Goal: Task Accomplishment & Management: Complete application form

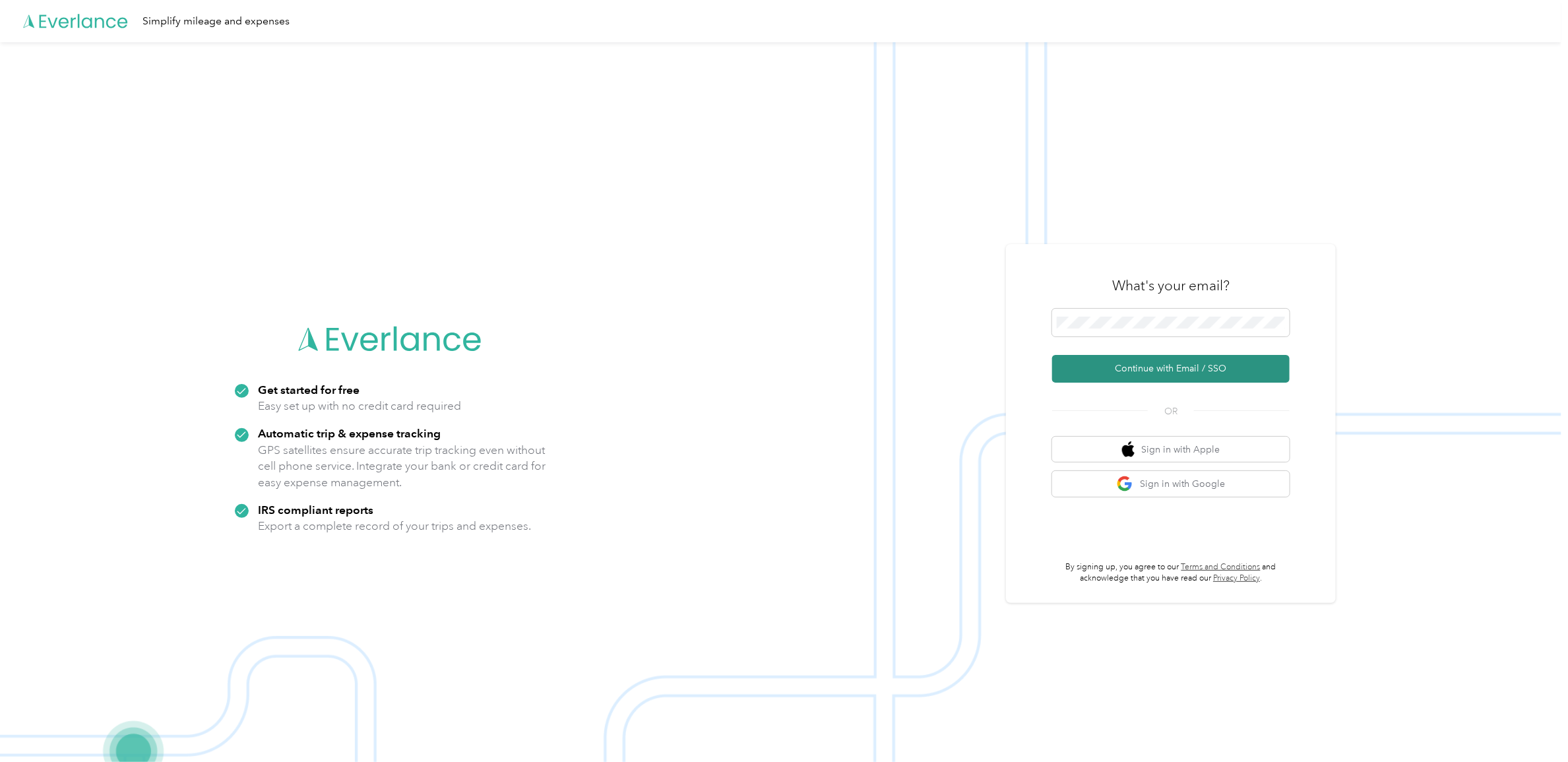
click at [1121, 369] on button "Continue with Email / SSO" at bounding box center [1171, 368] width 238 height 28
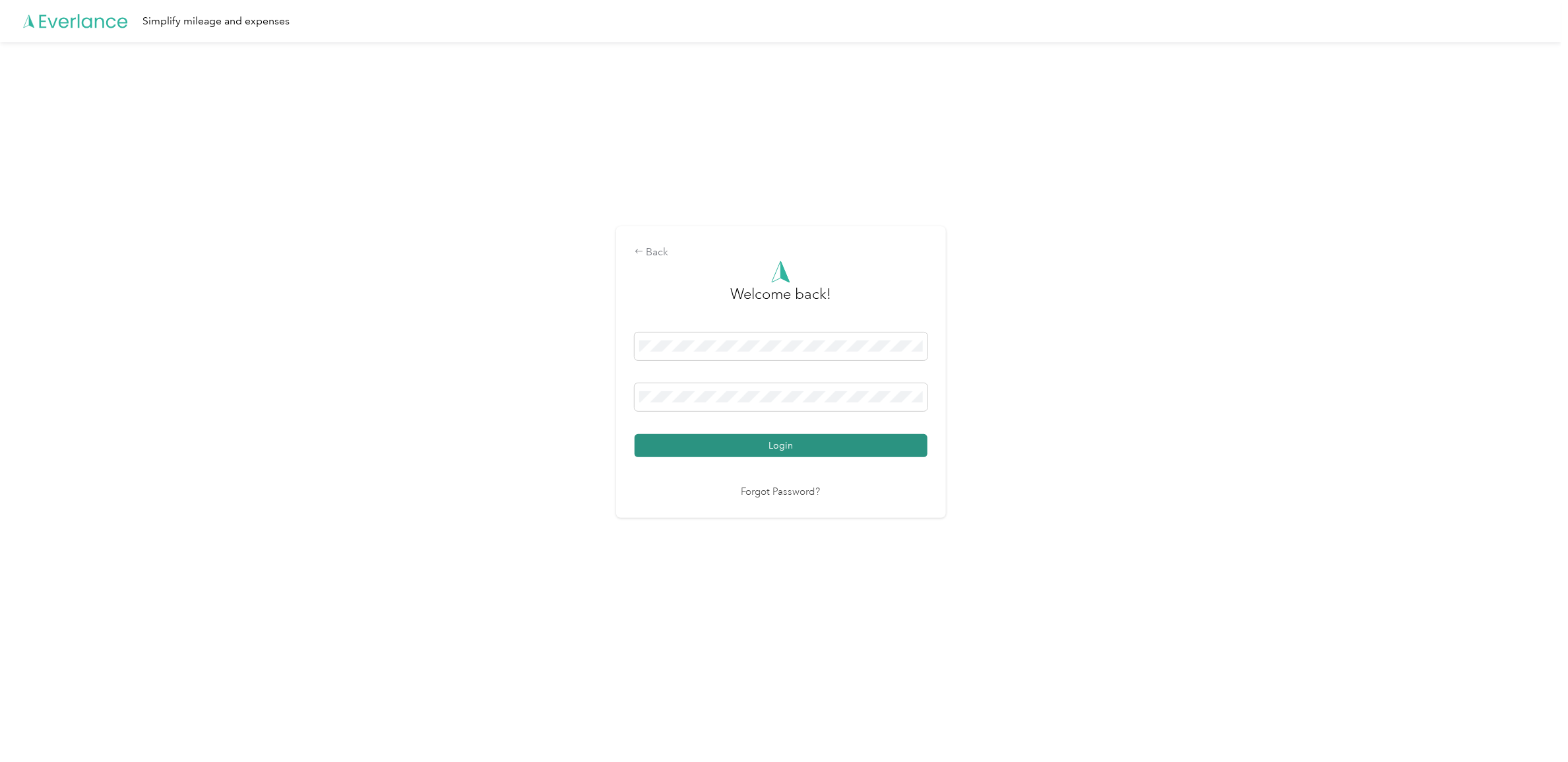
click at [724, 439] on button "Login" at bounding box center [781, 445] width 293 height 23
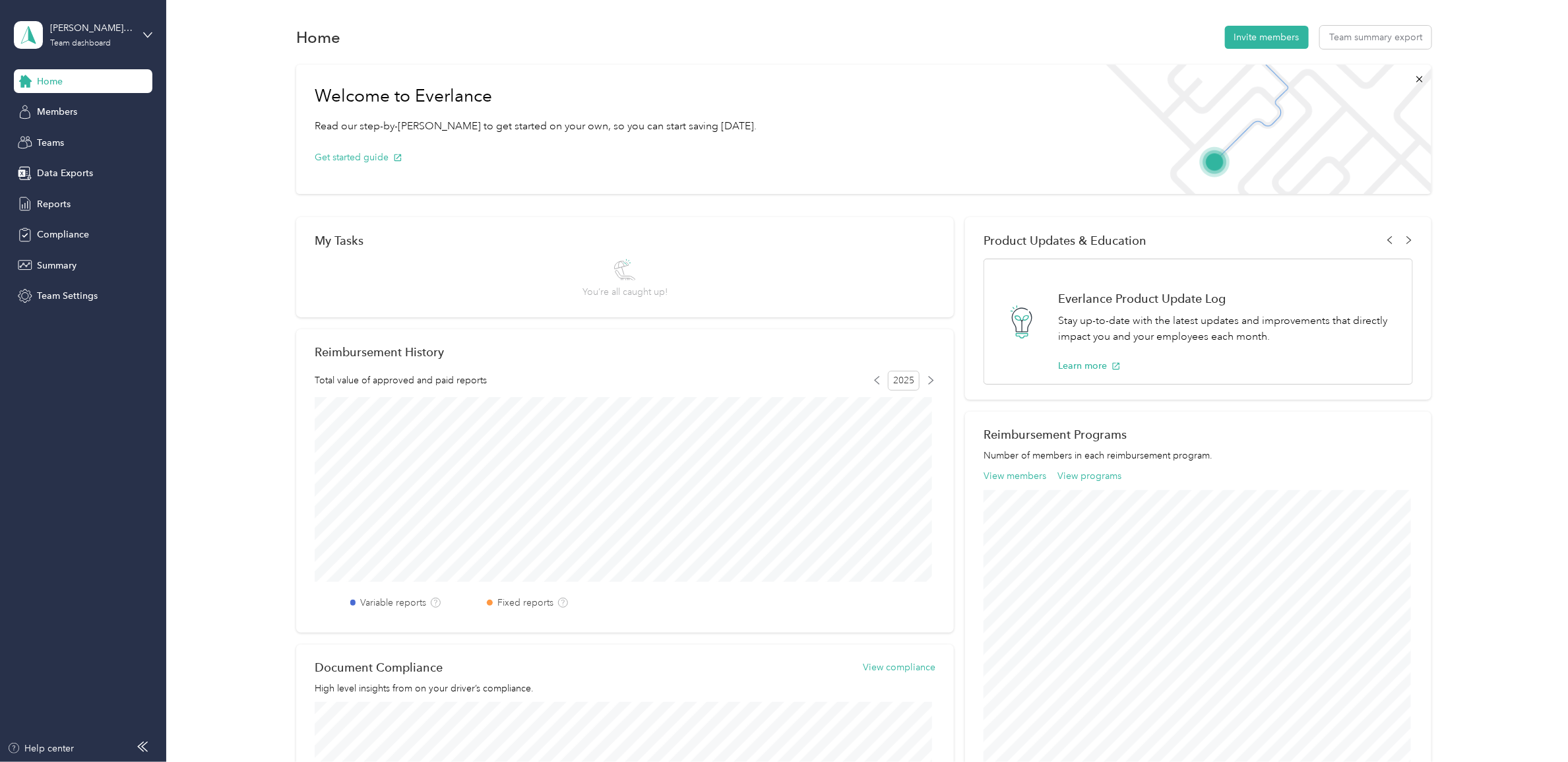
click at [68, 49] on div "[PERSON_NAME] team Team dashboard" at bounding box center [84, 34] width 139 height 47
click at [85, 134] on div "Personal dashboard" at bounding box center [67, 134] width 83 height 14
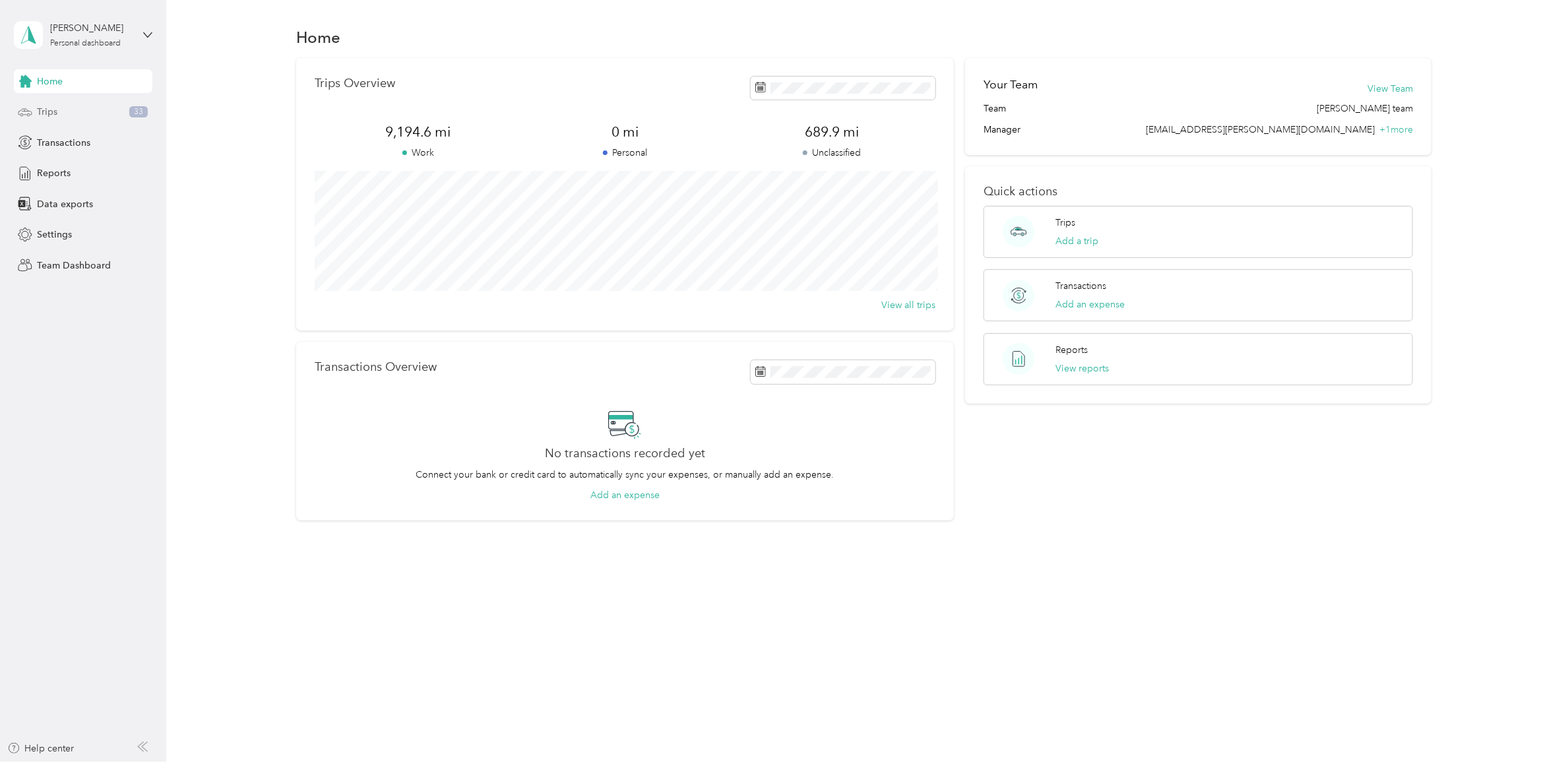
click at [55, 113] on span "Trips" at bounding box center [48, 111] width 21 height 14
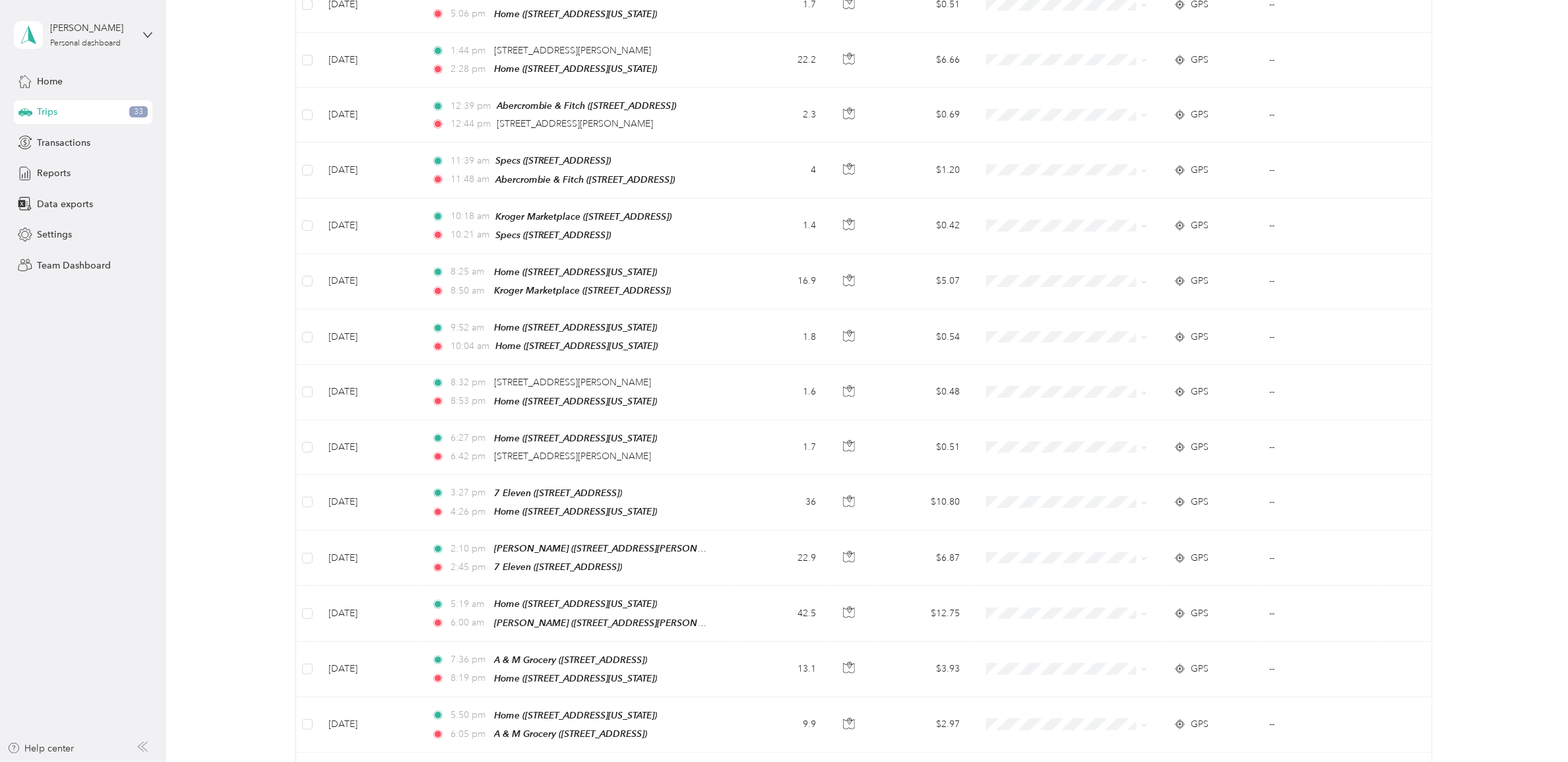
scroll to position [1049, 0]
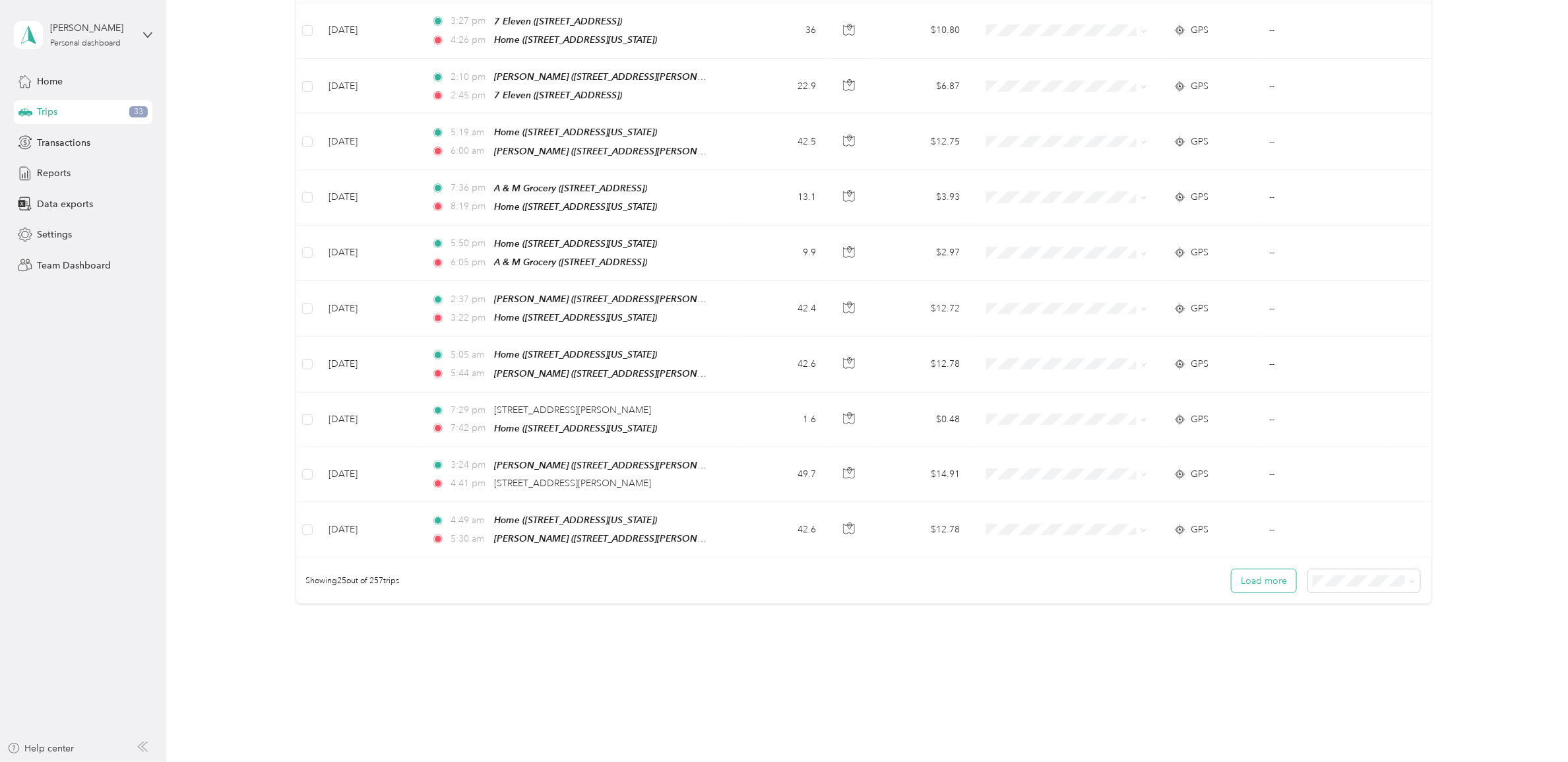
click at [1254, 570] on button "Load more" at bounding box center [1264, 581] width 65 height 23
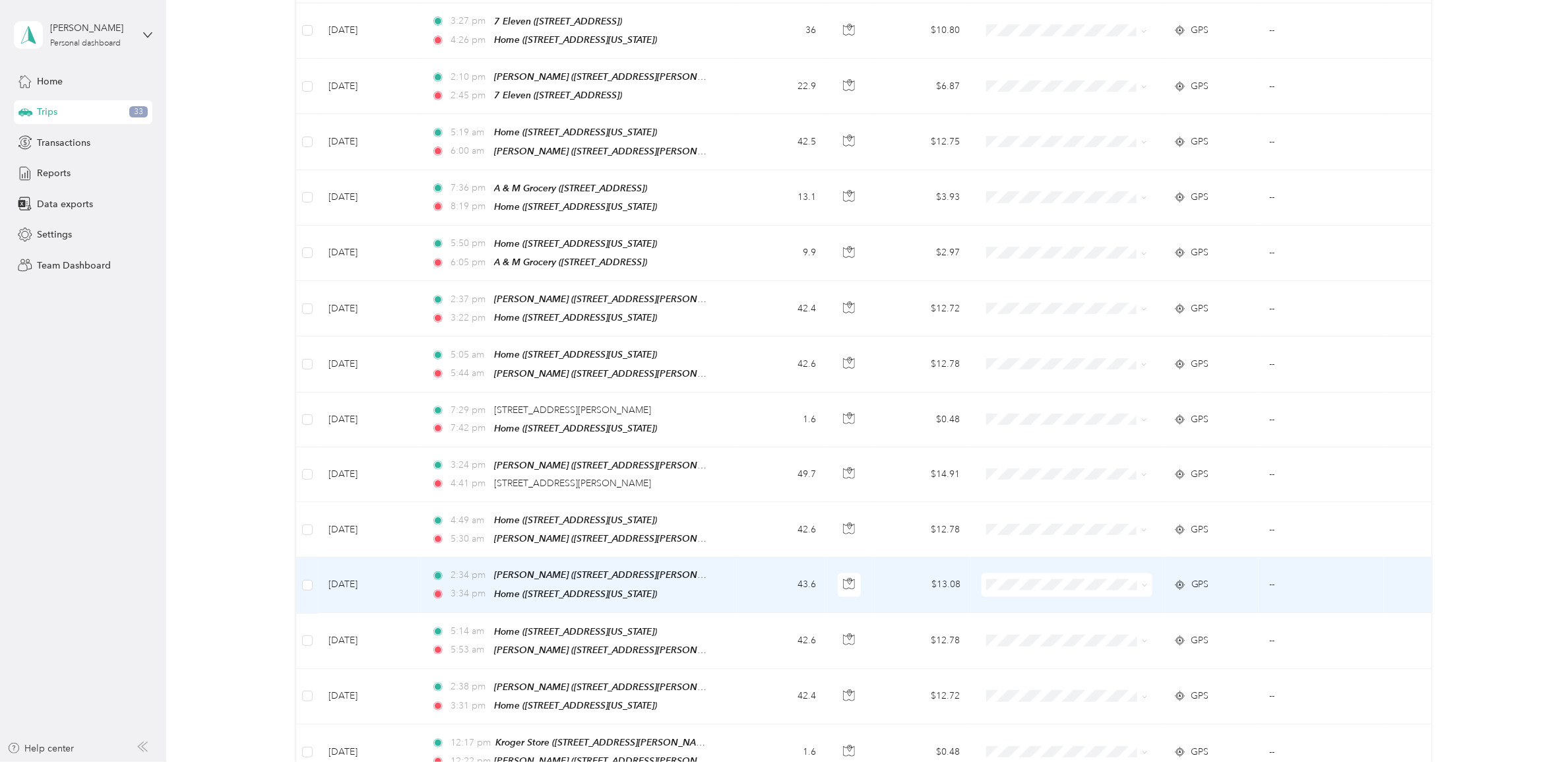
click at [1399, 559] on td at bounding box center [1407, 585] width 48 height 55
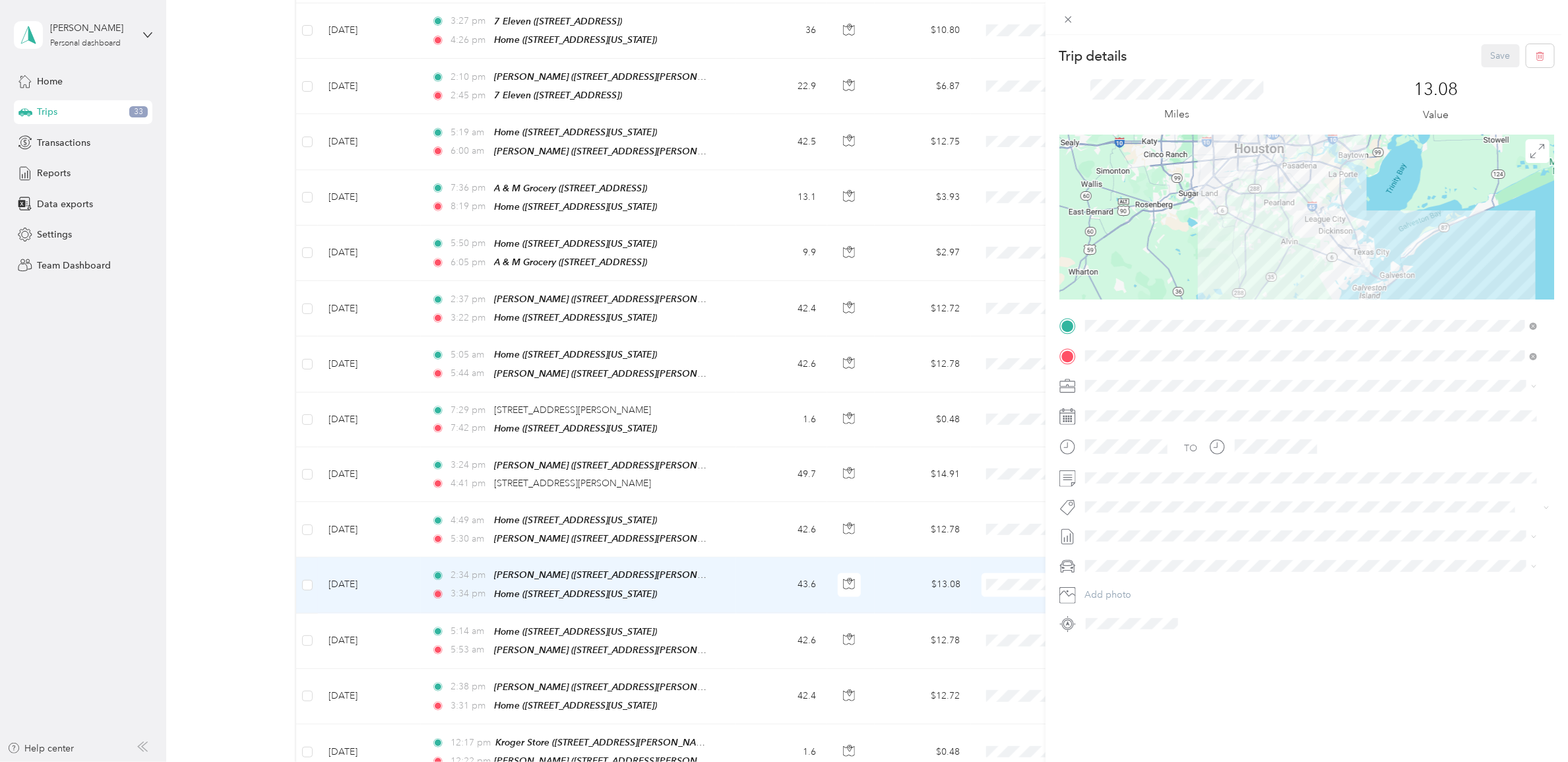
click at [229, 440] on div "Trip details Save This trip cannot be edited because it is either under review,…" at bounding box center [784, 381] width 1568 height 762
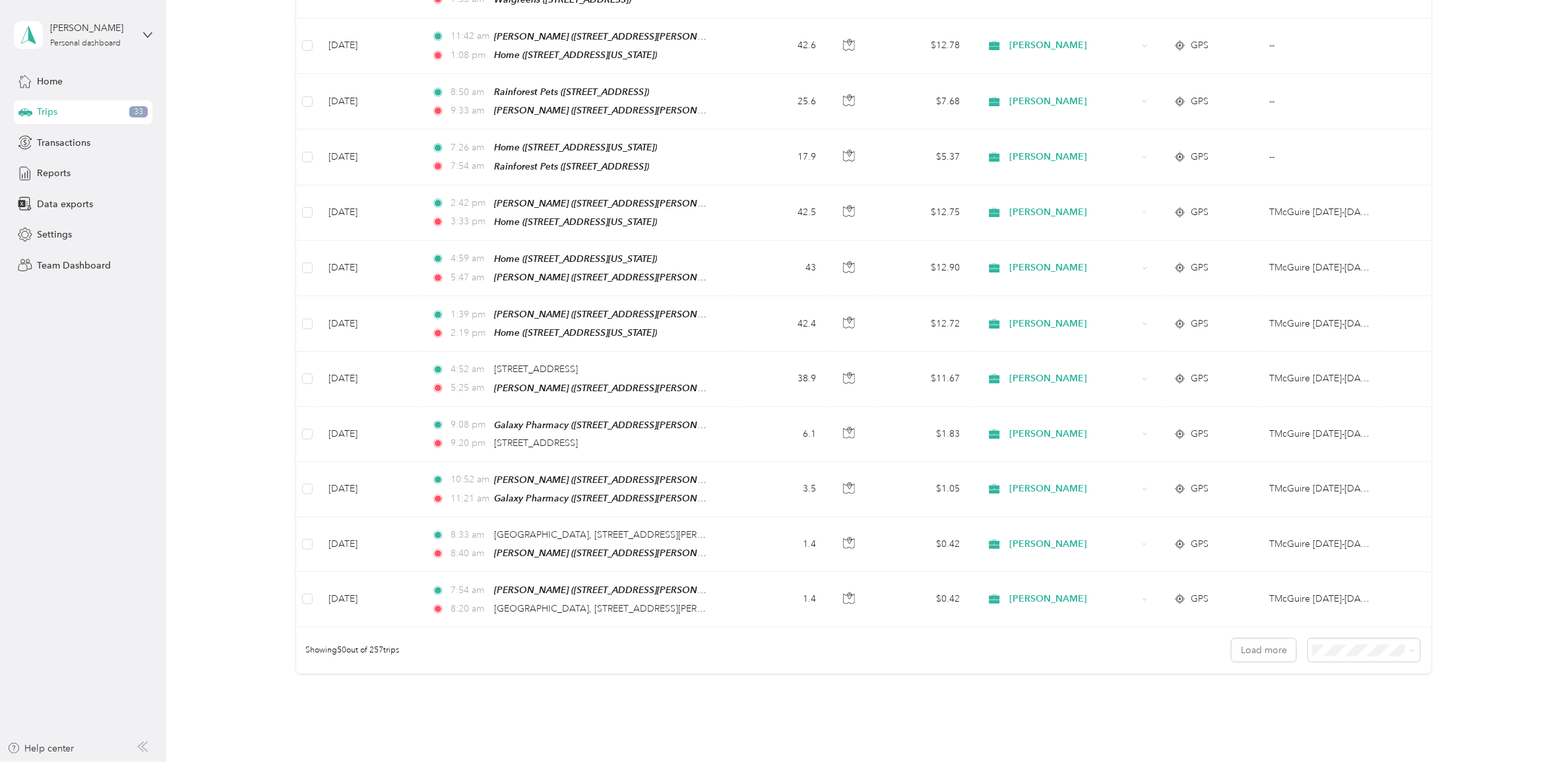
scroll to position [2410, 0]
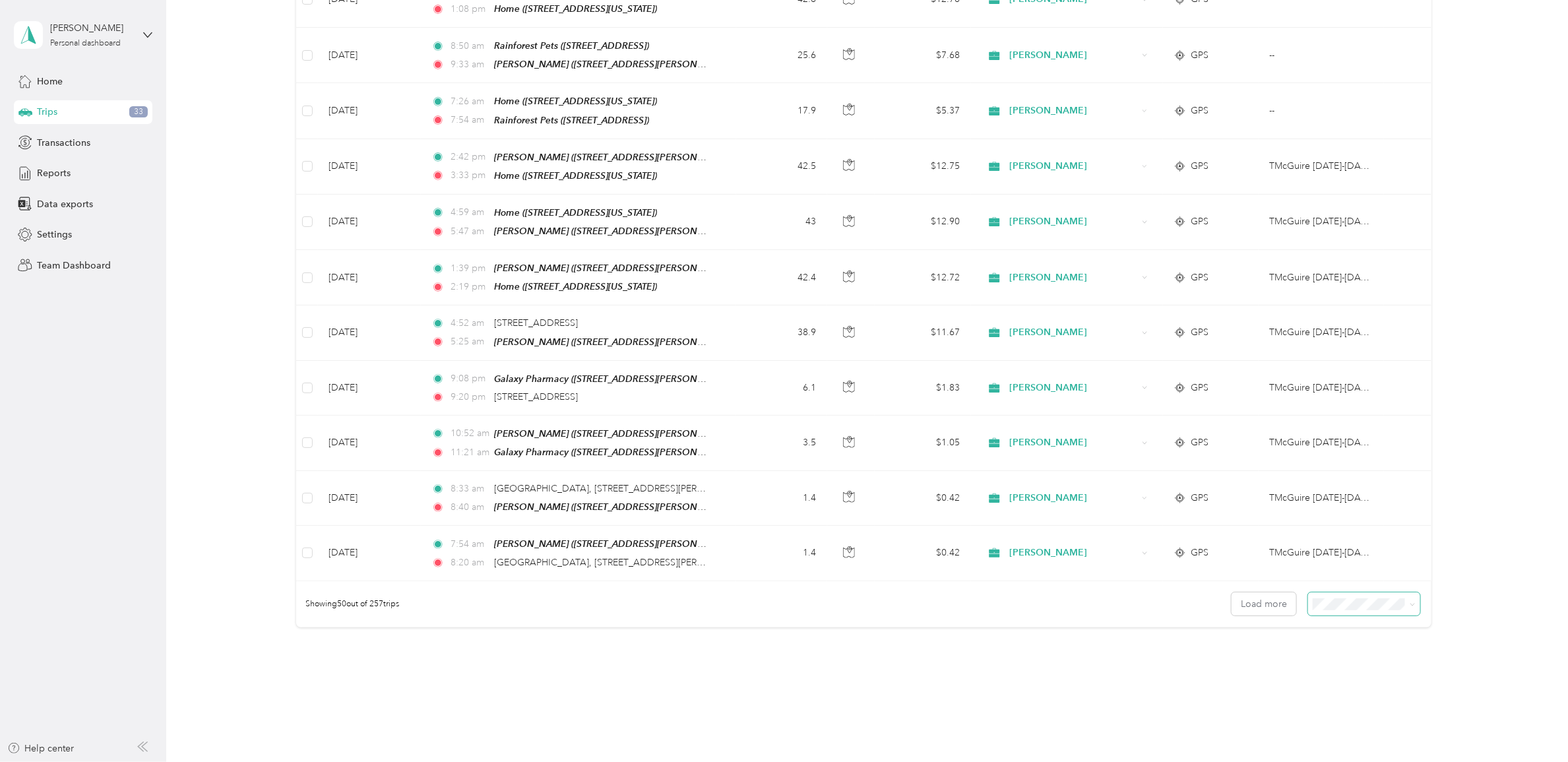
click at [1409, 602] on icon at bounding box center [1412, 605] width 6 height 6
click at [1385, 622] on div "100 per load" at bounding box center [1359, 619] width 94 height 14
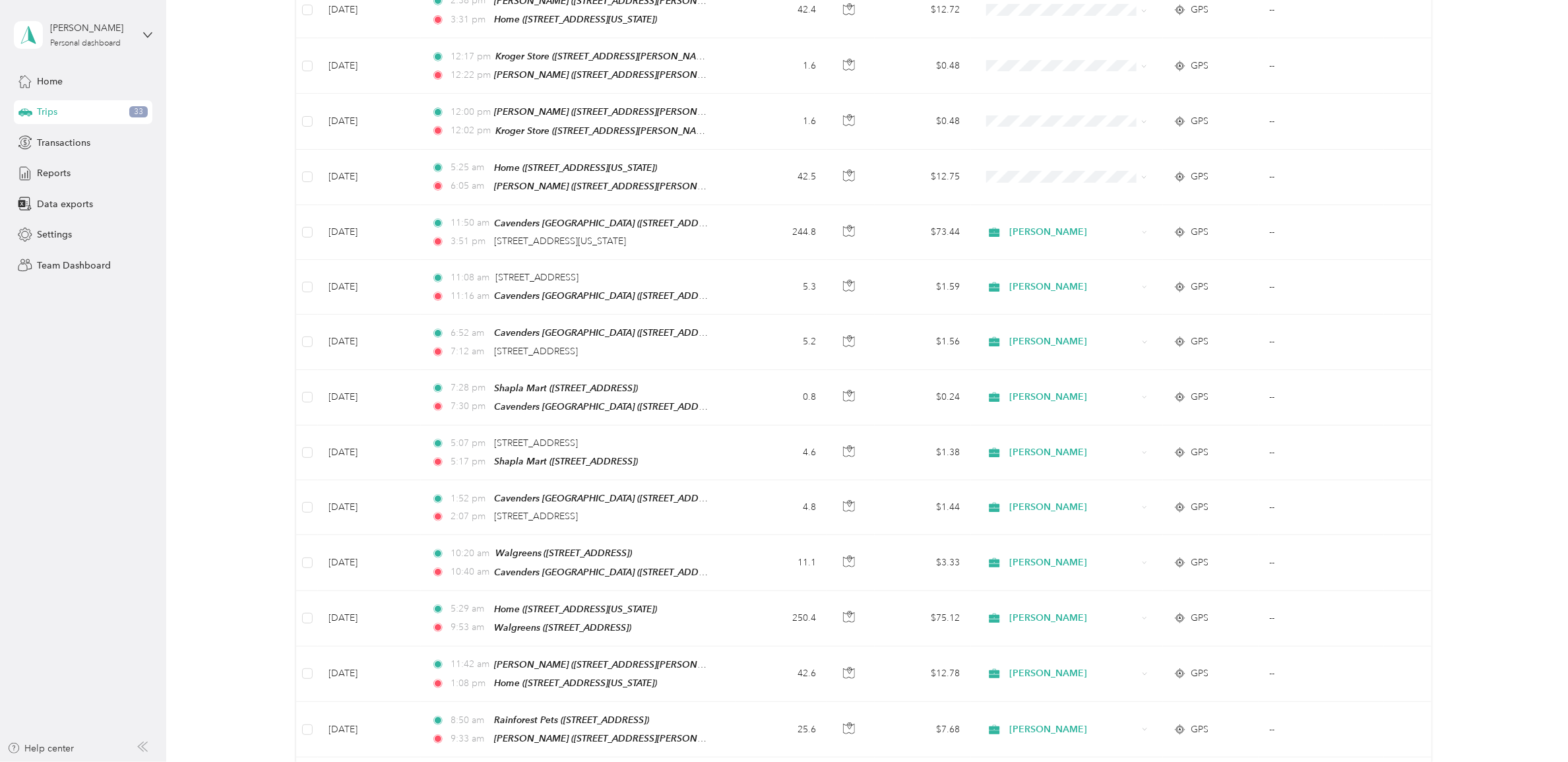
scroll to position [1585, 0]
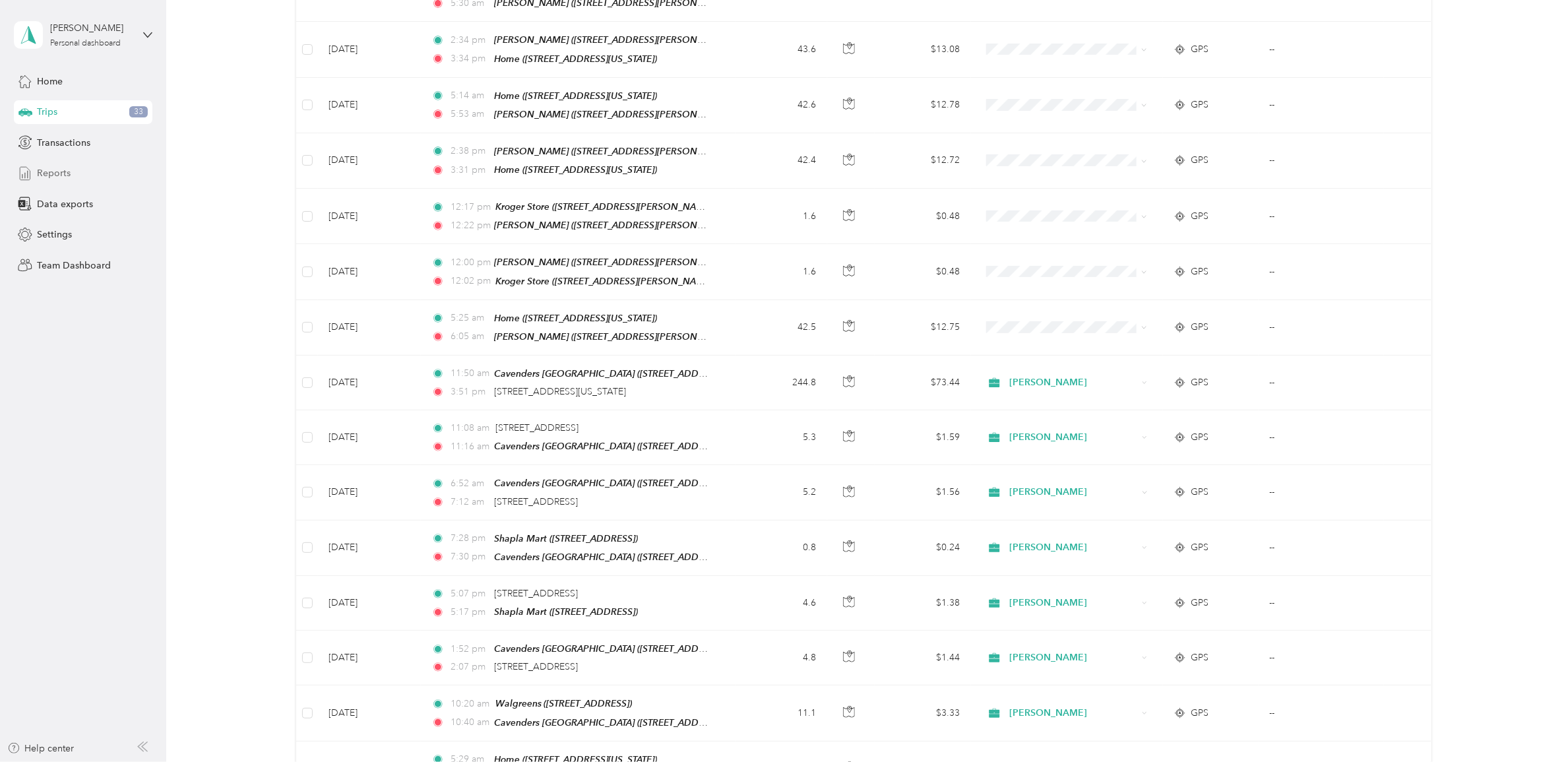
click at [48, 180] on span "Reports" at bounding box center [53, 173] width 33 height 14
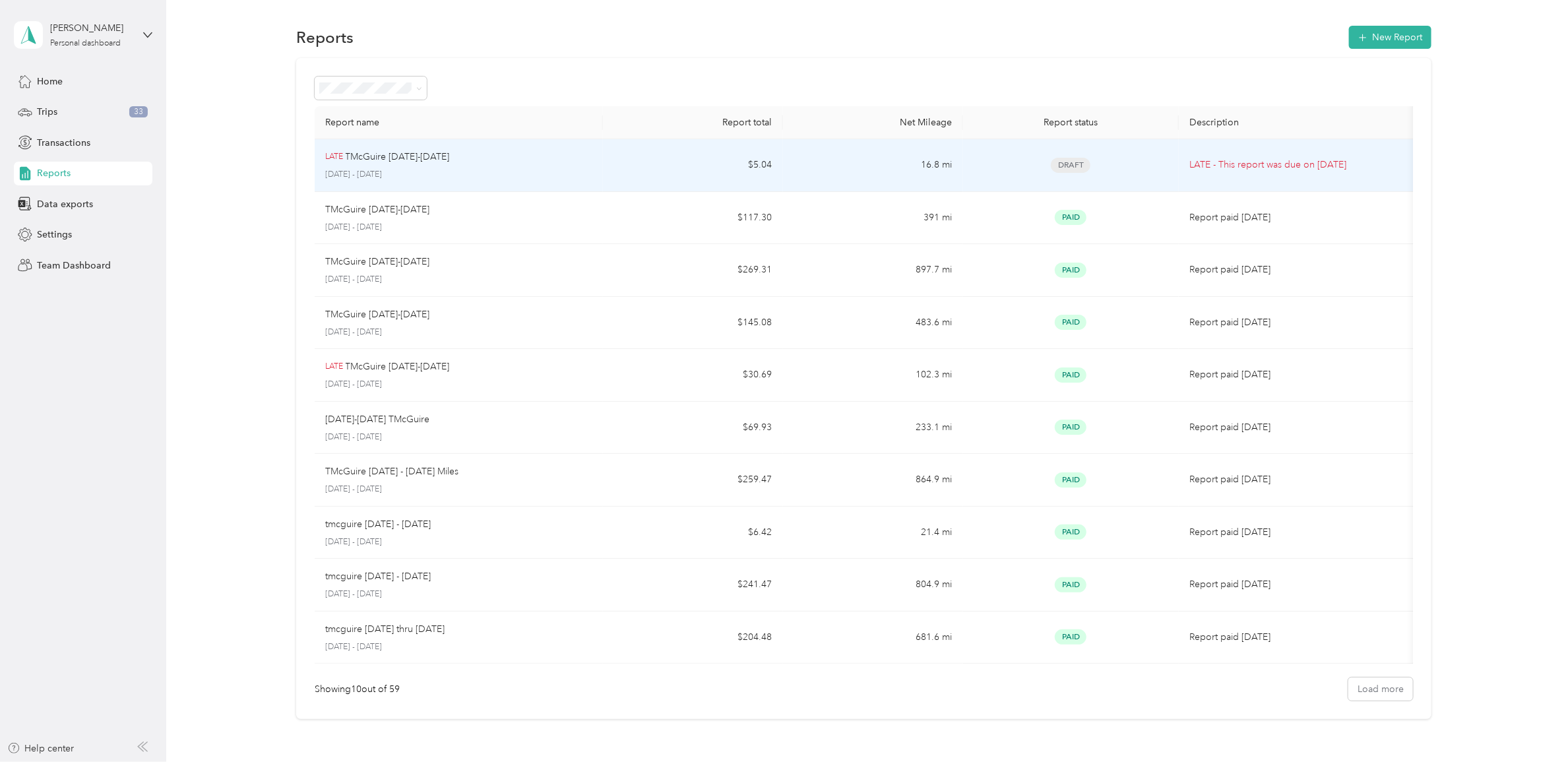
click at [1205, 168] on p "LATE - This report was due on [DATE]" at bounding box center [1299, 165] width 219 height 14
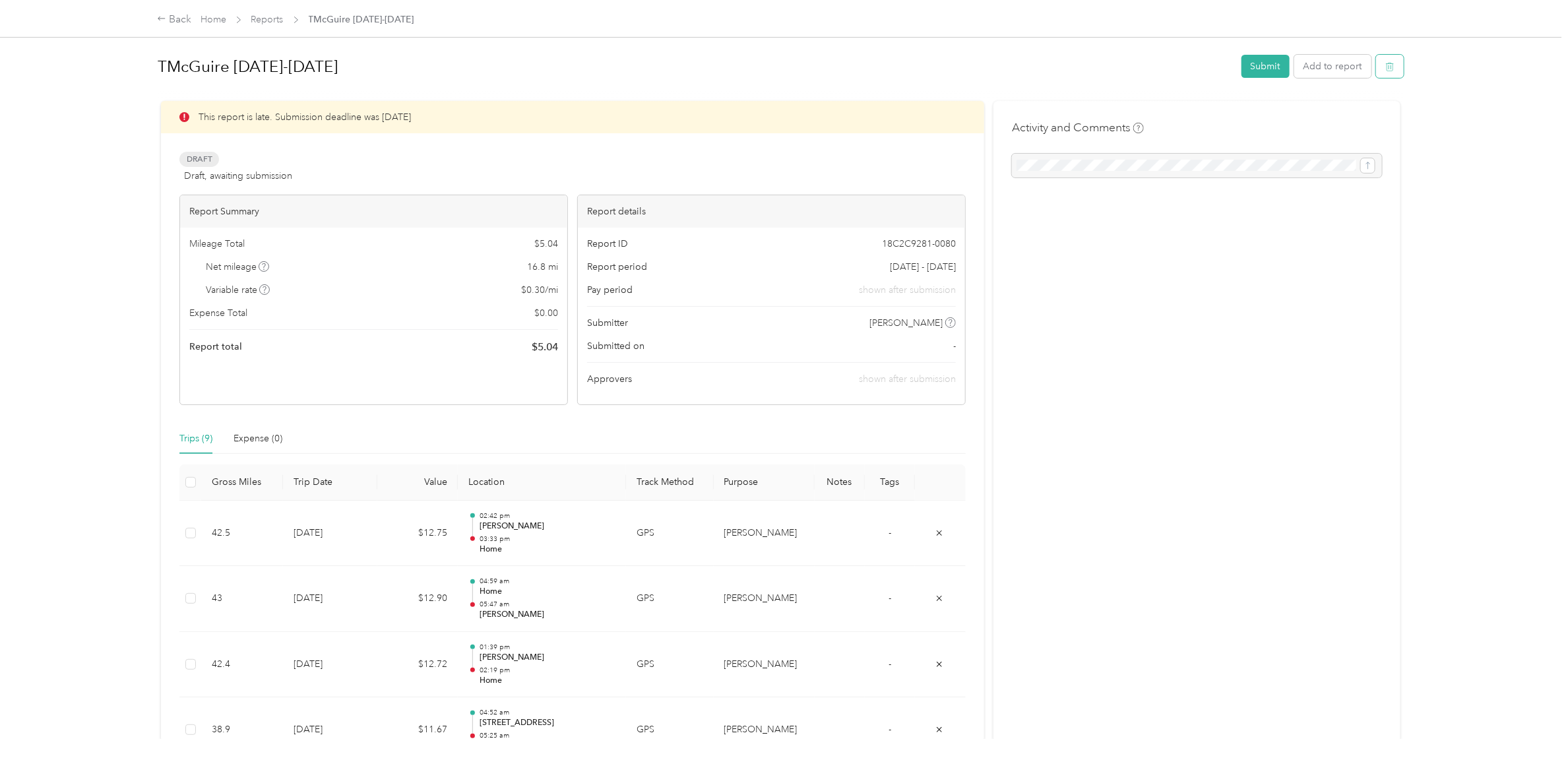
click at [1388, 65] on button "button" at bounding box center [1389, 67] width 28 height 23
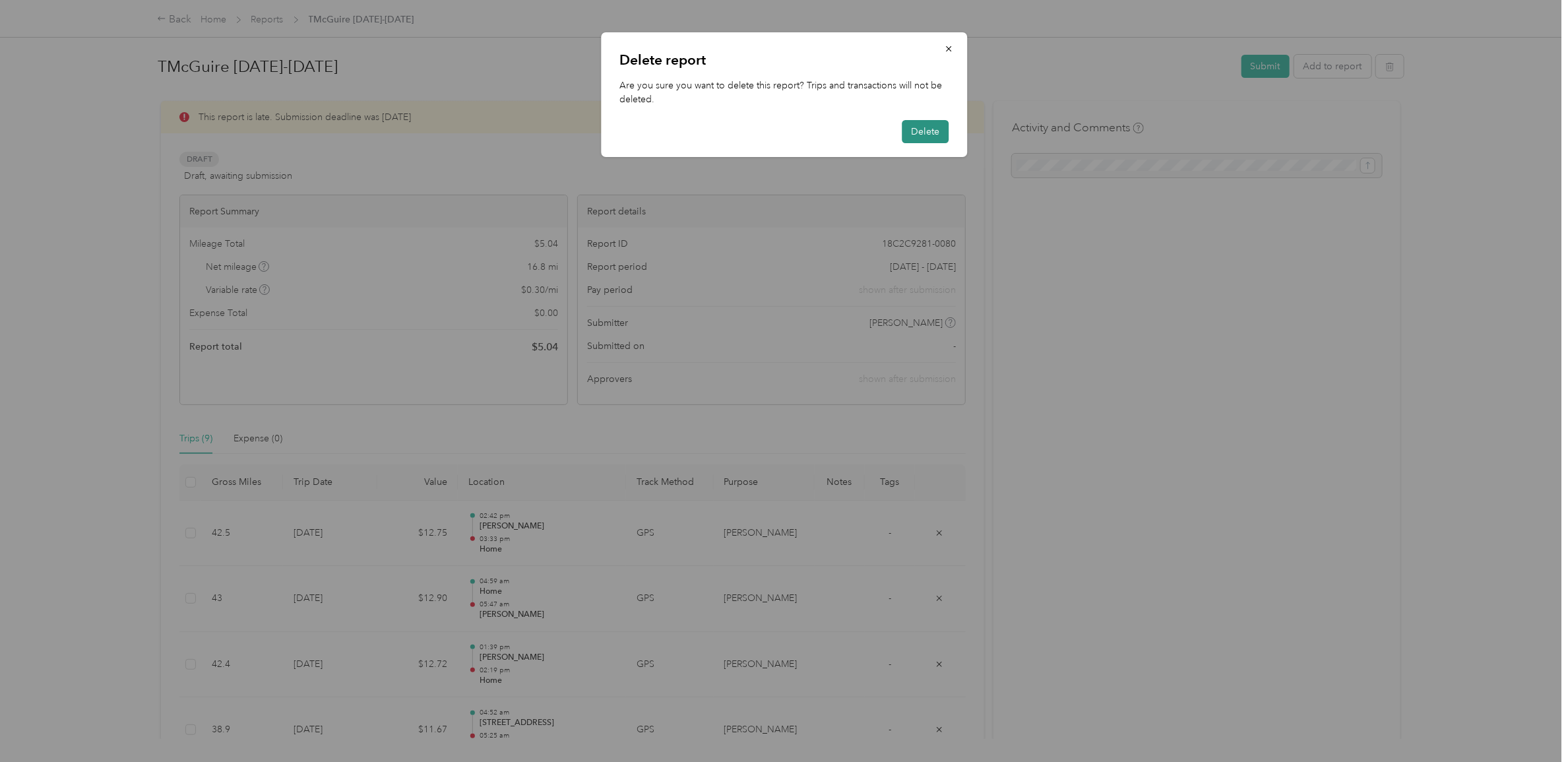
click at [922, 130] on button "Delete" at bounding box center [924, 131] width 47 height 23
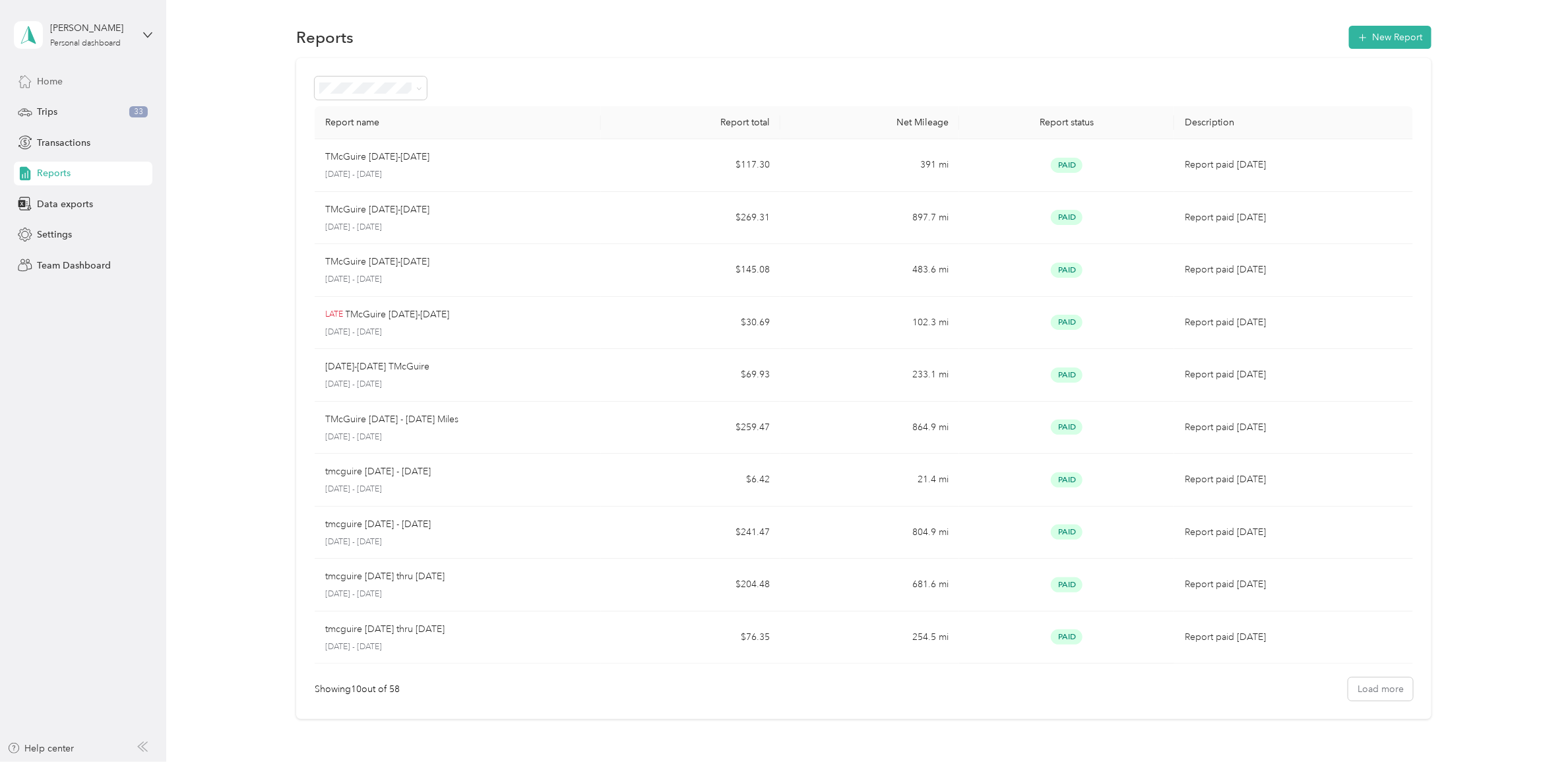
click at [47, 81] on span "Home" at bounding box center [49, 81] width 26 height 14
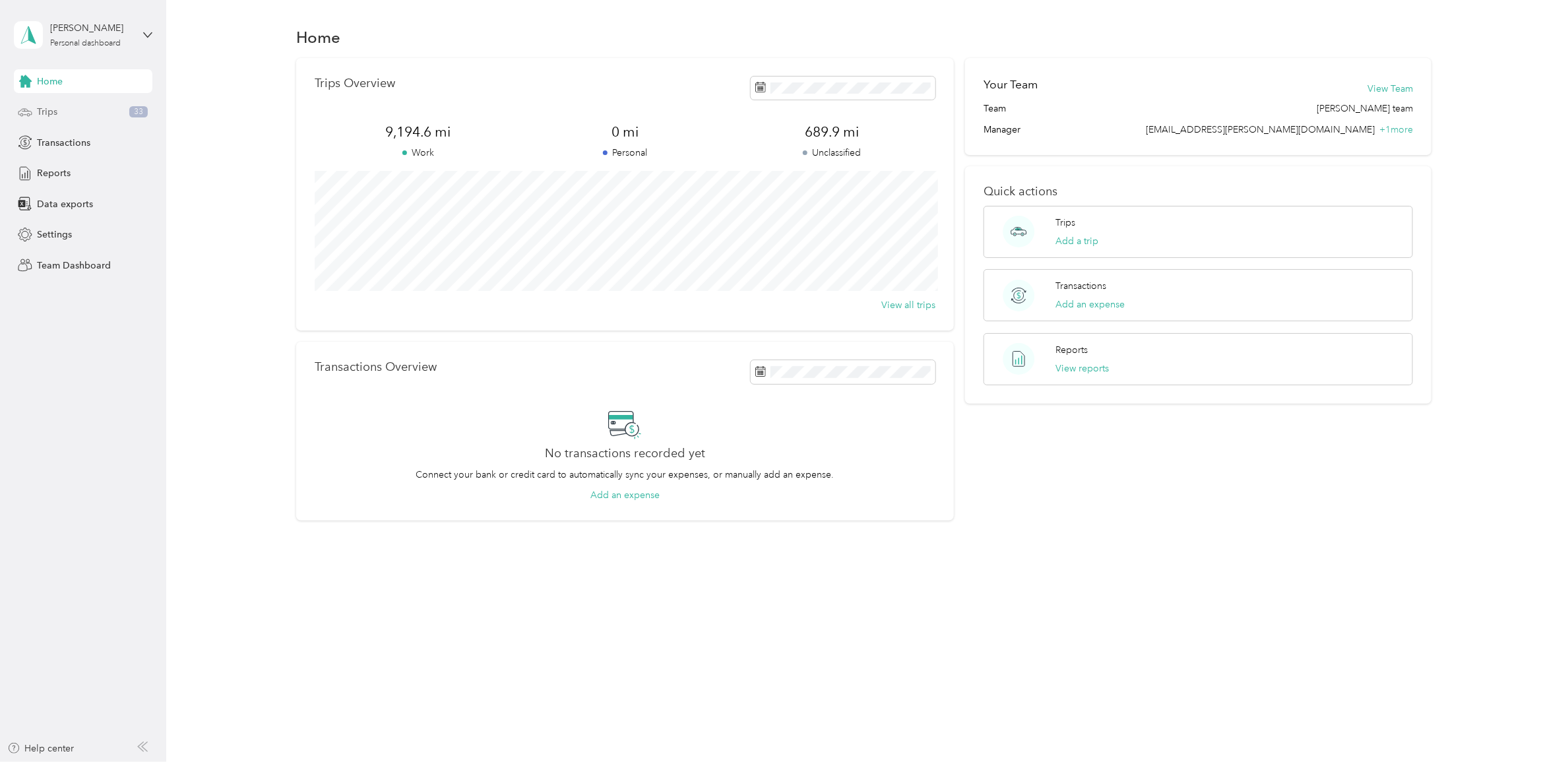
click at [42, 108] on span "Trips" at bounding box center [48, 111] width 21 height 14
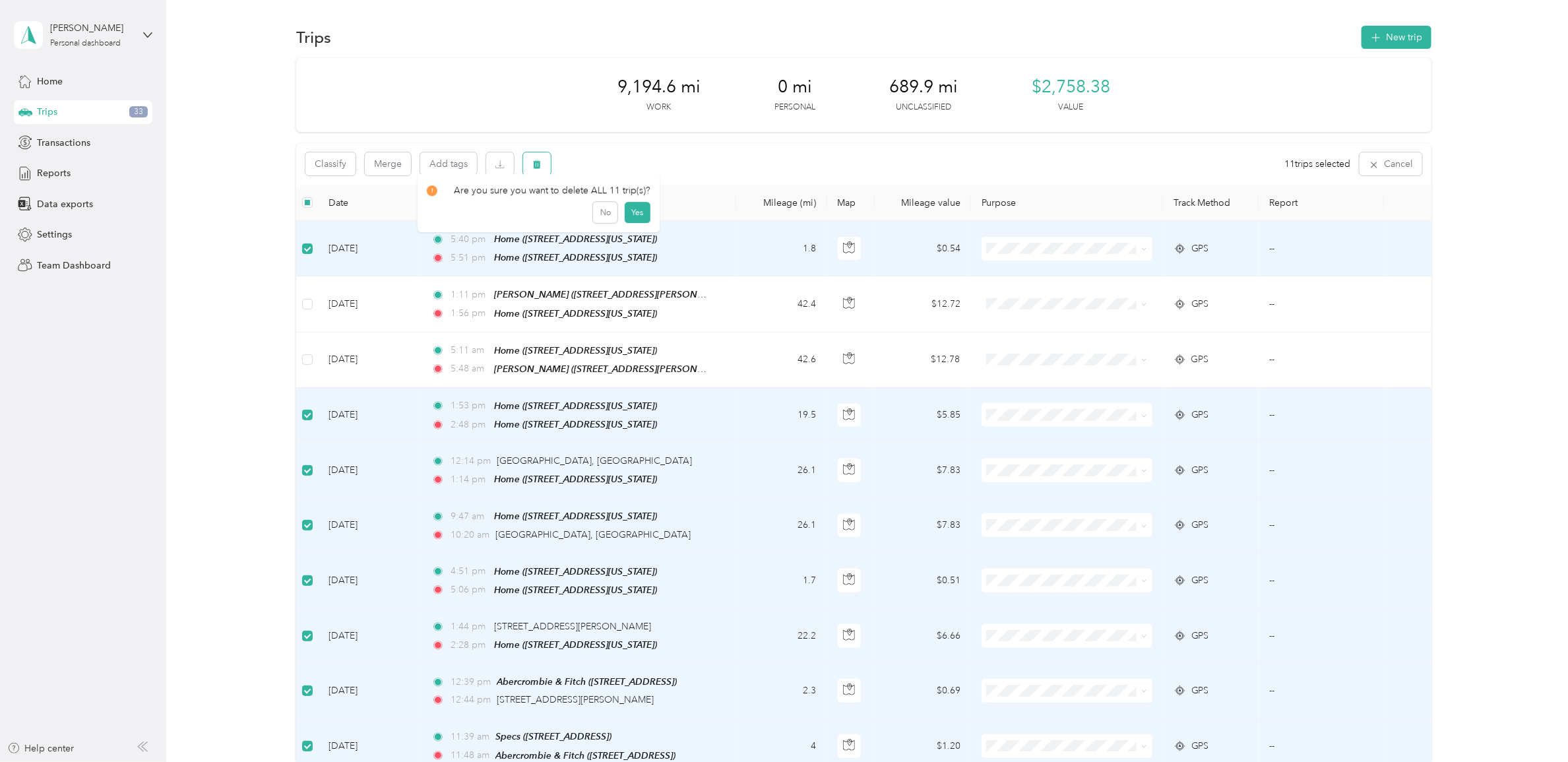
click at [529, 168] on button "button" at bounding box center [536, 164] width 28 height 23
click at [639, 219] on button "Yes" at bounding box center [636, 219] width 26 height 21
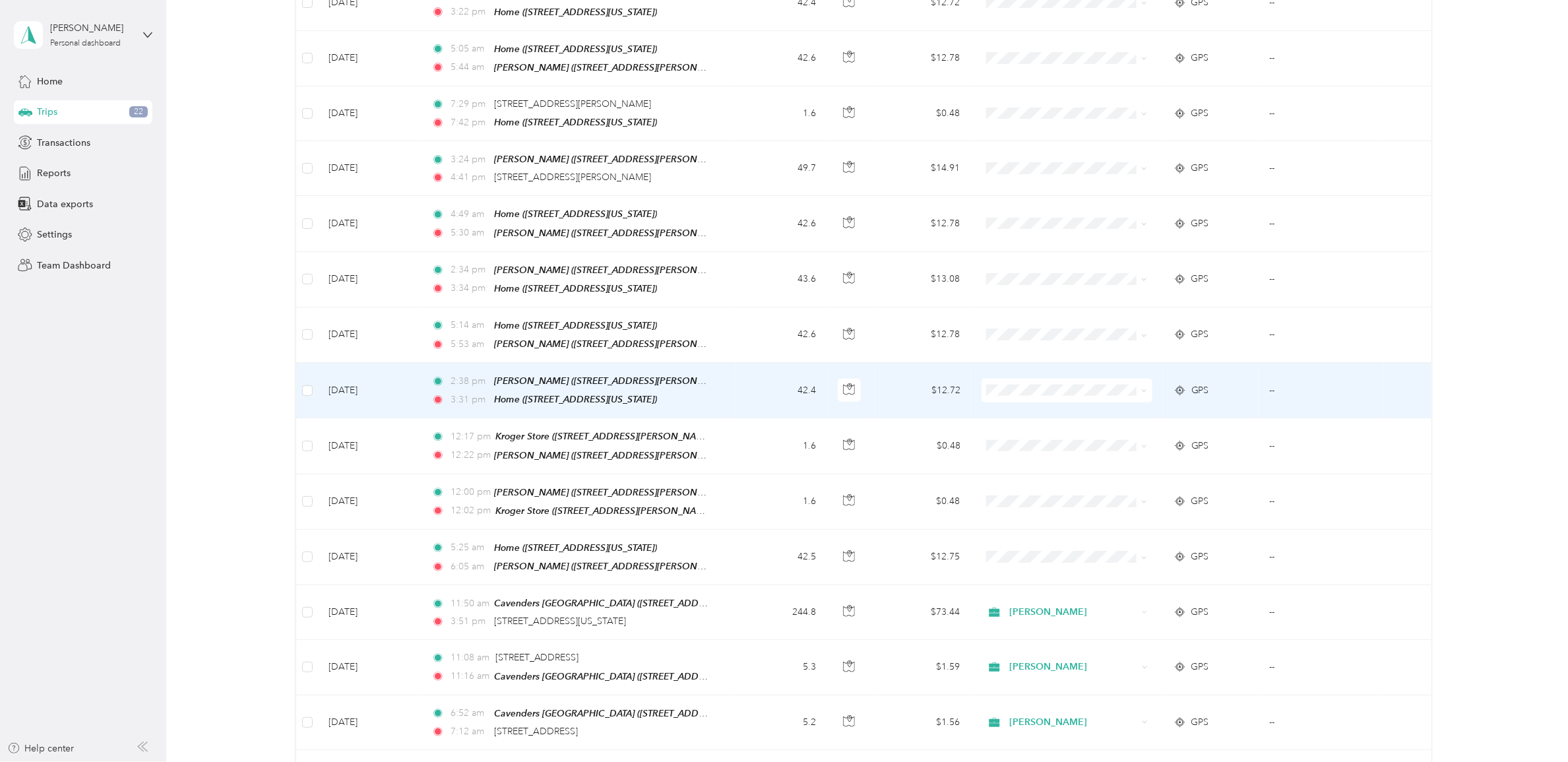
scroll to position [742, 0]
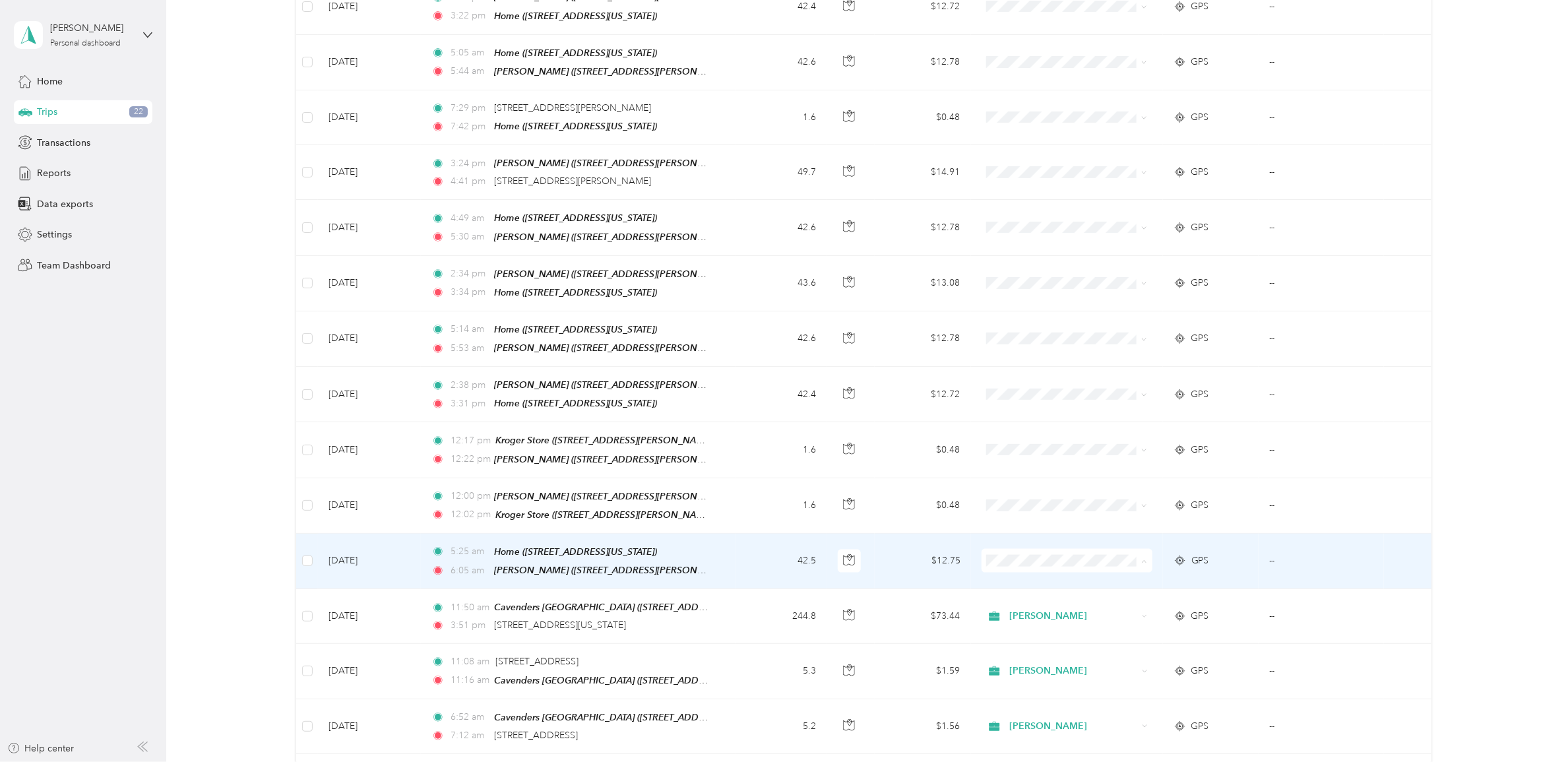
click at [1030, 563] on span "[PERSON_NAME]" at bounding box center [1074, 566] width 128 height 14
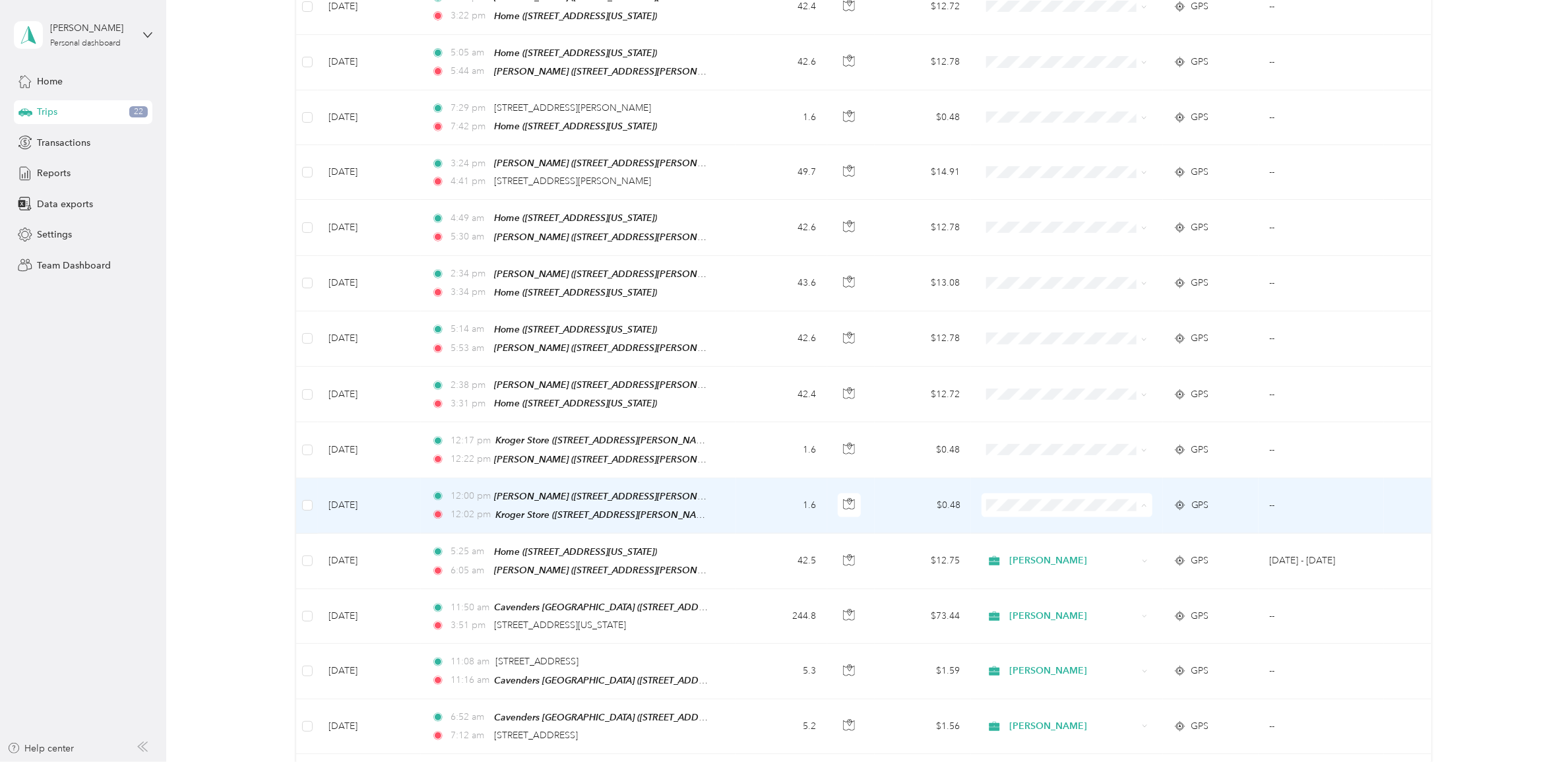
click at [1021, 515] on li "[PERSON_NAME]" at bounding box center [1063, 511] width 170 height 23
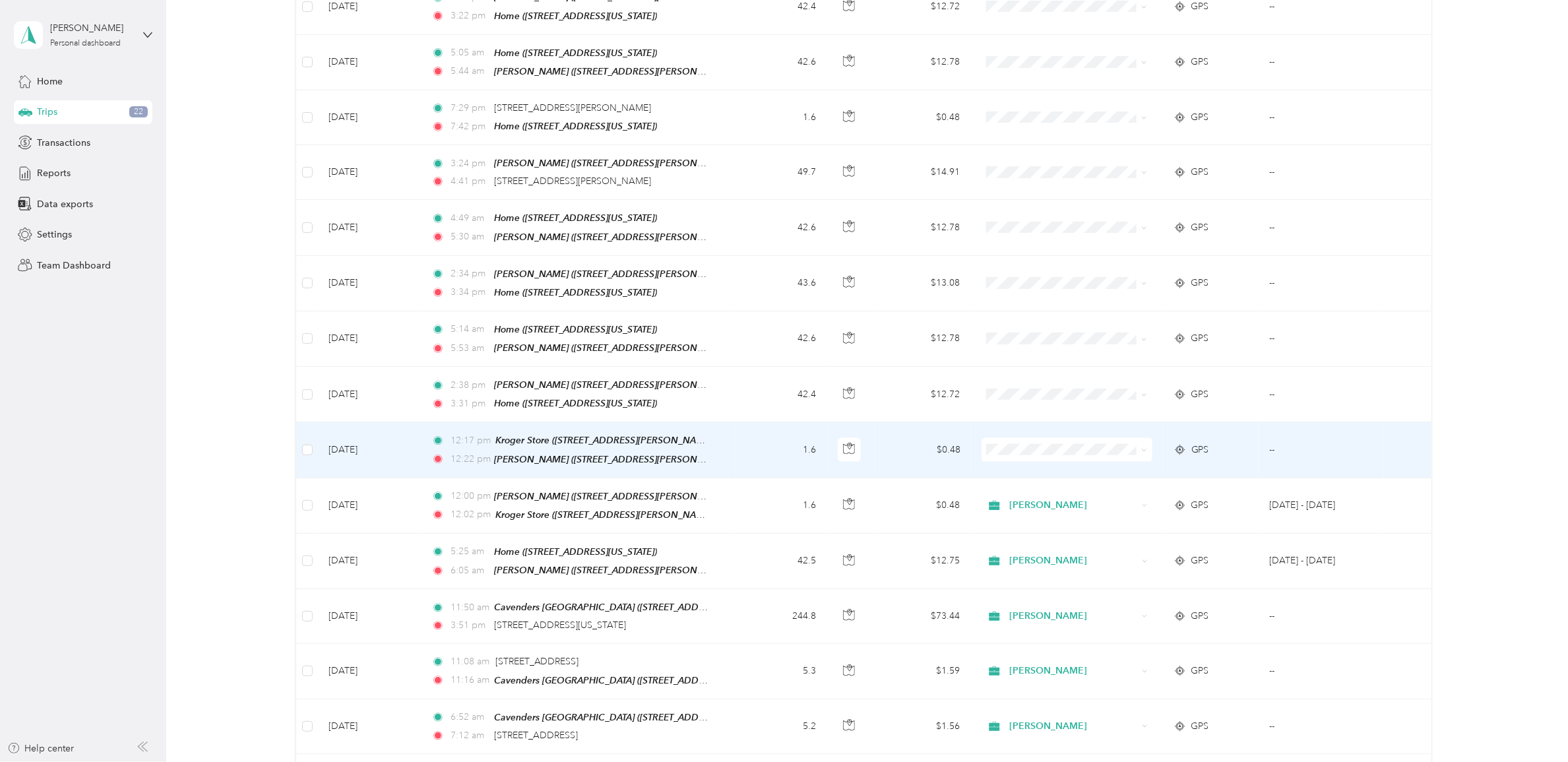
click at [1006, 452] on span "[PERSON_NAME]" at bounding box center [1063, 454] width 152 height 14
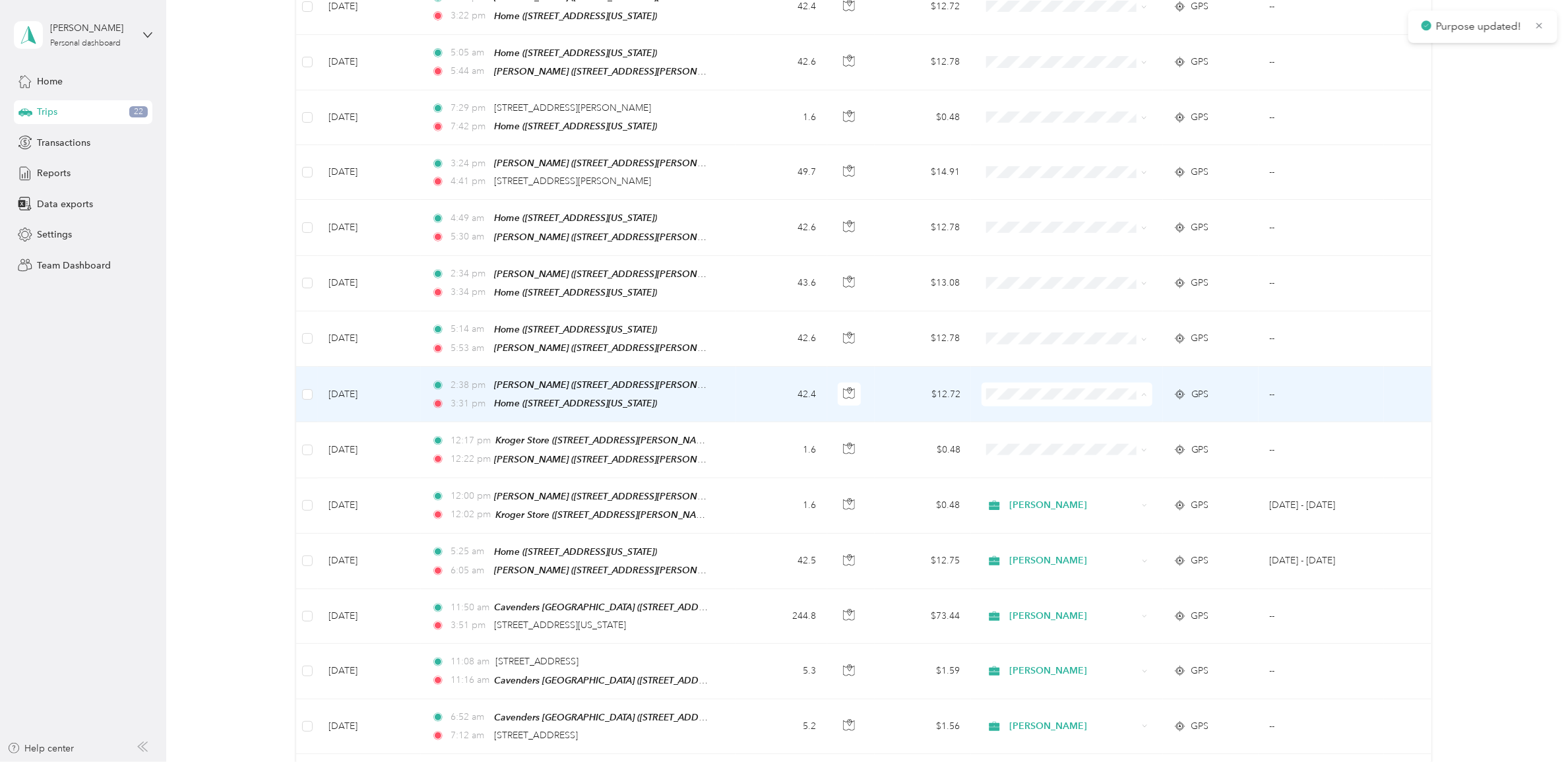
click at [1008, 400] on span "[PERSON_NAME]" at bounding box center [1063, 402] width 152 height 14
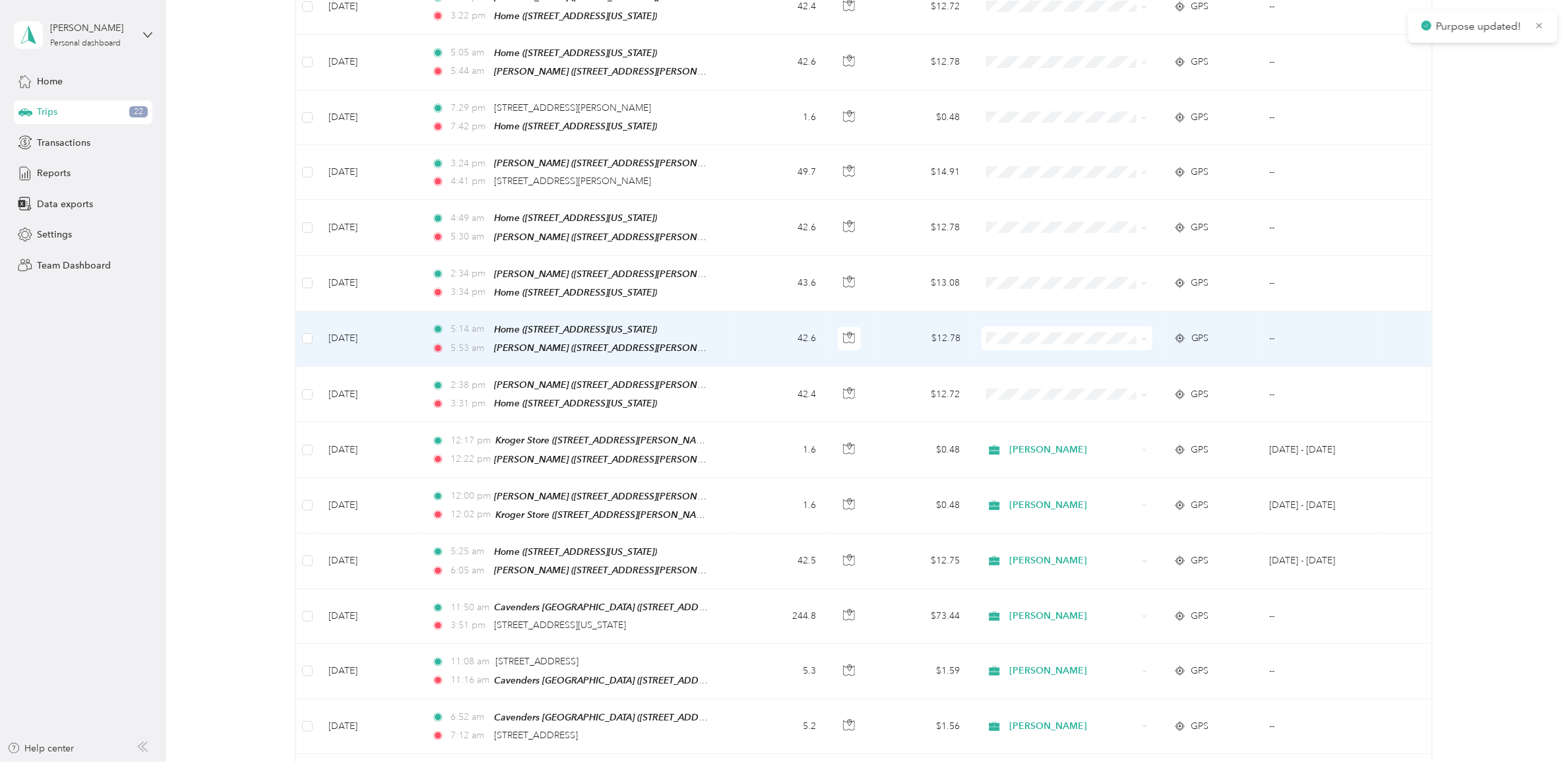
click at [1013, 348] on li "[PERSON_NAME]" at bounding box center [1063, 348] width 170 height 23
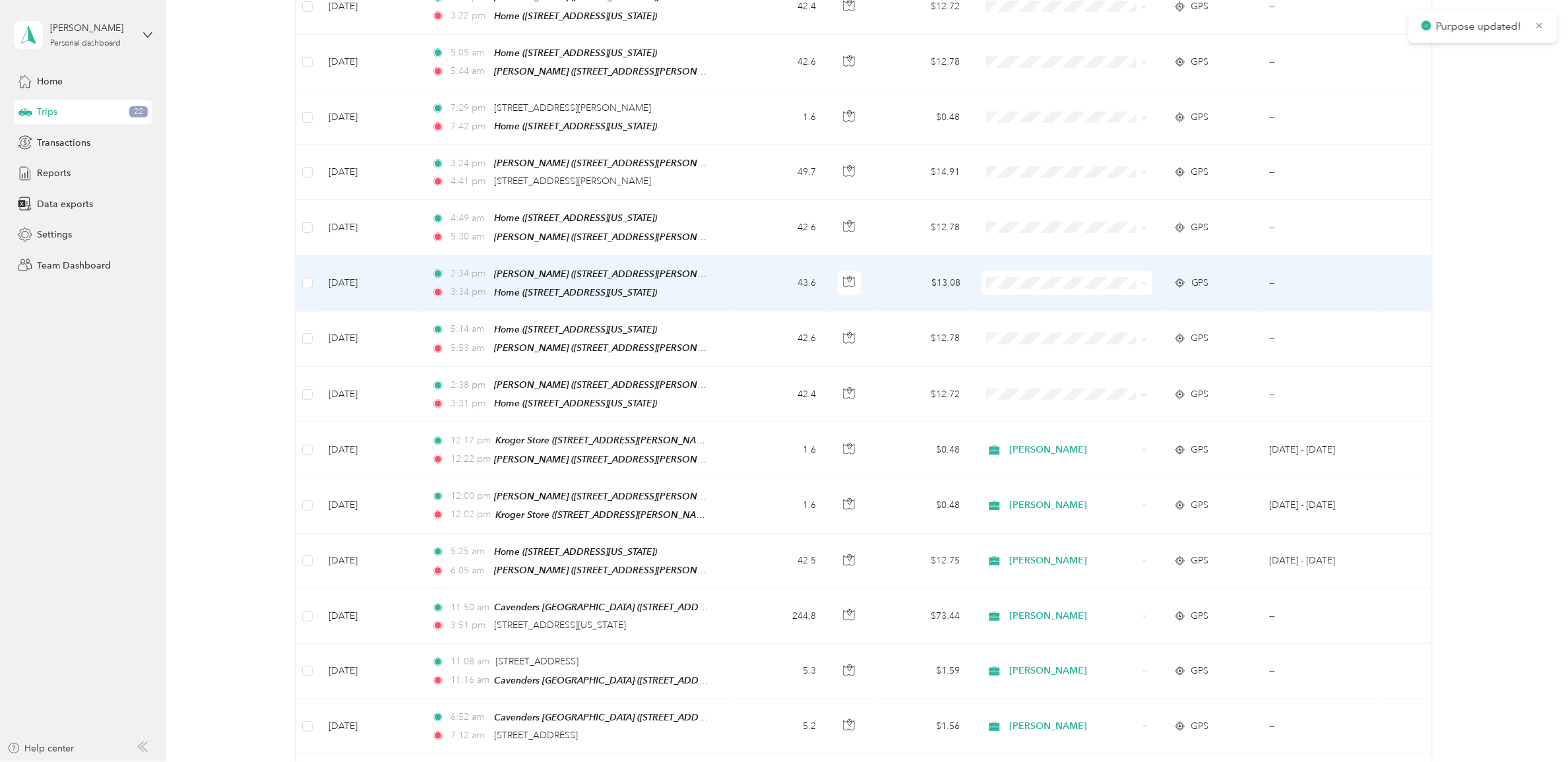
click at [1015, 289] on span "[PERSON_NAME]" at bounding box center [1074, 294] width 128 height 14
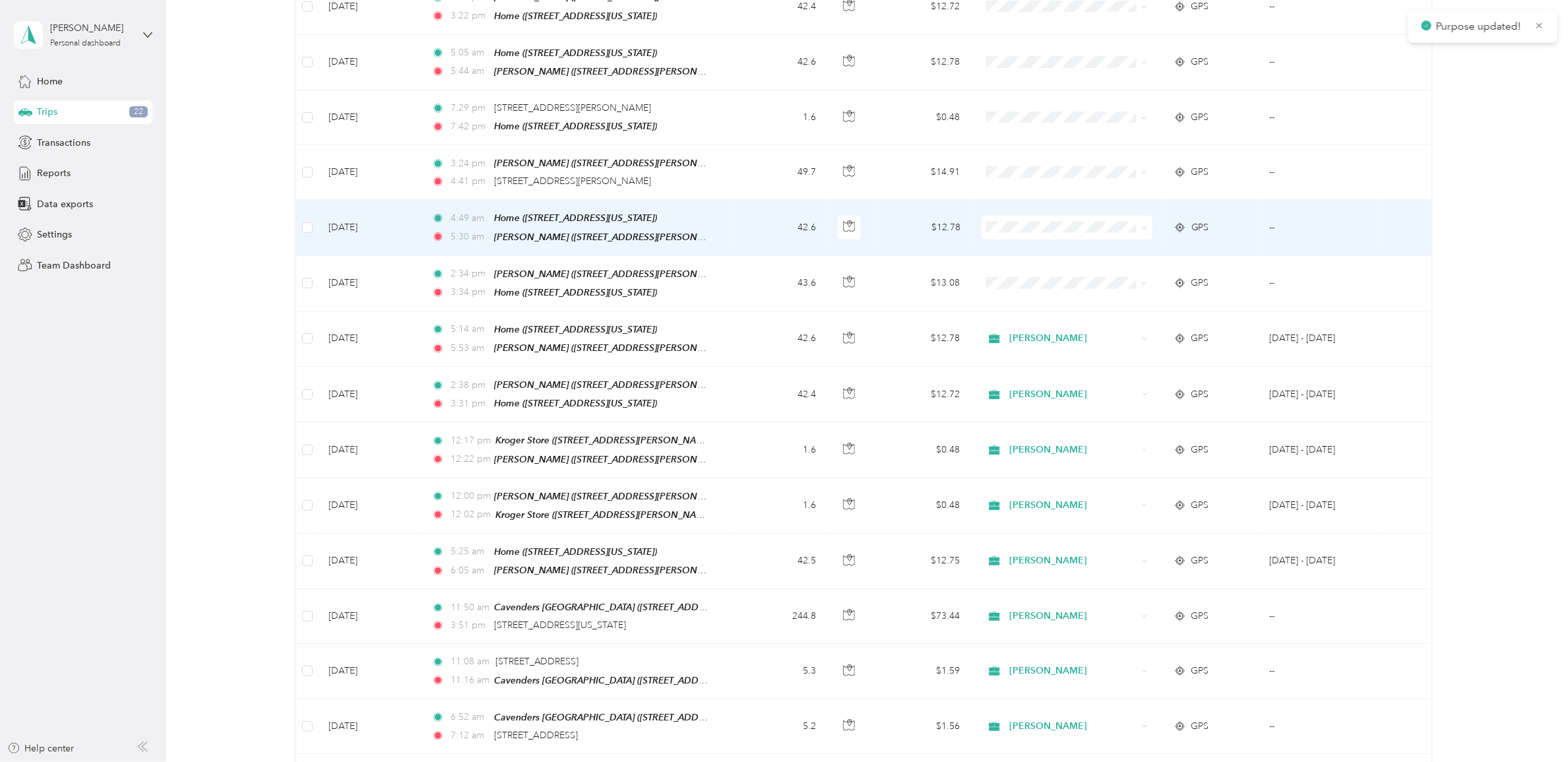
click at [1009, 236] on span "[PERSON_NAME]" at bounding box center [1063, 238] width 152 height 14
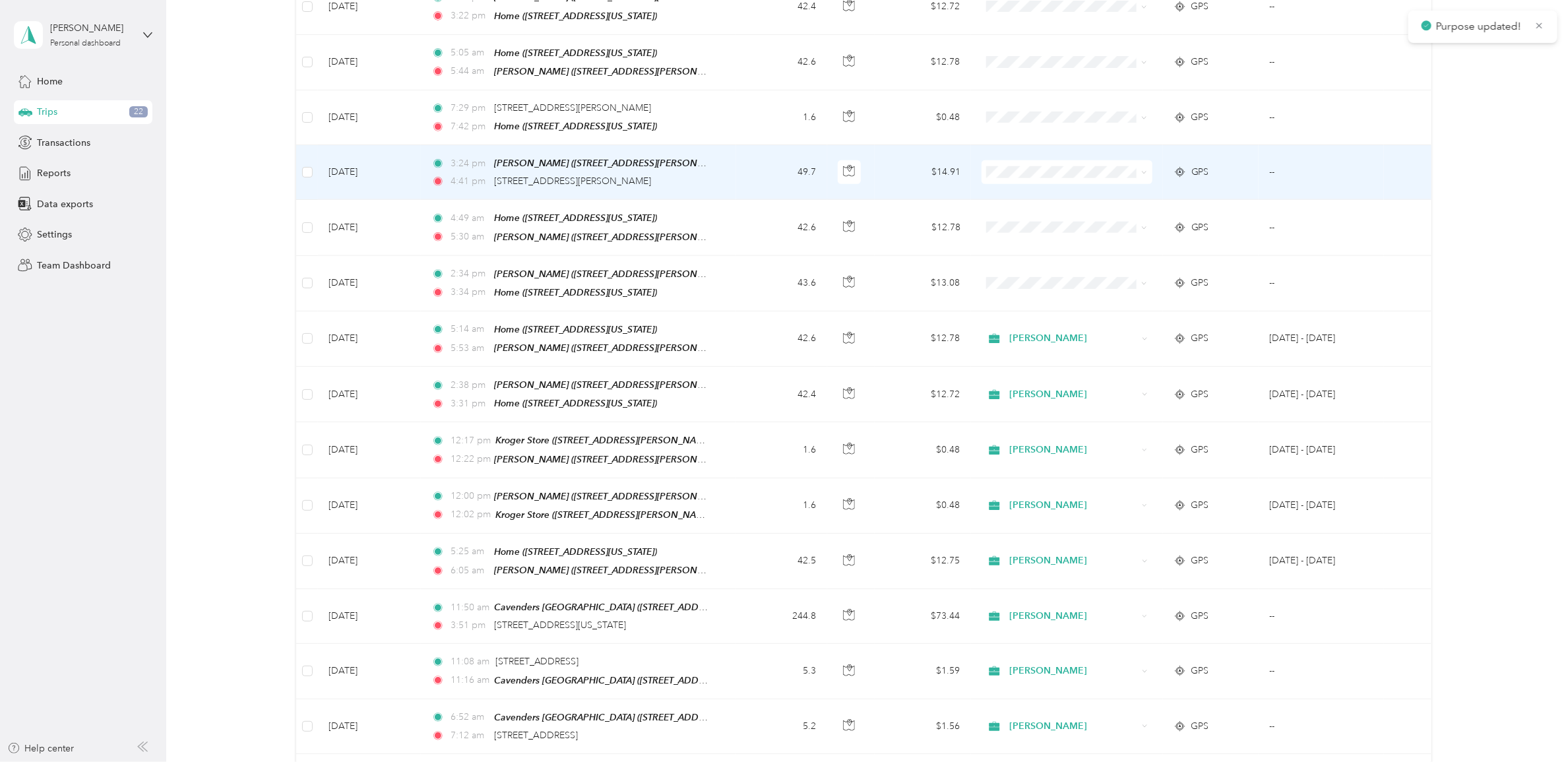
click at [1011, 184] on span "[PERSON_NAME]" at bounding box center [1074, 183] width 128 height 14
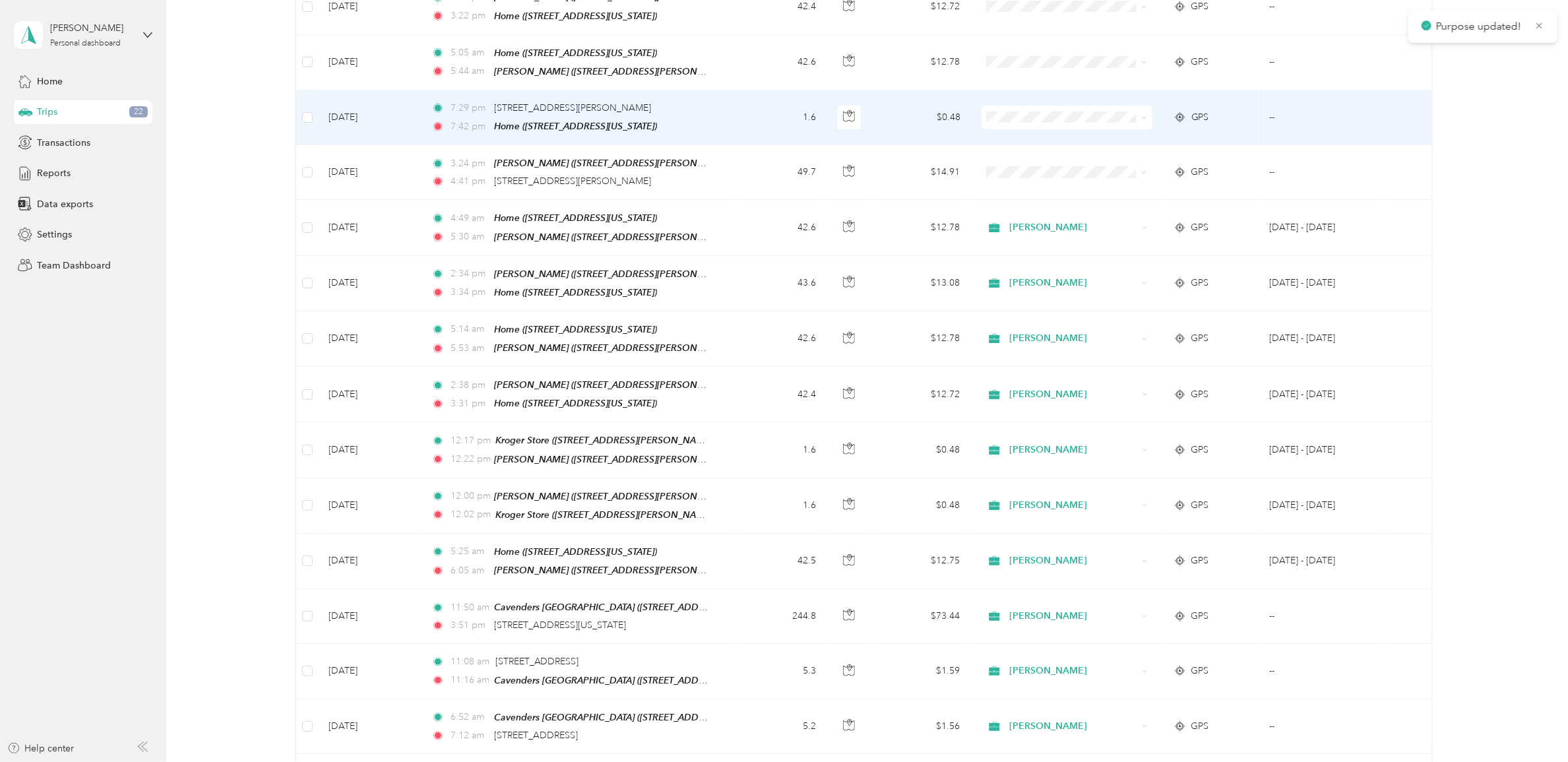
click at [1011, 129] on span "[PERSON_NAME]" at bounding box center [1074, 124] width 128 height 14
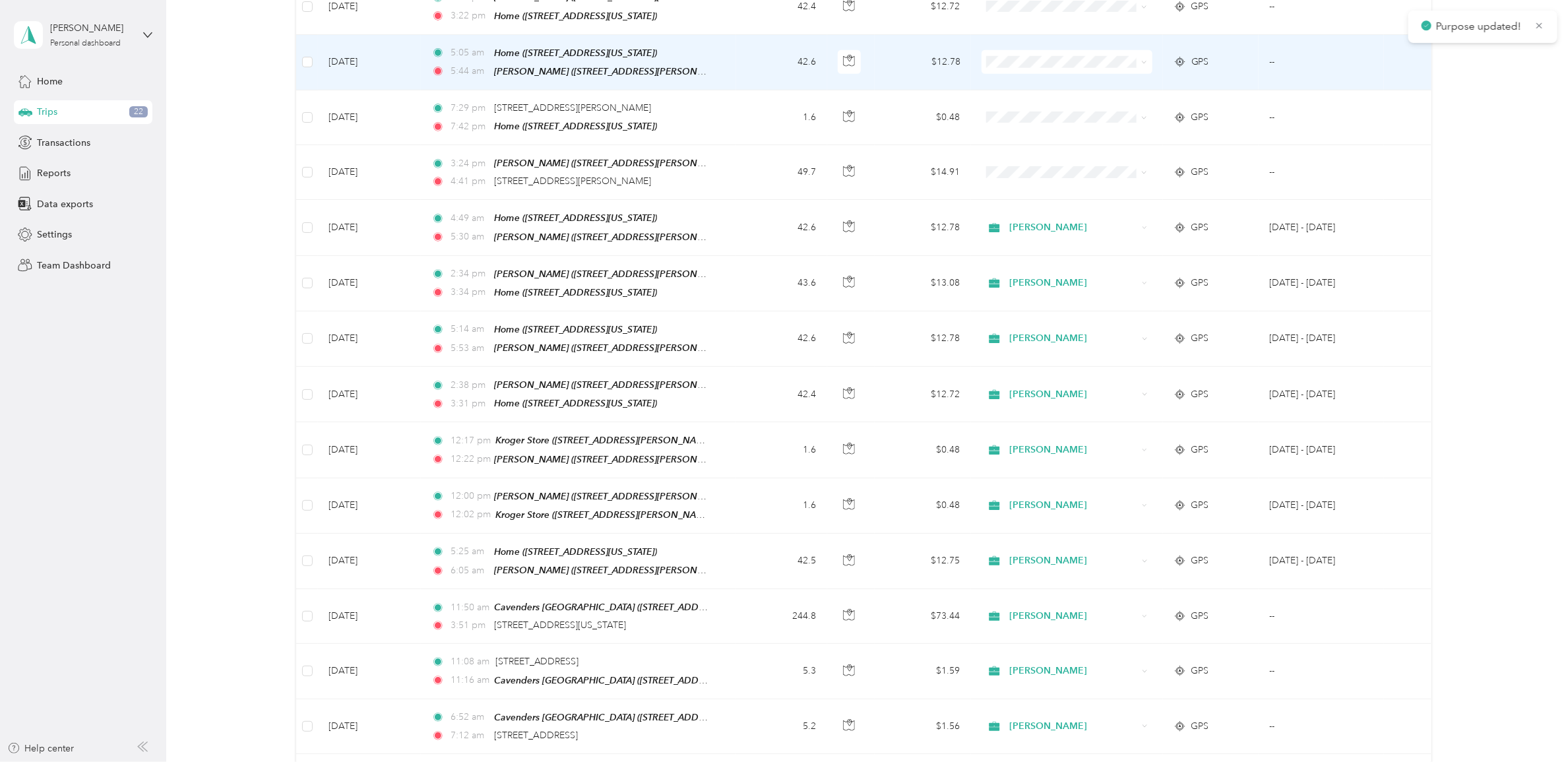
click at [1015, 76] on li "[PERSON_NAME]" at bounding box center [1063, 69] width 170 height 23
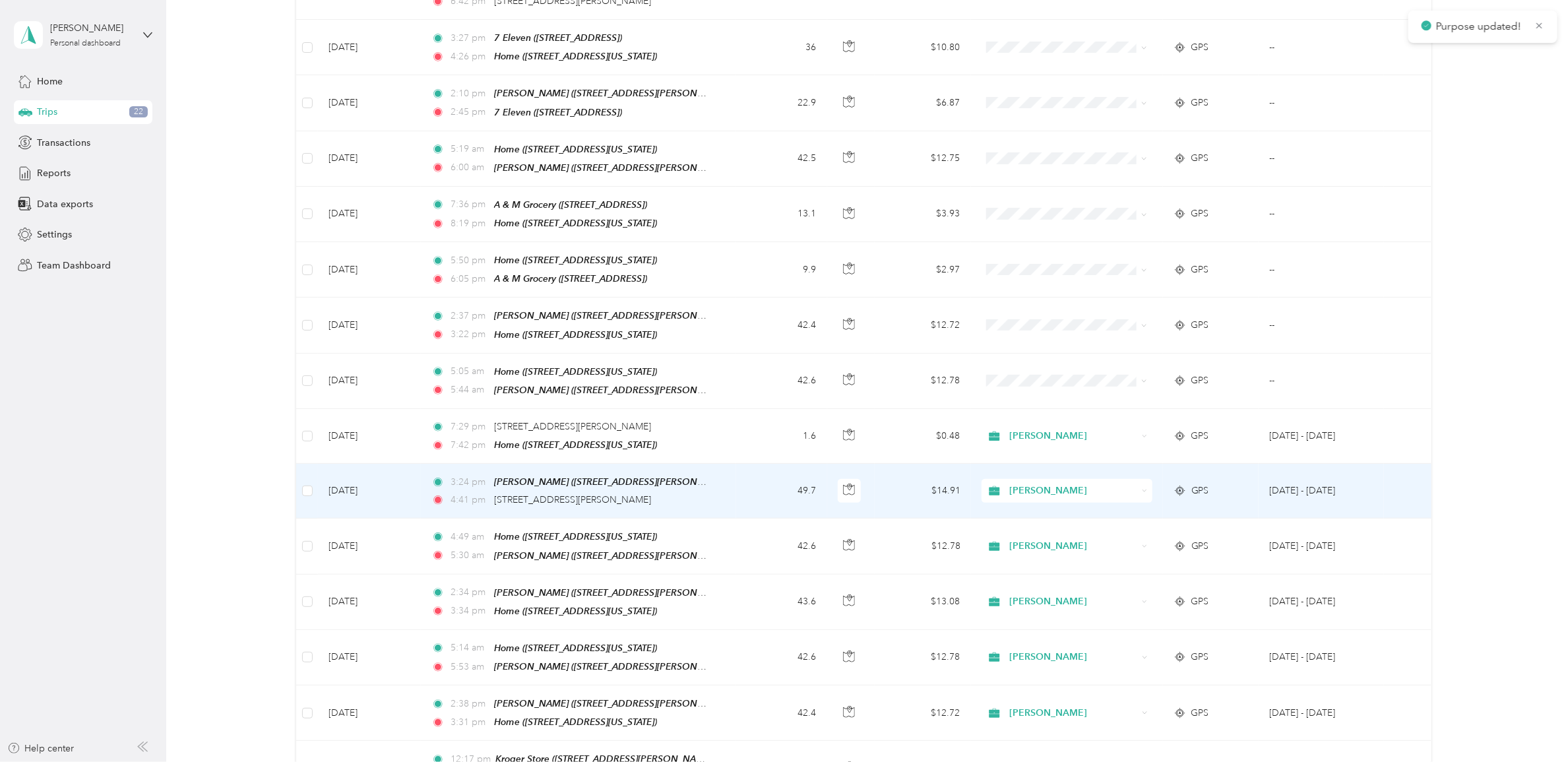
scroll to position [413, 0]
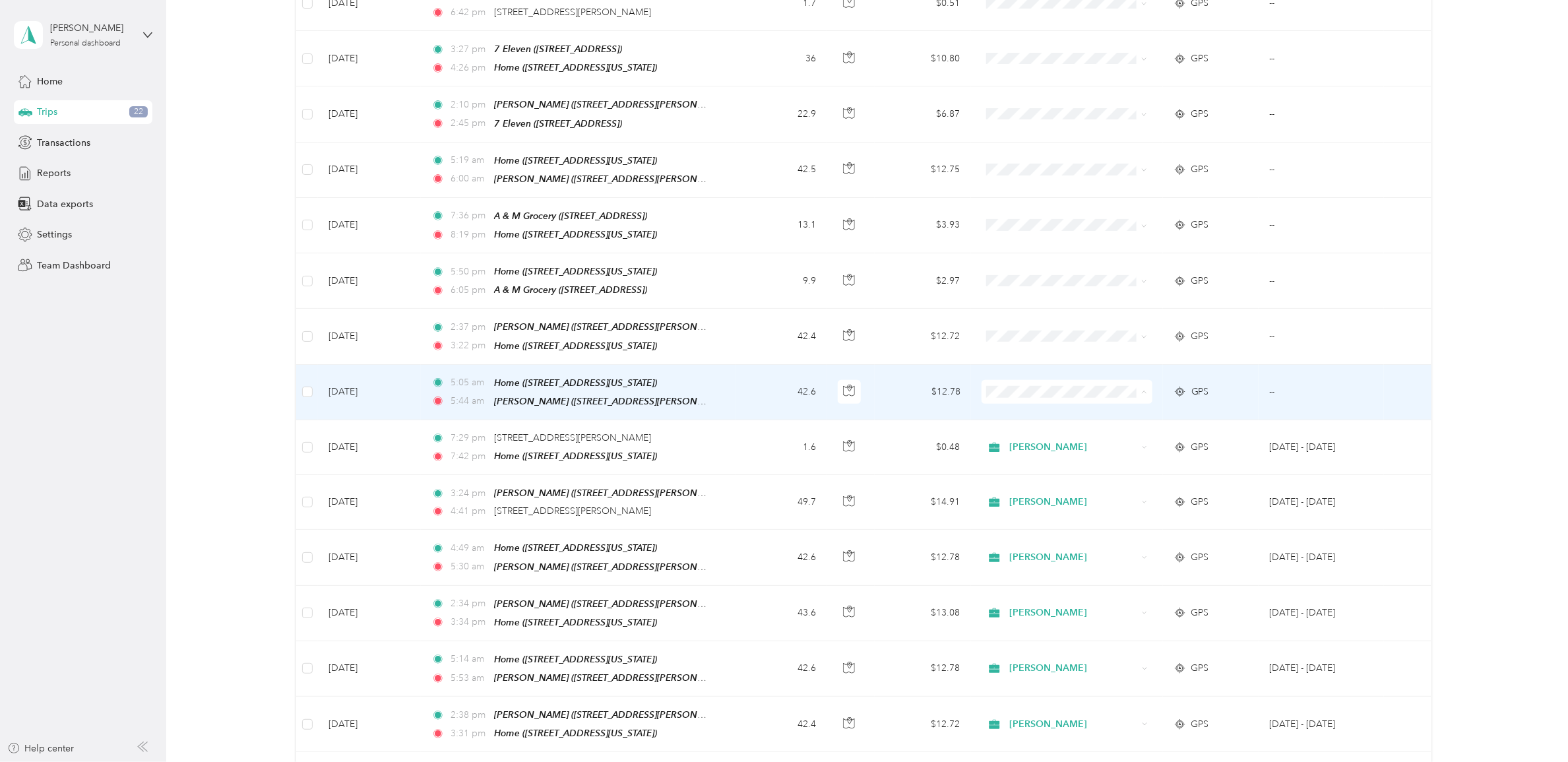
click at [1010, 401] on span "[PERSON_NAME]" at bounding box center [1063, 406] width 152 height 14
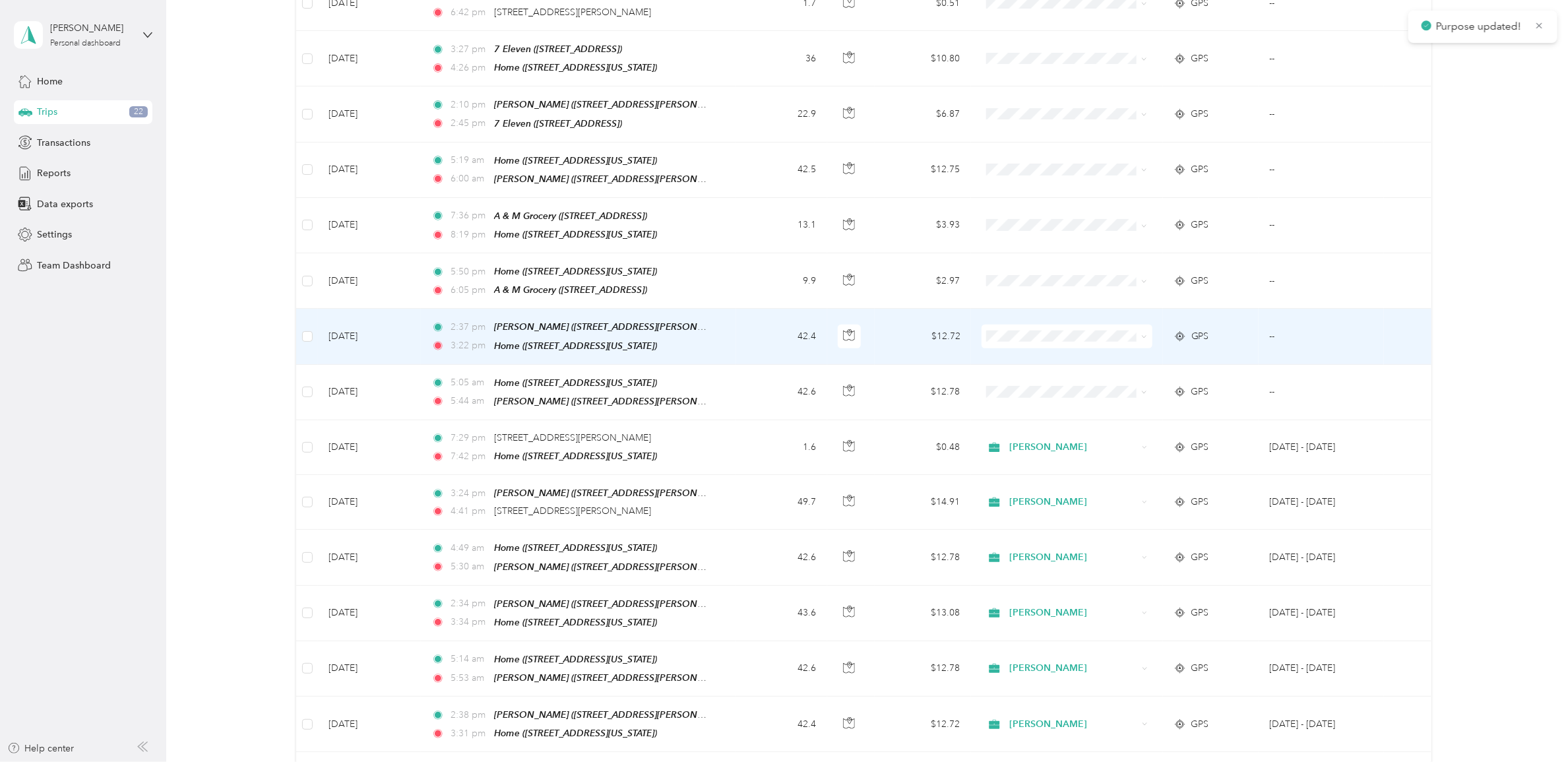
click at [1004, 355] on li "[PERSON_NAME]" at bounding box center [1063, 344] width 170 height 23
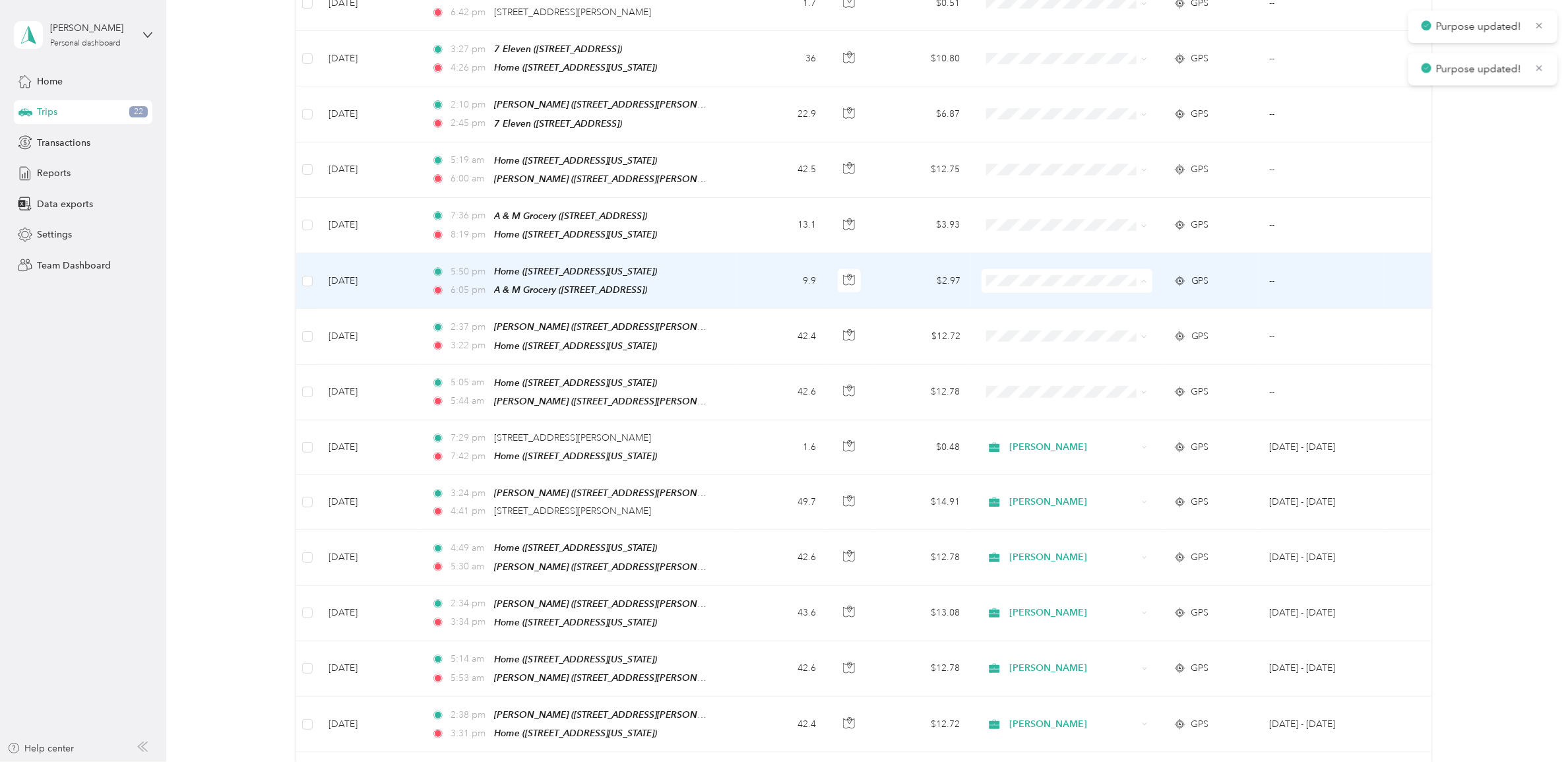
click at [1008, 299] on li "[PERSON_NAME]" at bounding box center [1063, 297] width 170 height 23
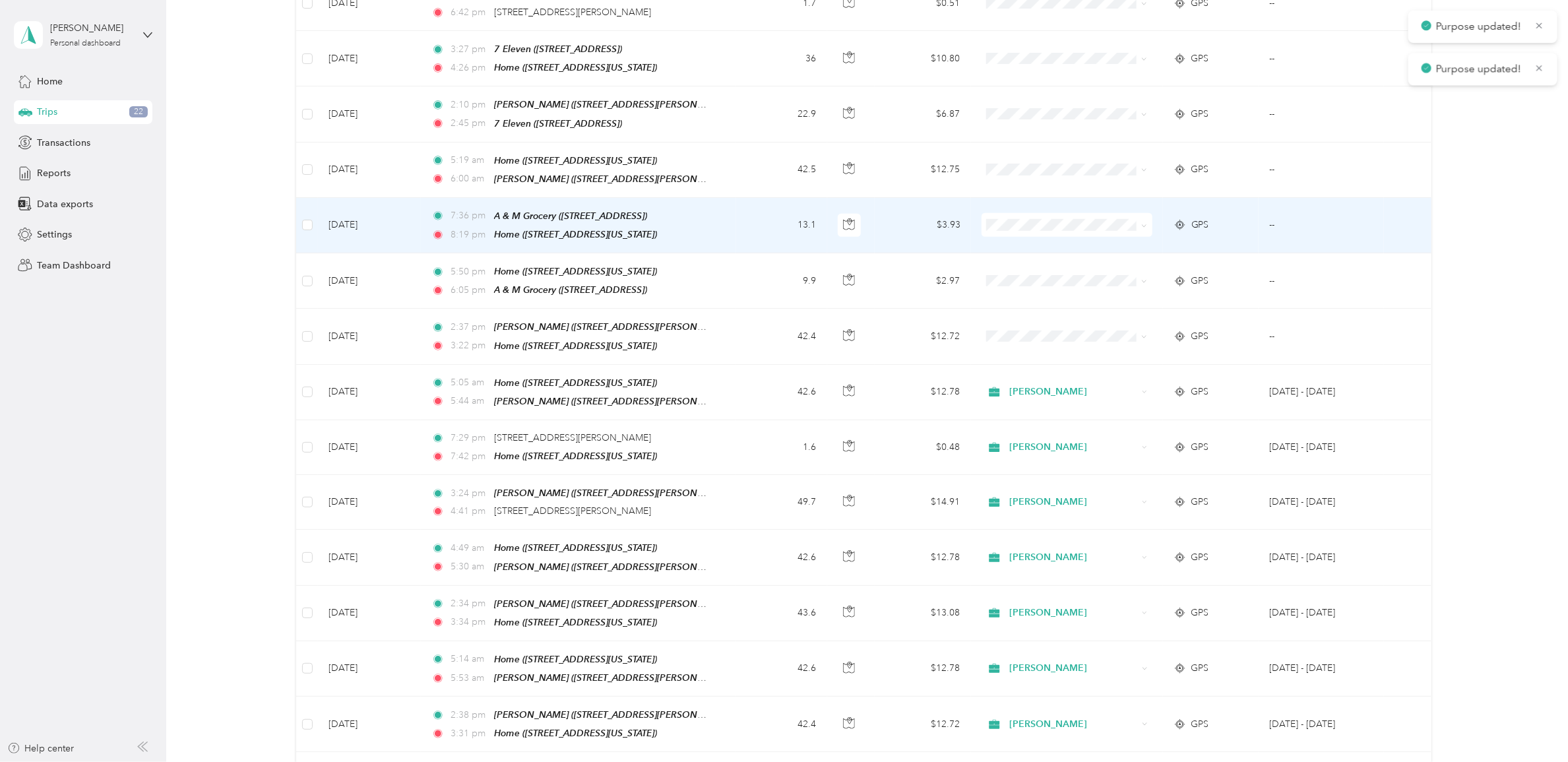
drag, startPoint x: 1016, startPoint y: 244, endPoint x: 1014, endPoint y: 229, distance: 15.1
click at [1016, 244] on li "[PERSON_NAME]" at bounding box center [1063, 241] width 170 height 23
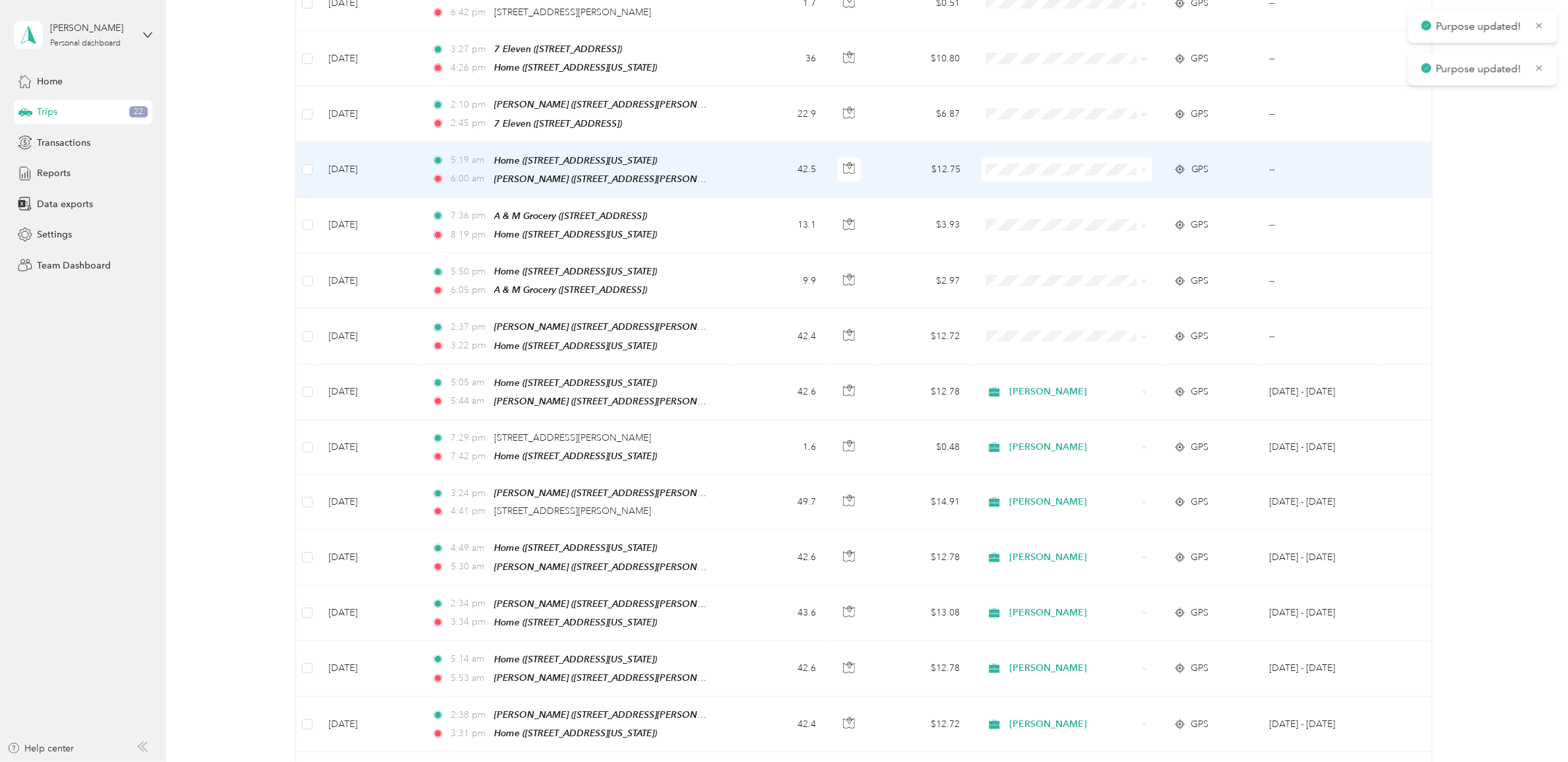
click at [1007, 186] on span "[PERSON_NAME]" at bounding box center [1063, 181] width 152 height 14
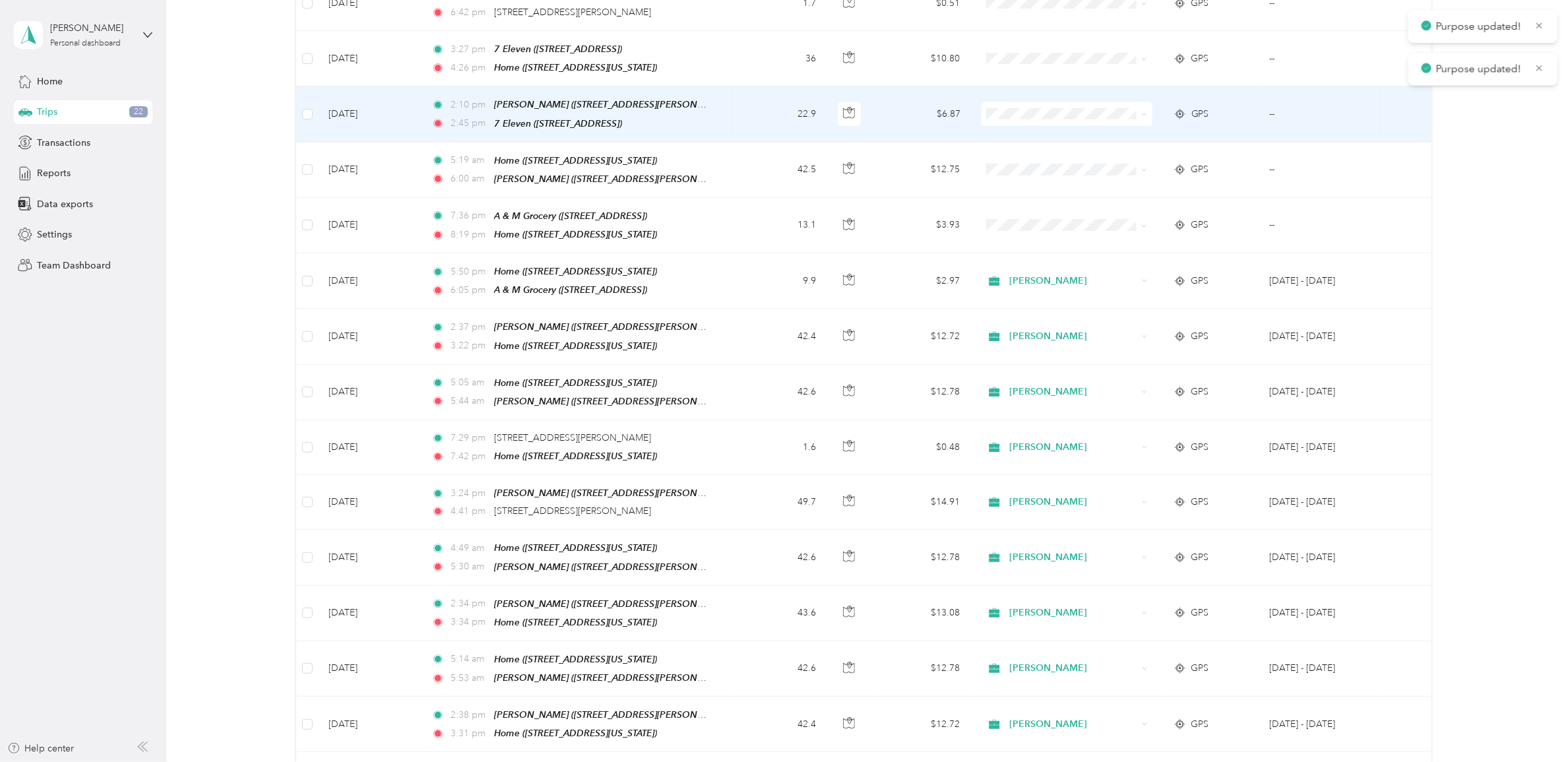
click at [1011, 134] on span "[PERSON_NAME]" at bounding box center [1074, 133] width 128 height 14
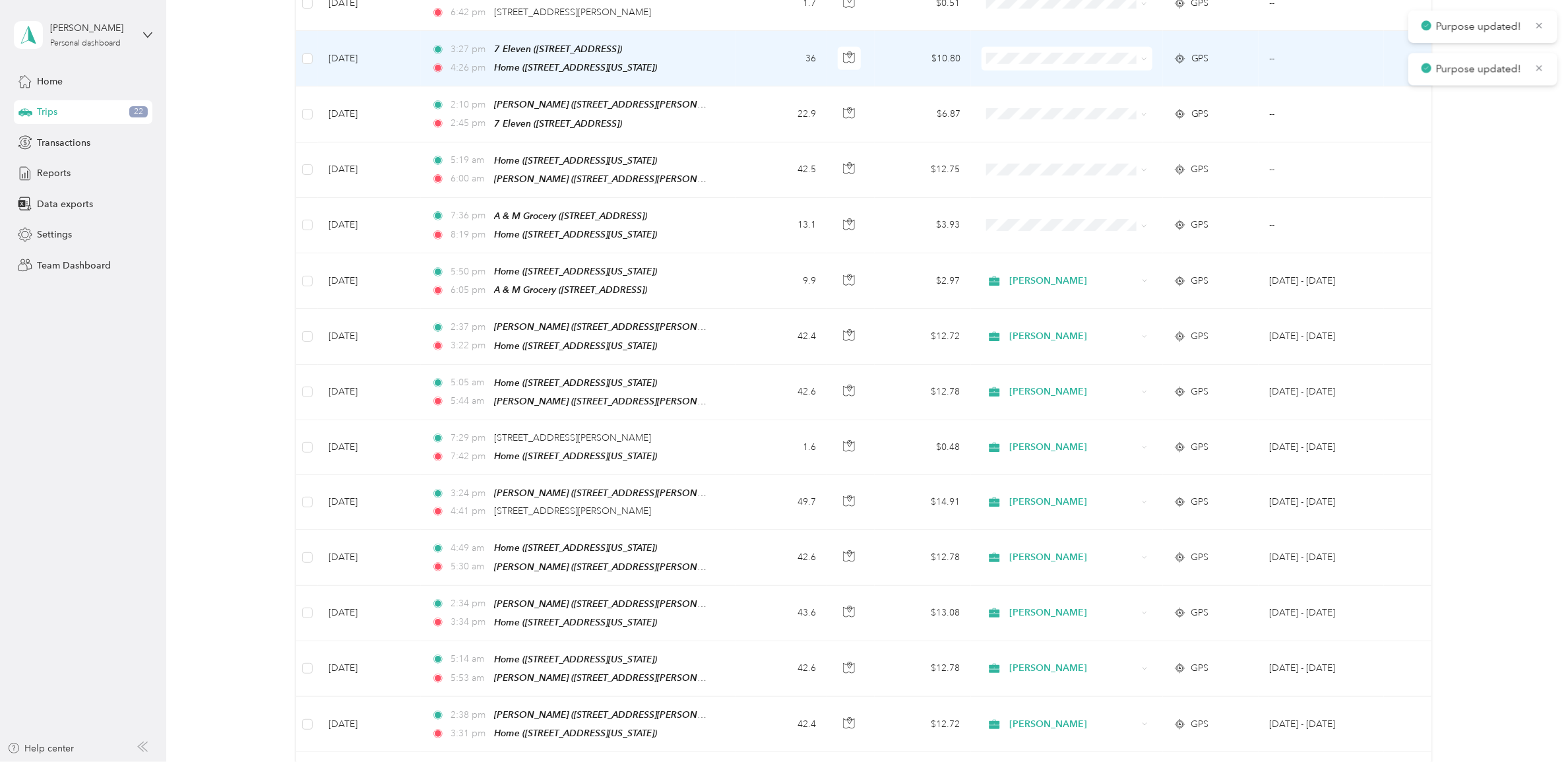
drag, startPoint x: 1017, startPoint y: 80, endPoint x: 1021, endPoint y: 106, distance: 26.3
click at [1017, 81] on li "[PERSON_NAME]" at bounding box center [1063, 78] width 170 height 23
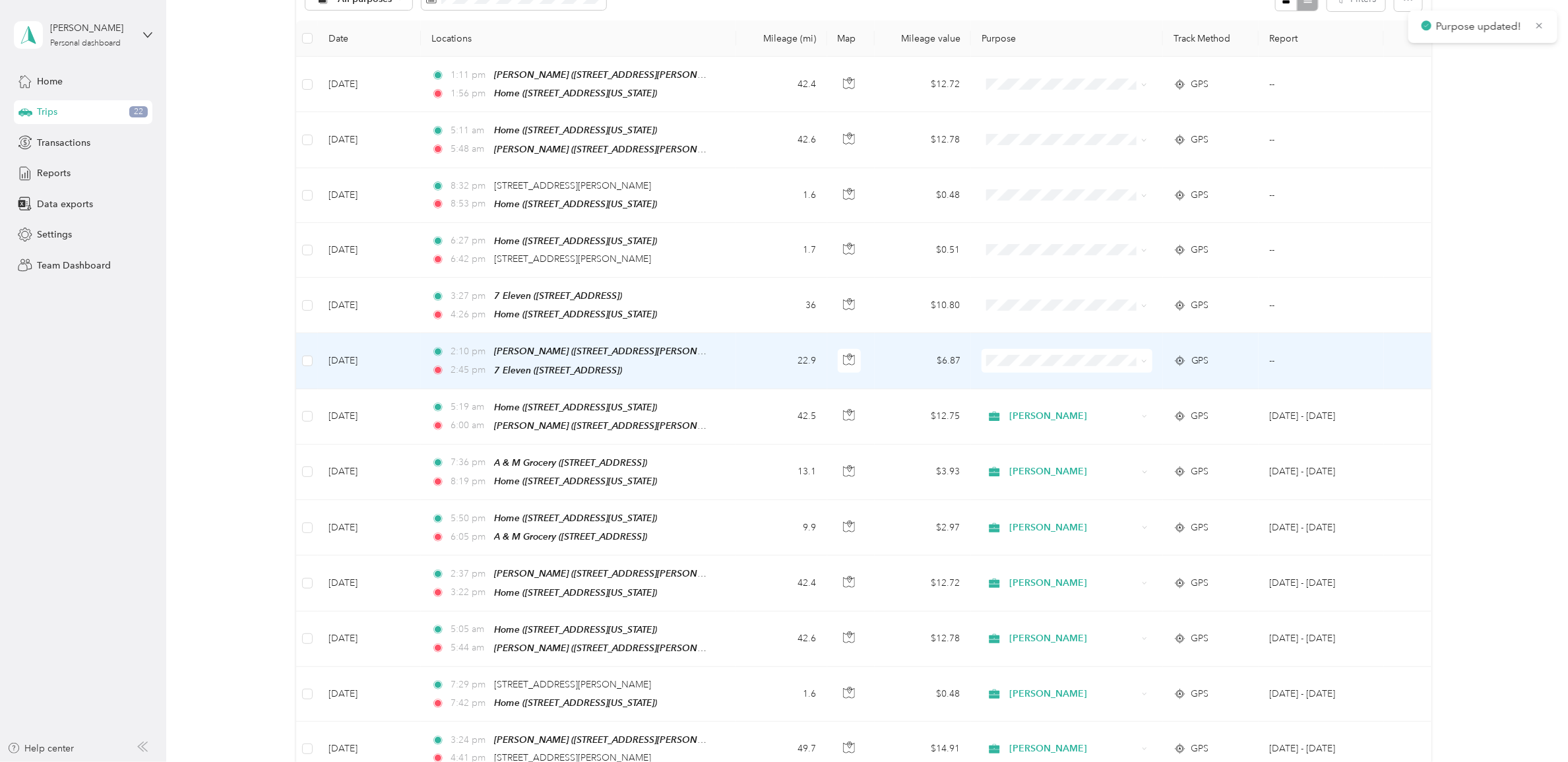
scroll to position [165, 0]
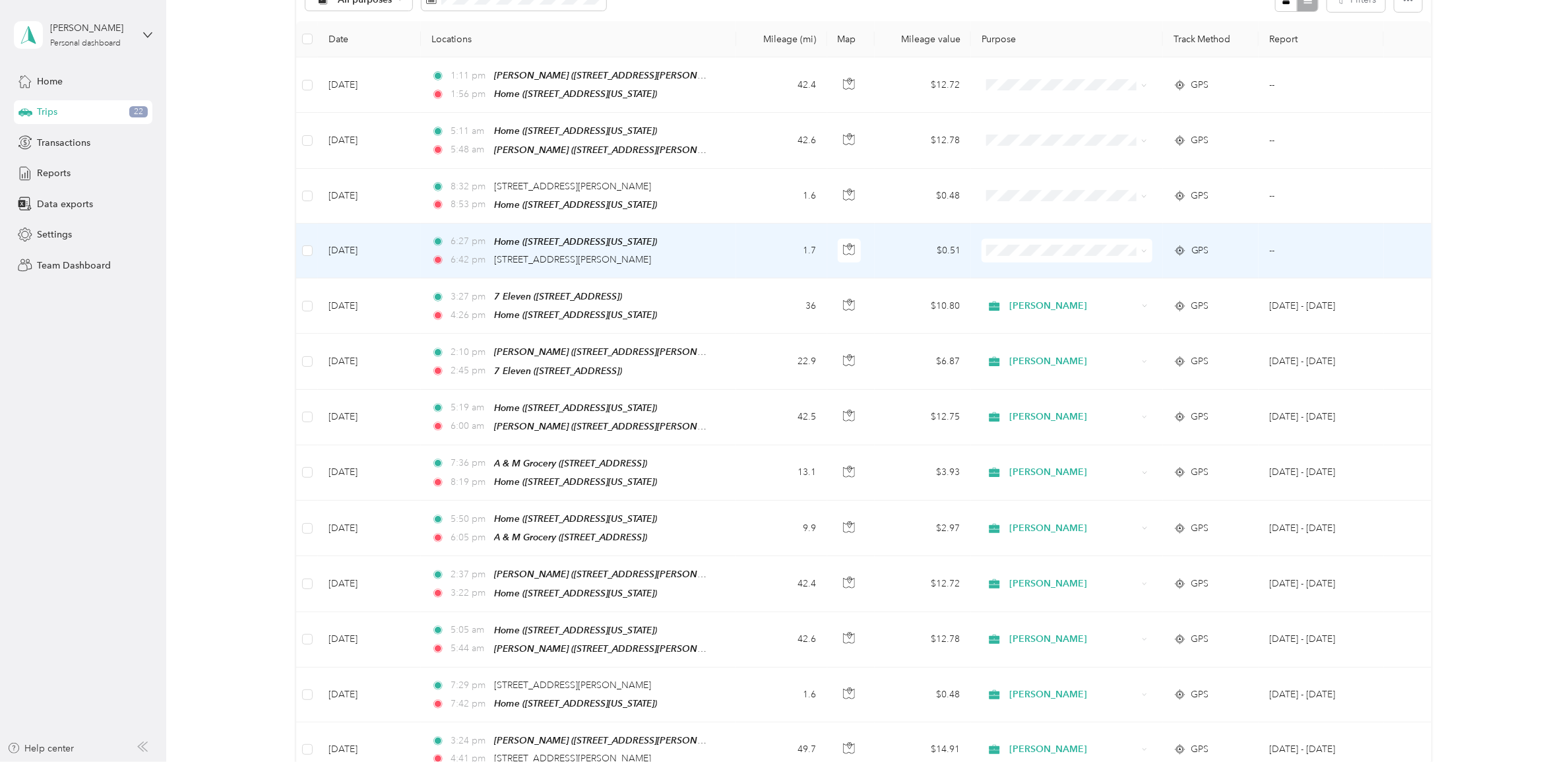
click at [1026, 271] on span "[PERSON_NAME]" at bounding box center [1074, 272] width 128 height 14
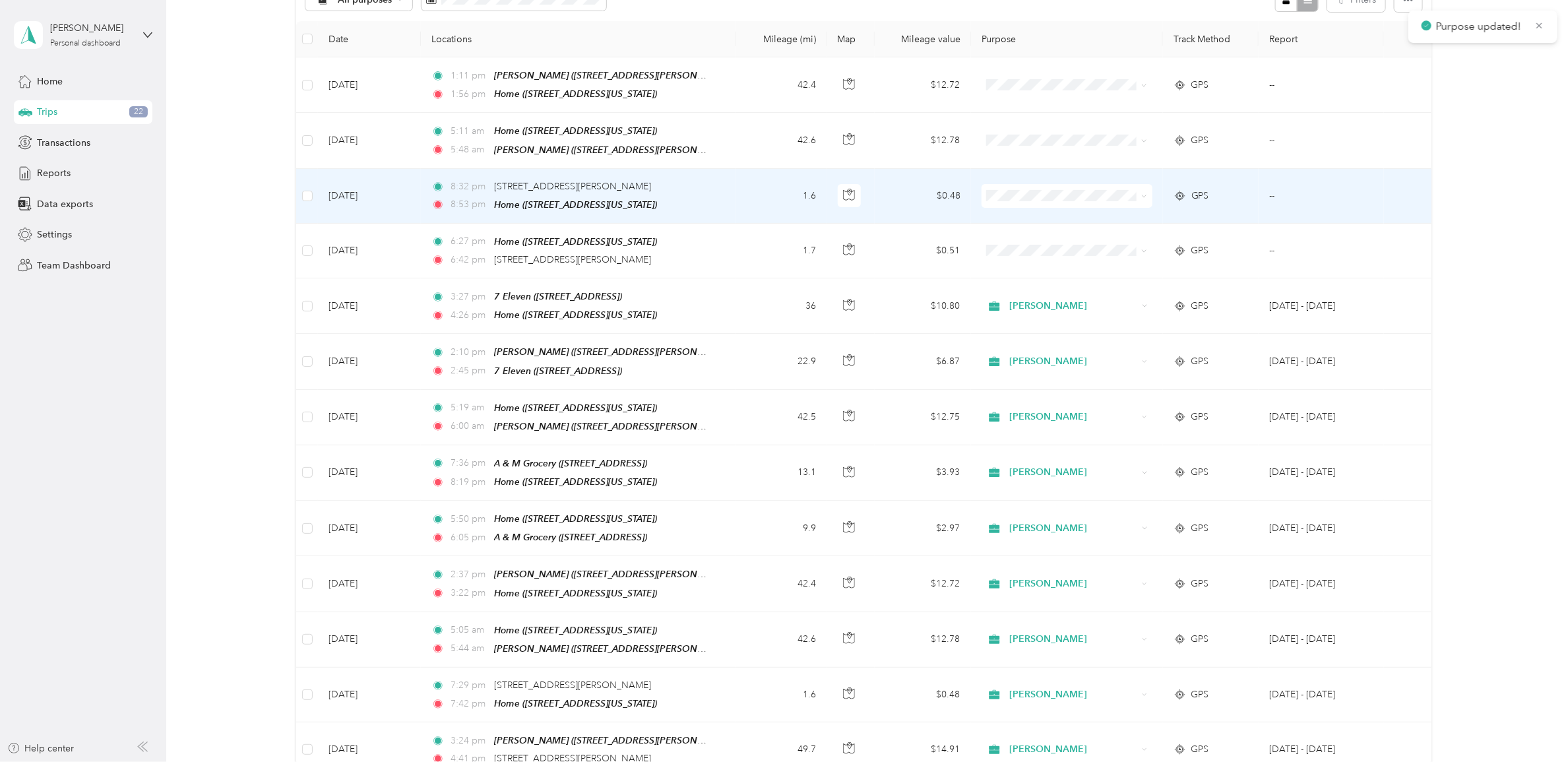
click at [1009, 219] on li "[PERSON_NAME]" at bounding box center [1063, 218] width 170 height 23
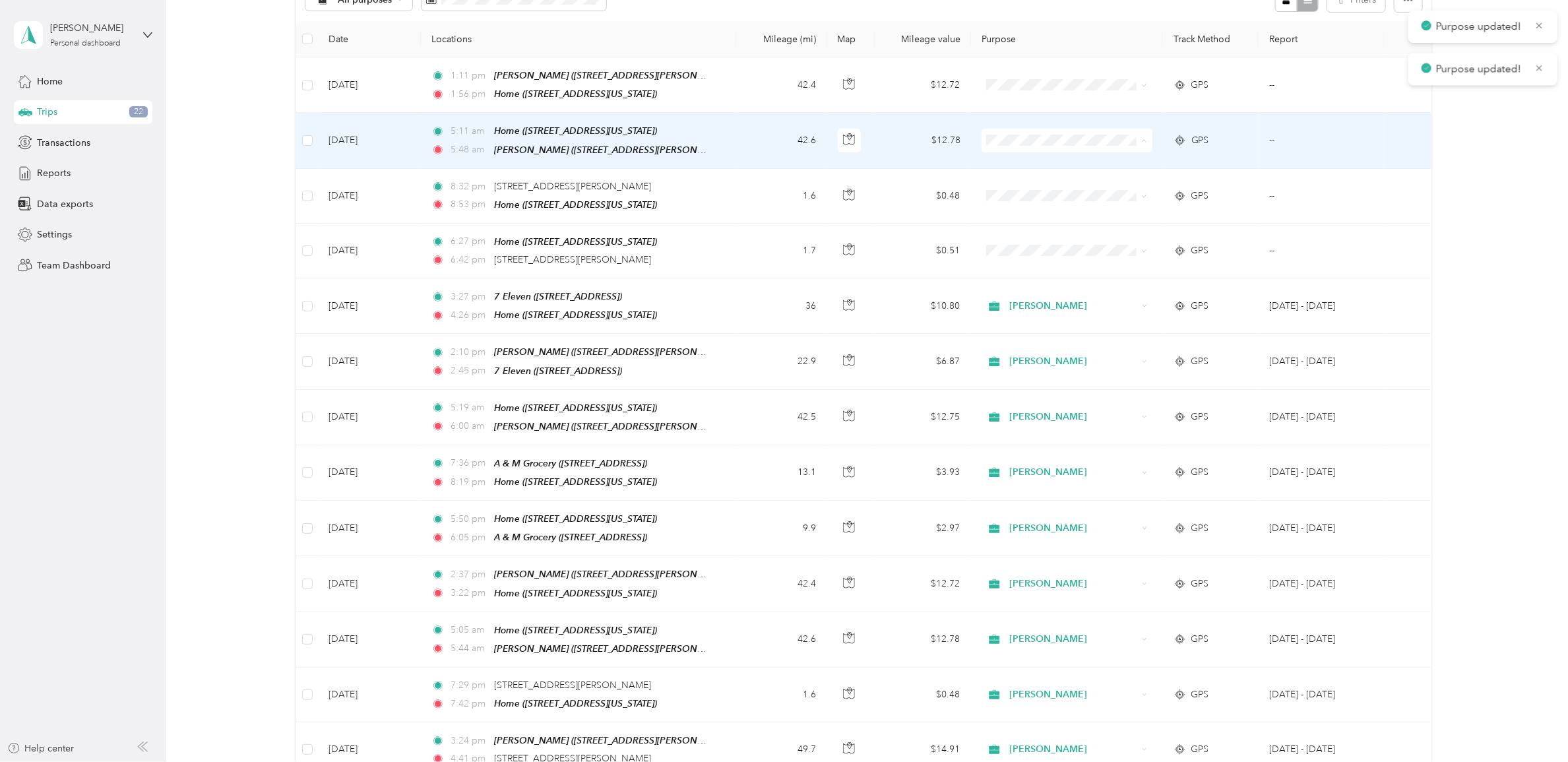
click at [1011, 163] on span "[PERSON_NAME]" at bounding box center [1074, 164] width 128 height 14
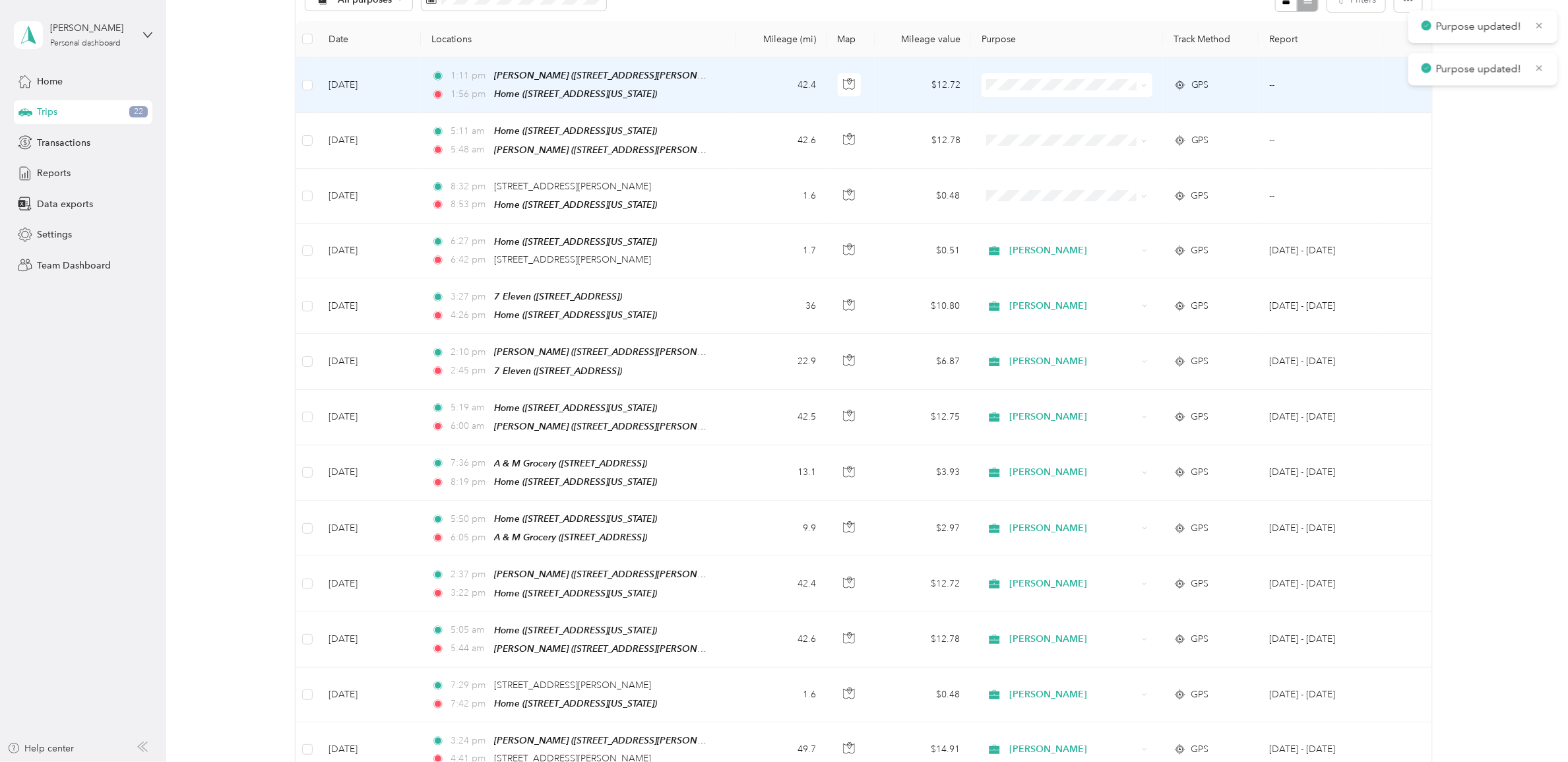
click at [1013, 113] on li "[PERSON_NAME]" at bounding box center [1063, 107] width 170 height 23
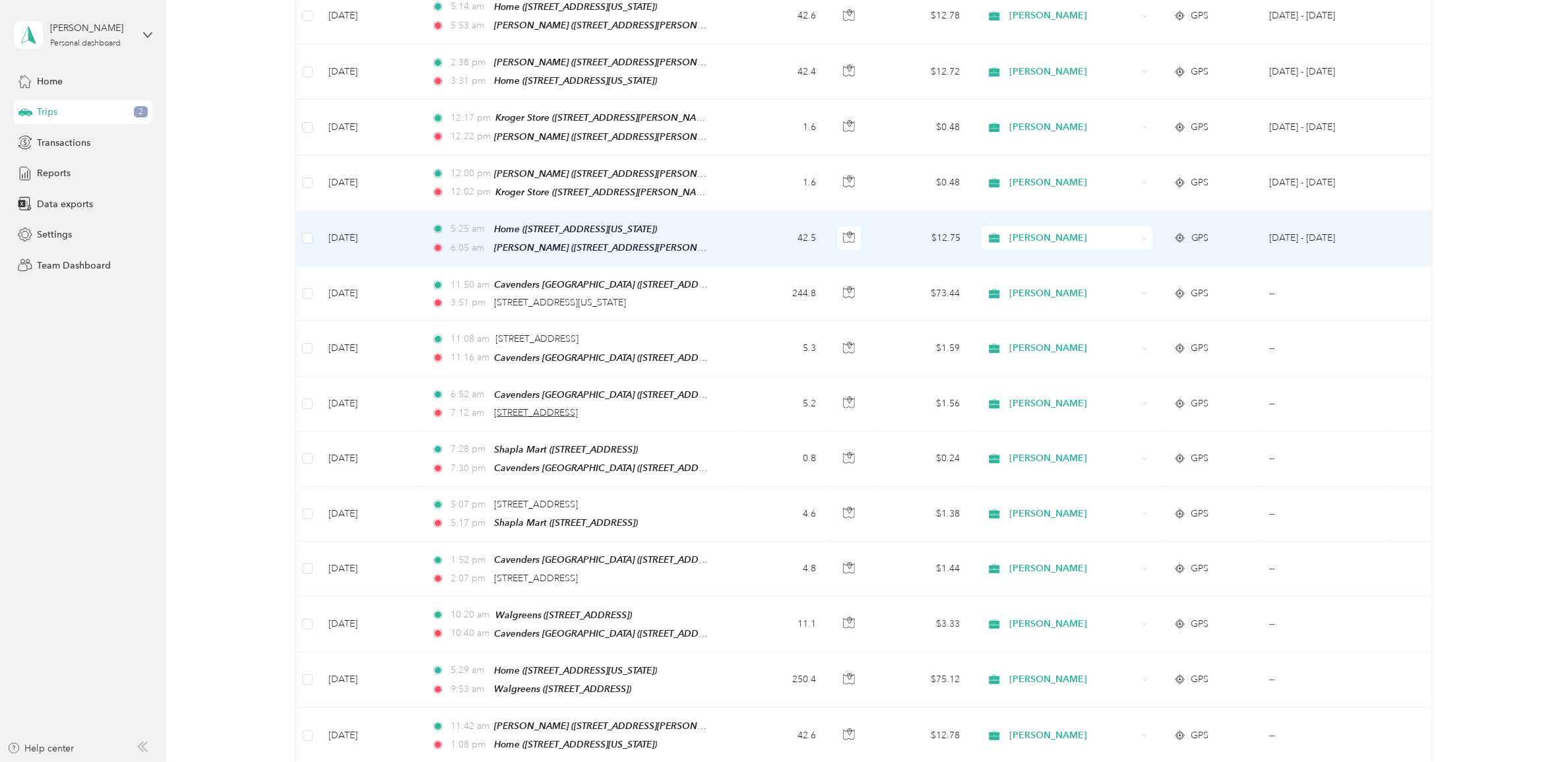
scroll to position [1070, 0]
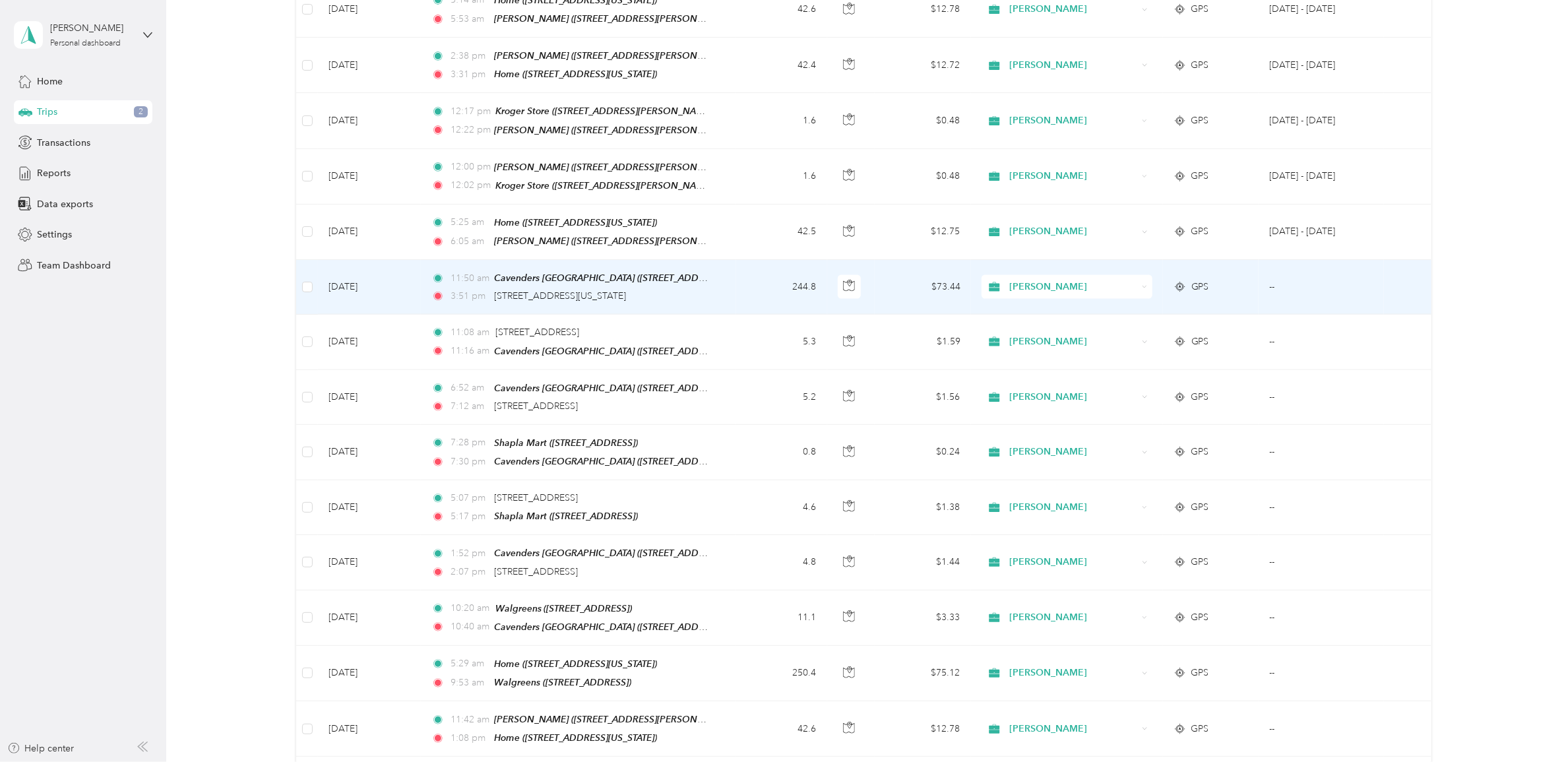
click at [1029, 280] on span "[PERSON_NAME]" at bounding box center [1073, 286] width 128 height 14
click at [1019, 289] on span "[PERSON_NAME]" at bounding box center [1067, 290] width 113 height 14
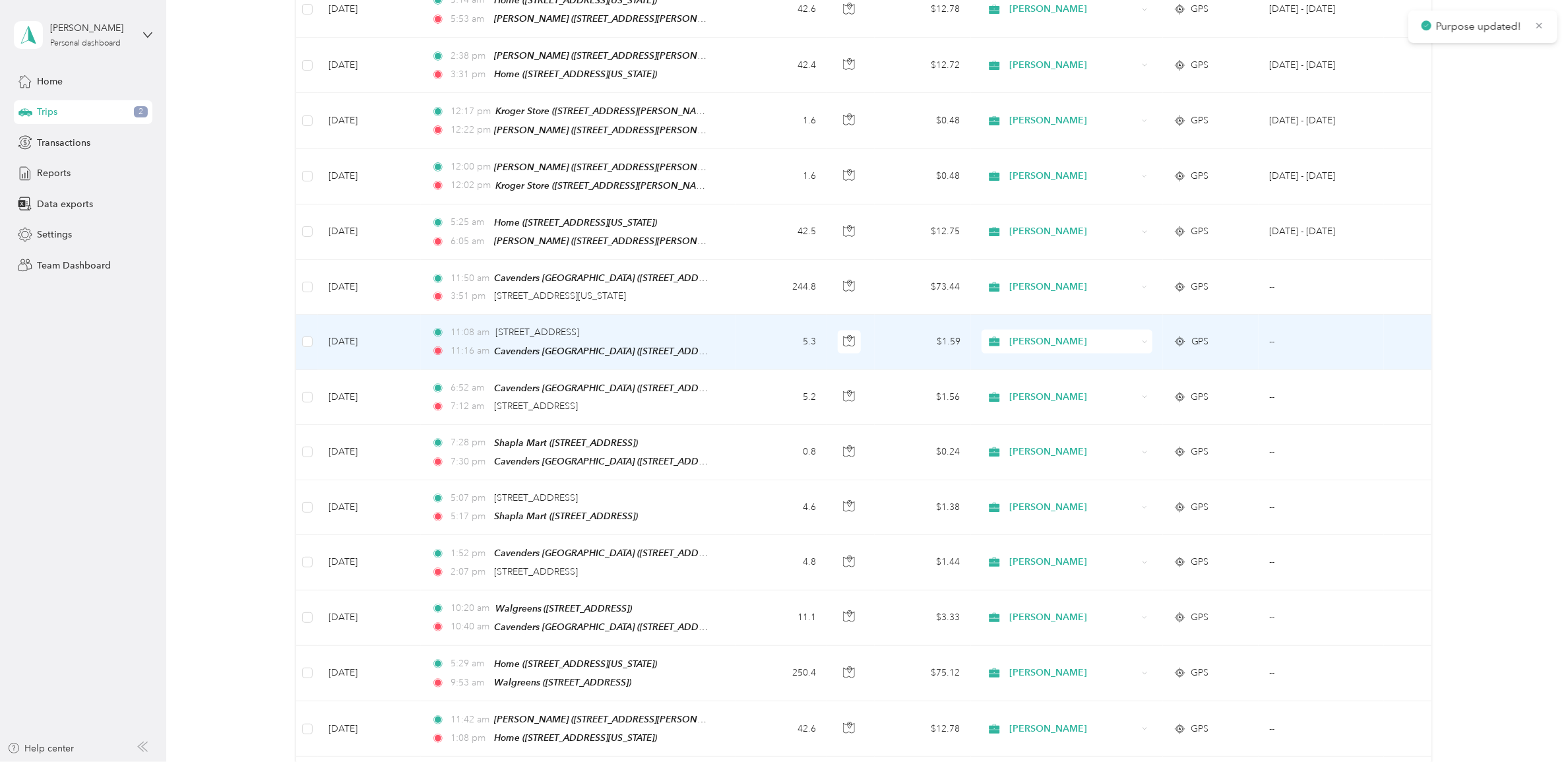
click at [1019, 335] on span "[PERSON_NAME]" at bounding box center [1073, 342] width 128 height 14
click at [1019, 342] on span "[PERSON_NAME]" at bounding box center [1067, 339] width 113 height 14
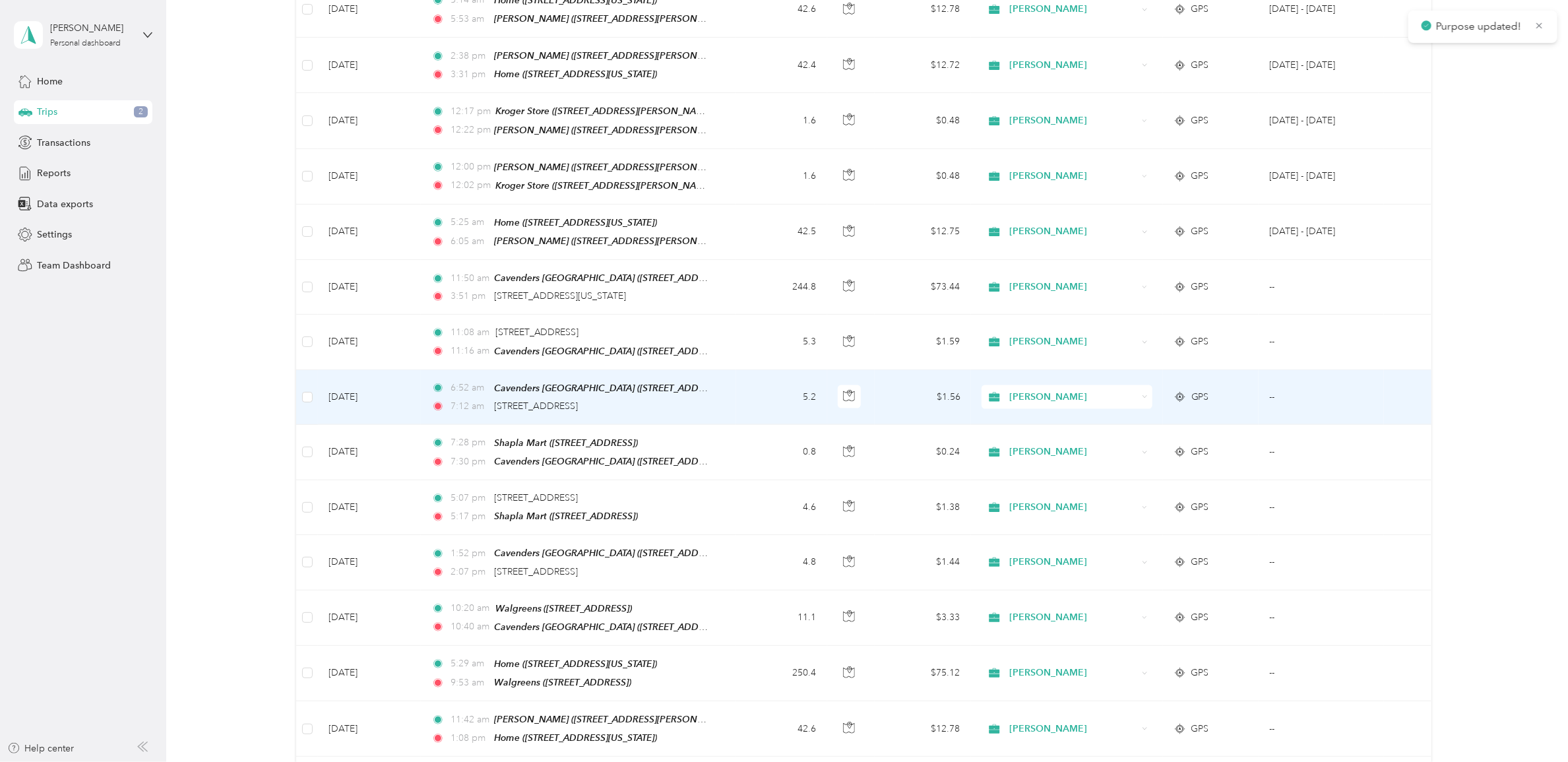
click at [1017, 390] on span "[PERSON_NAME]" at bounding box center [1073, 397] width 128 height 14
click at [1017, 400] on span "[PERSON_NAME]" at bounding box center [1067, 400] width 113 height 14
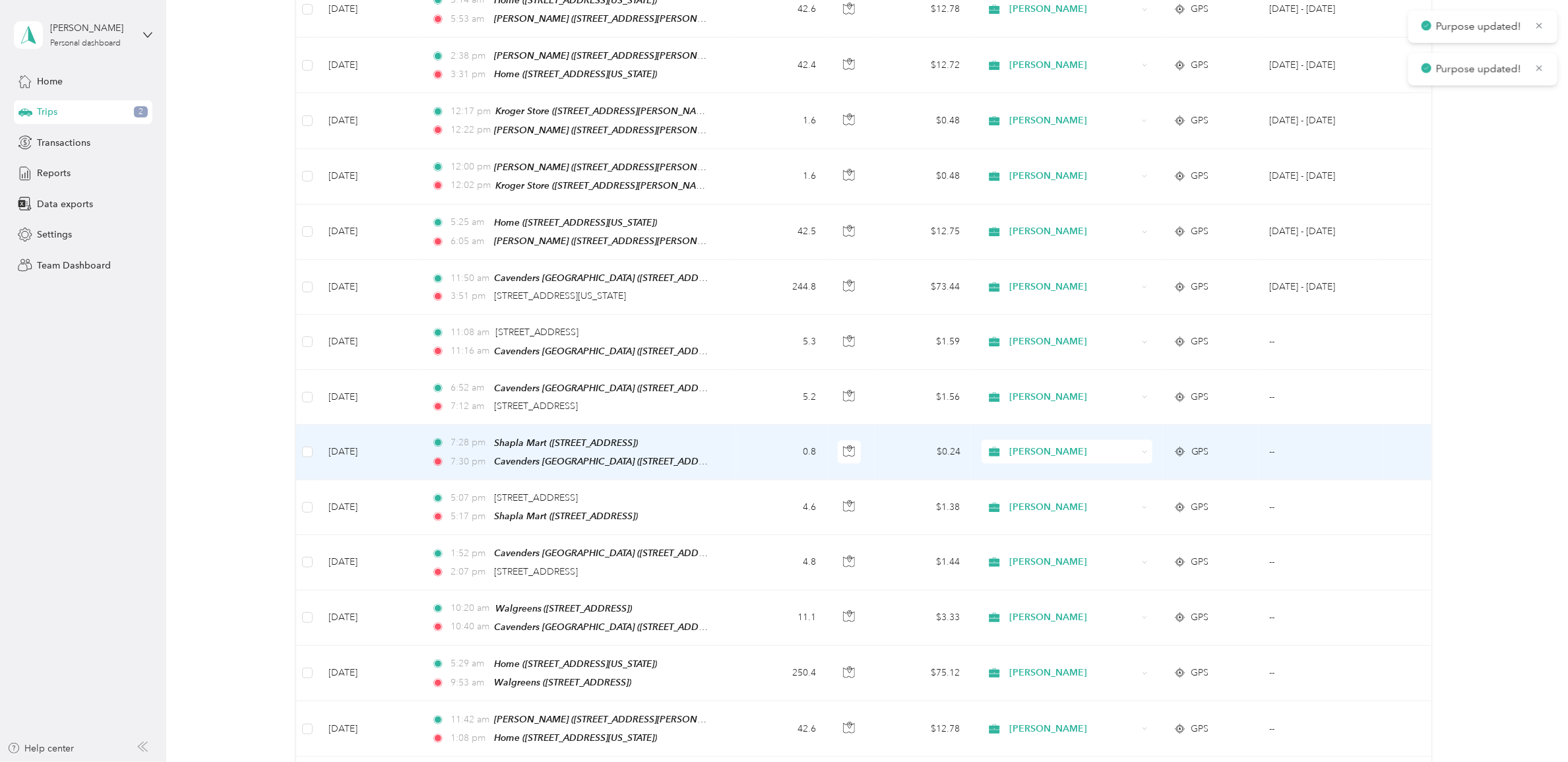
click at [1014, 445] on span "[PERSON_NAME]" at bounding box center [1073, 452] width 128 height 14
click at [1017, 452] on span "[PERSON_NAME]" at bounding box center [1067, 454] width 113 height 14
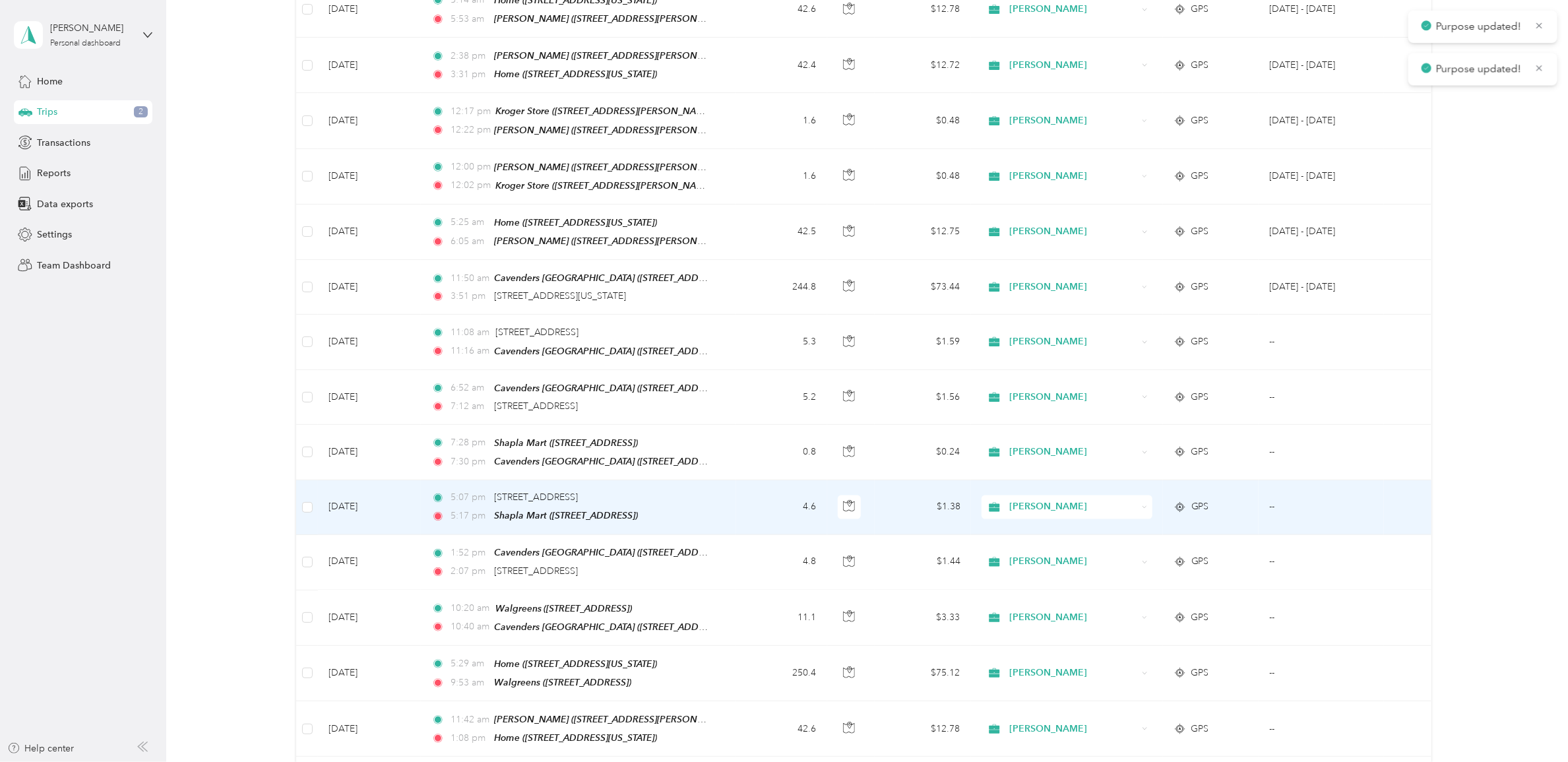
click at [1013, 500] on span "[PERSON_NAME]" at bounding box center [1073, 507] width 128 height 14
click at [1016, 509] on span "[PERSON_NAME]" at bounding box center [1067, 508] width 113 height 14
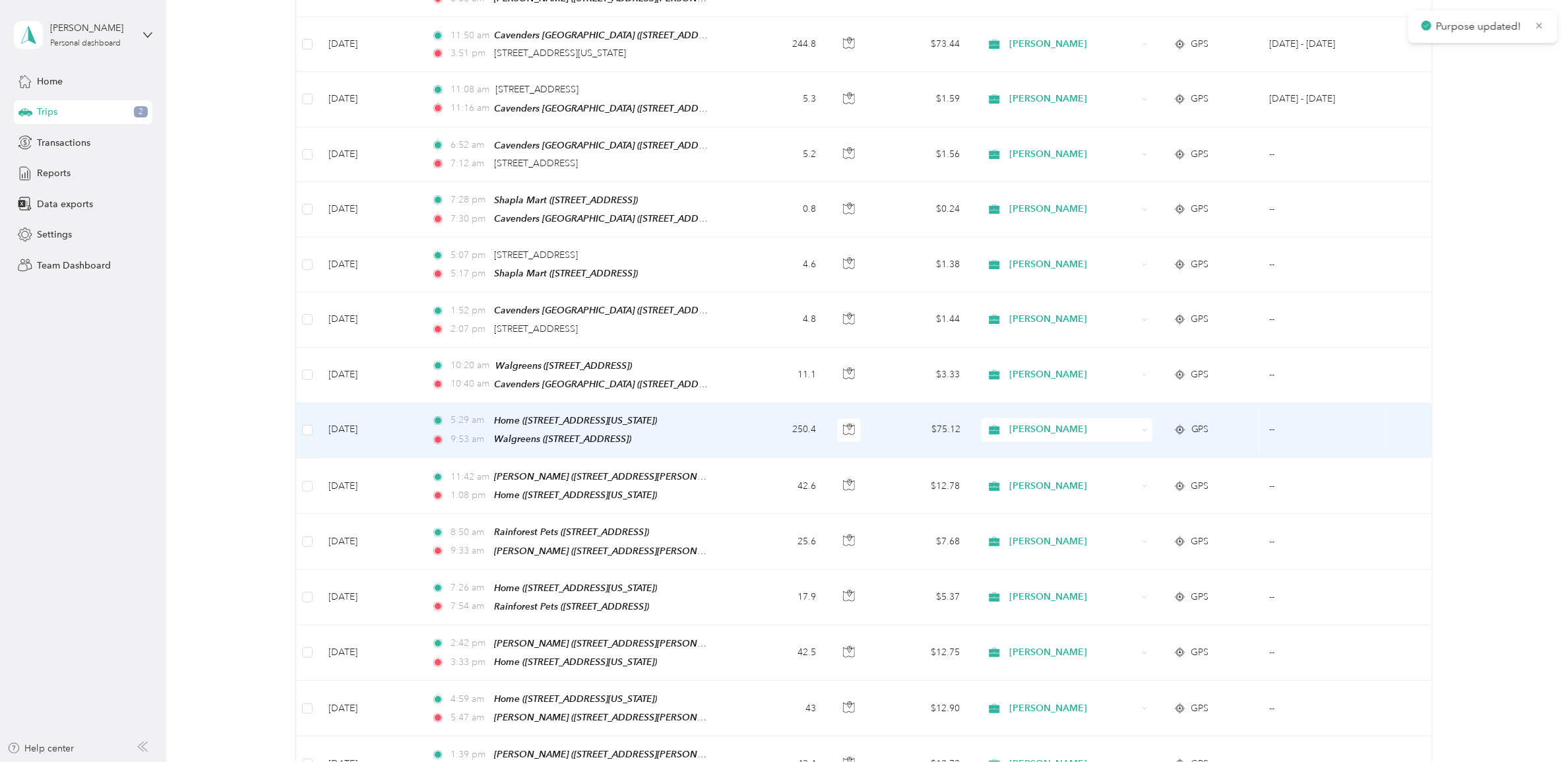
scroll to position [1318, 0]
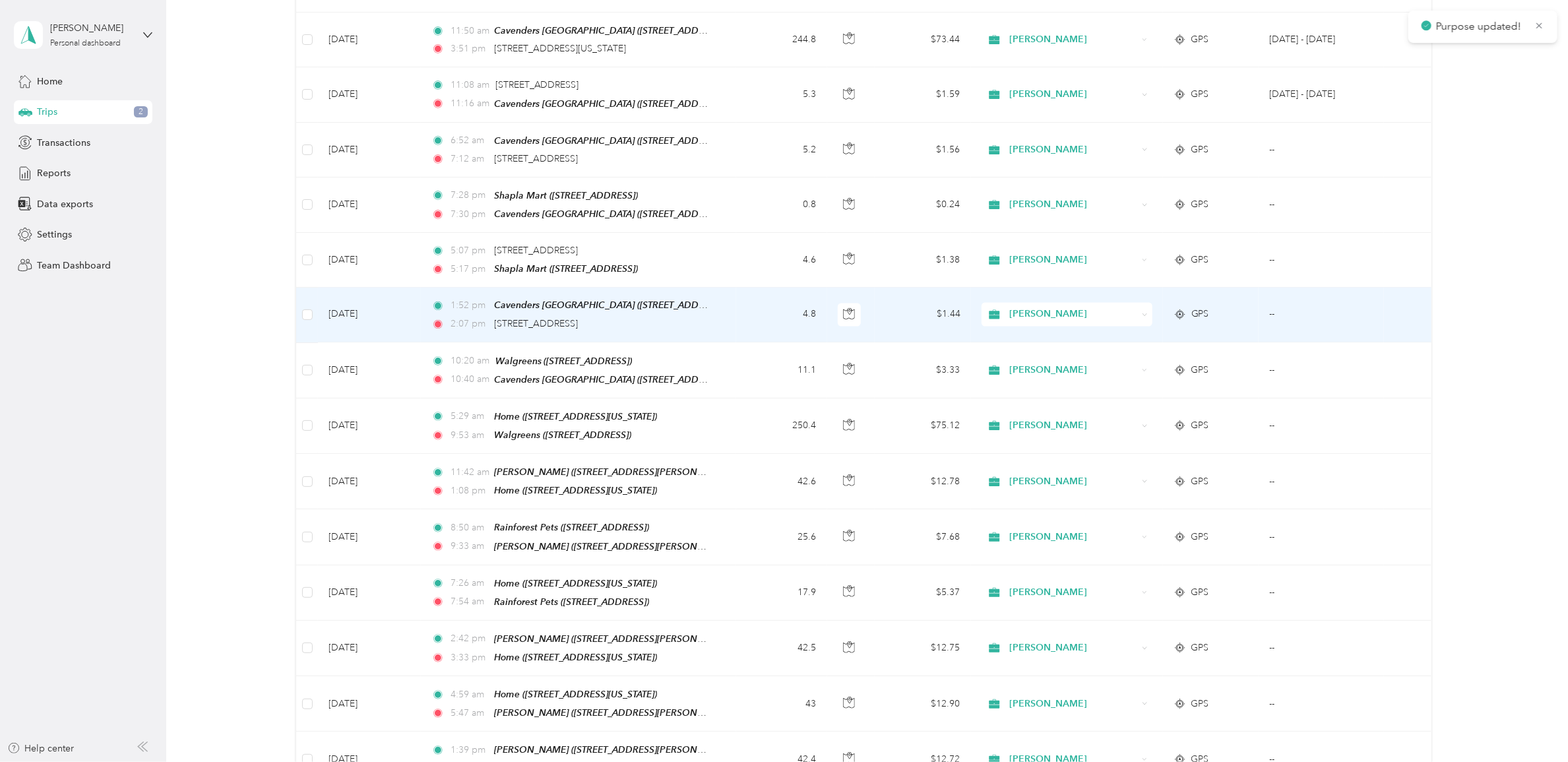
click at [1014, 307] on span "[PERSON_NAME]" at bounding box center [1073, 314] width 128 height 14
click at [1015, 315] on span "[PERSON_NAME]" at bounding box center [1067, 314] width 113 height 14
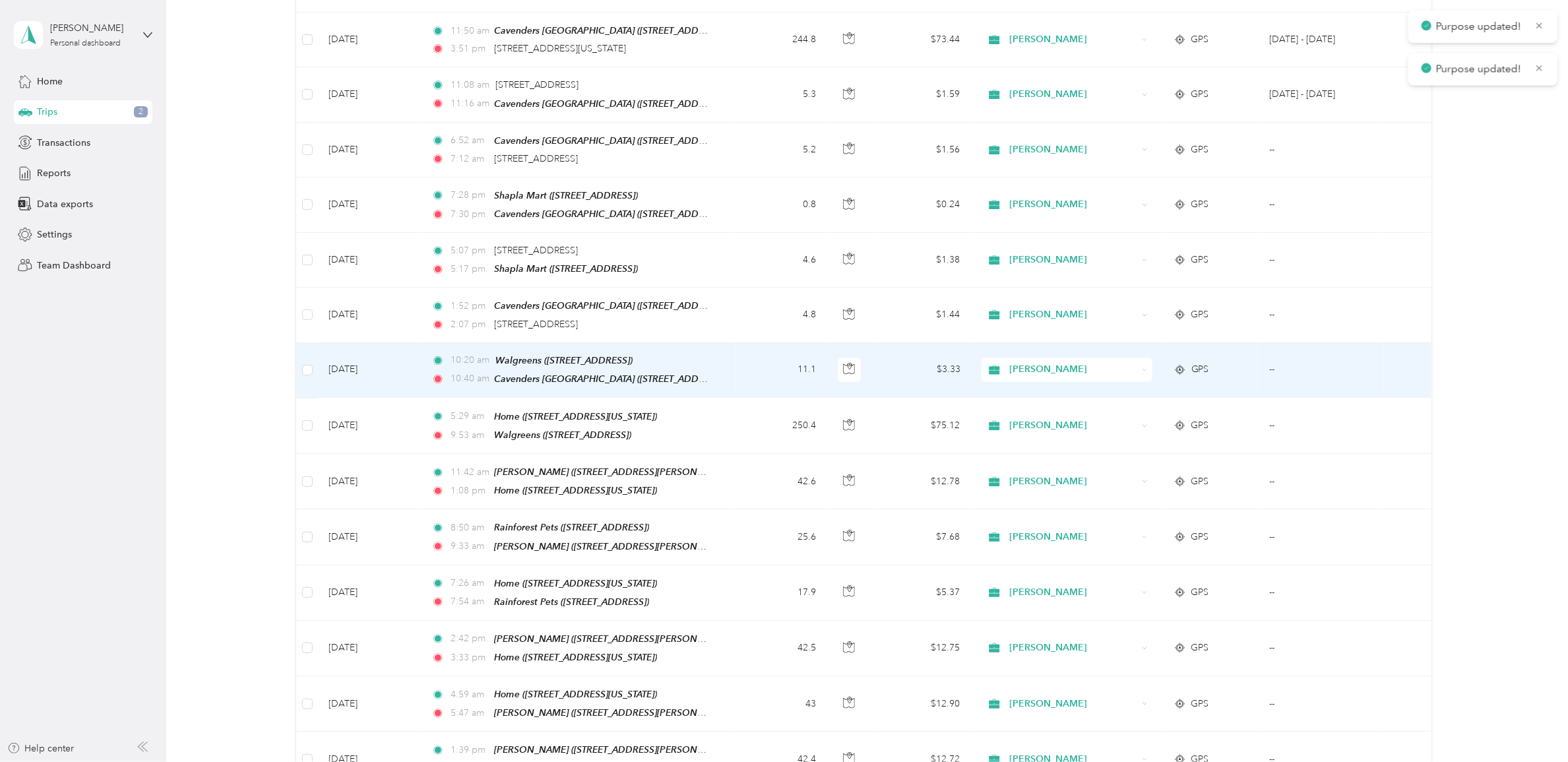
click at [1014, 363] on span "[PERSON_NAME]" at bounding box center [1073, 370] width 128 height 14
click at [1020, 366] on span "[PERSON_NAME]" at bounding box center [1067, 364] width 113 height 14
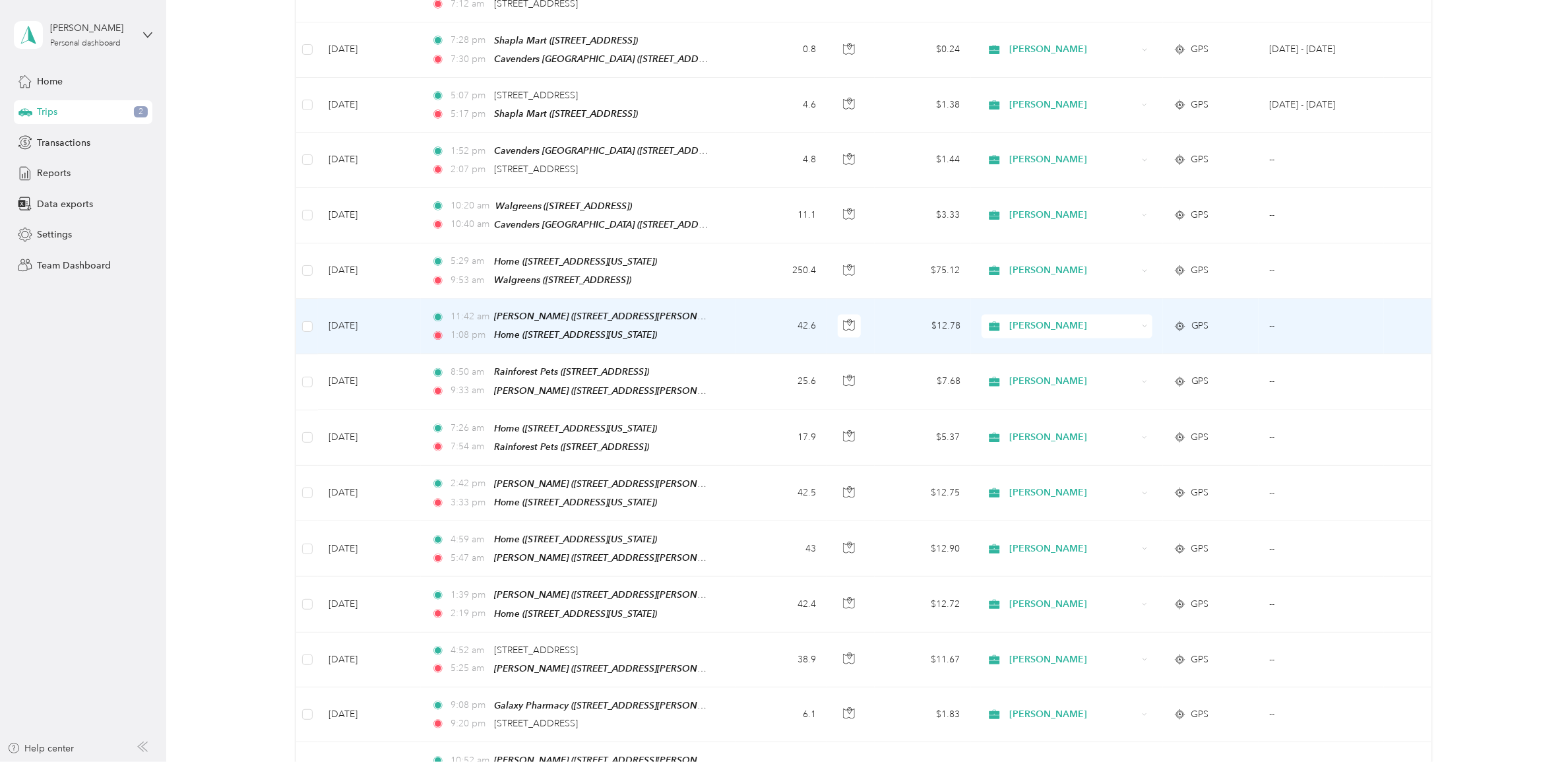
scroll to position [1483, 0]
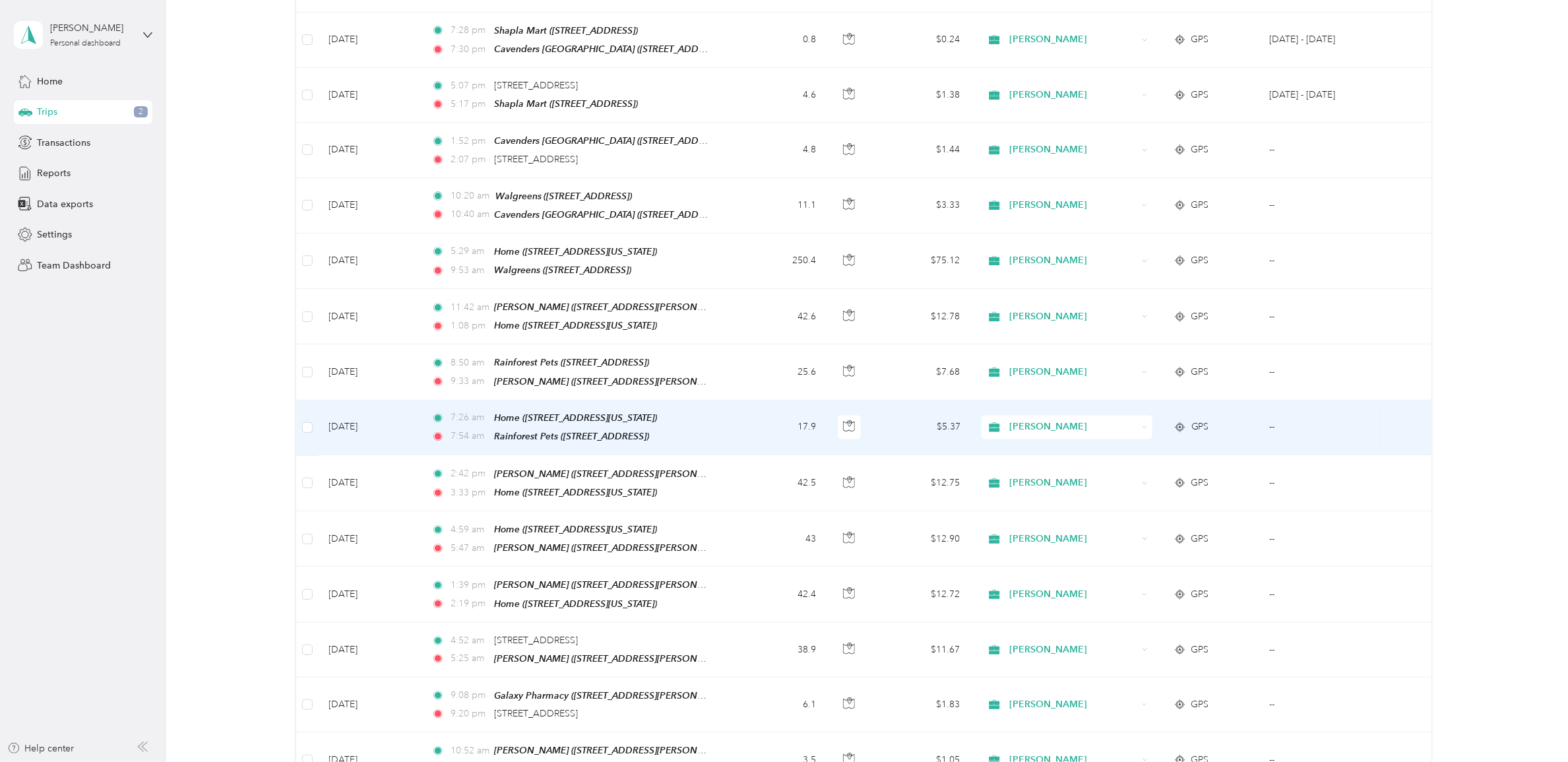
click at [1019, 420] on span "[PERSON_NAME]" at bounding box center [1073, 427] width 128 height 14
click at [1019, 417] on span "[PERSON_NAME]" at bounding box center [1067, 421] width 113 height 14
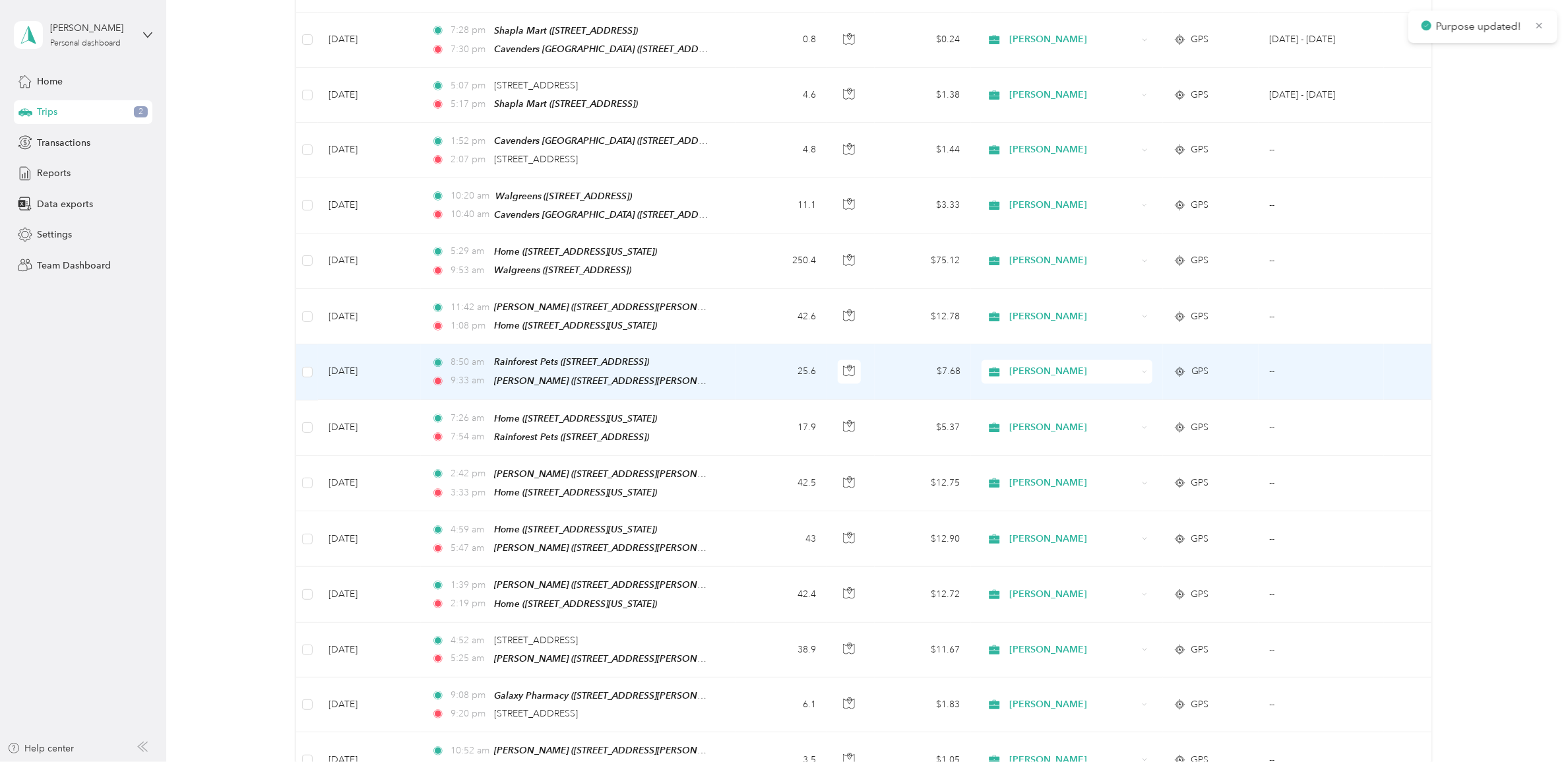
click at [1017, 365] on span "[PERSON_NAME]" at bounding box center [1073, 372] width 128 height 14
click at [1023, 363] on span "[PERSON_NAME]" at bounding box center [1067, 367] width 113 height 14
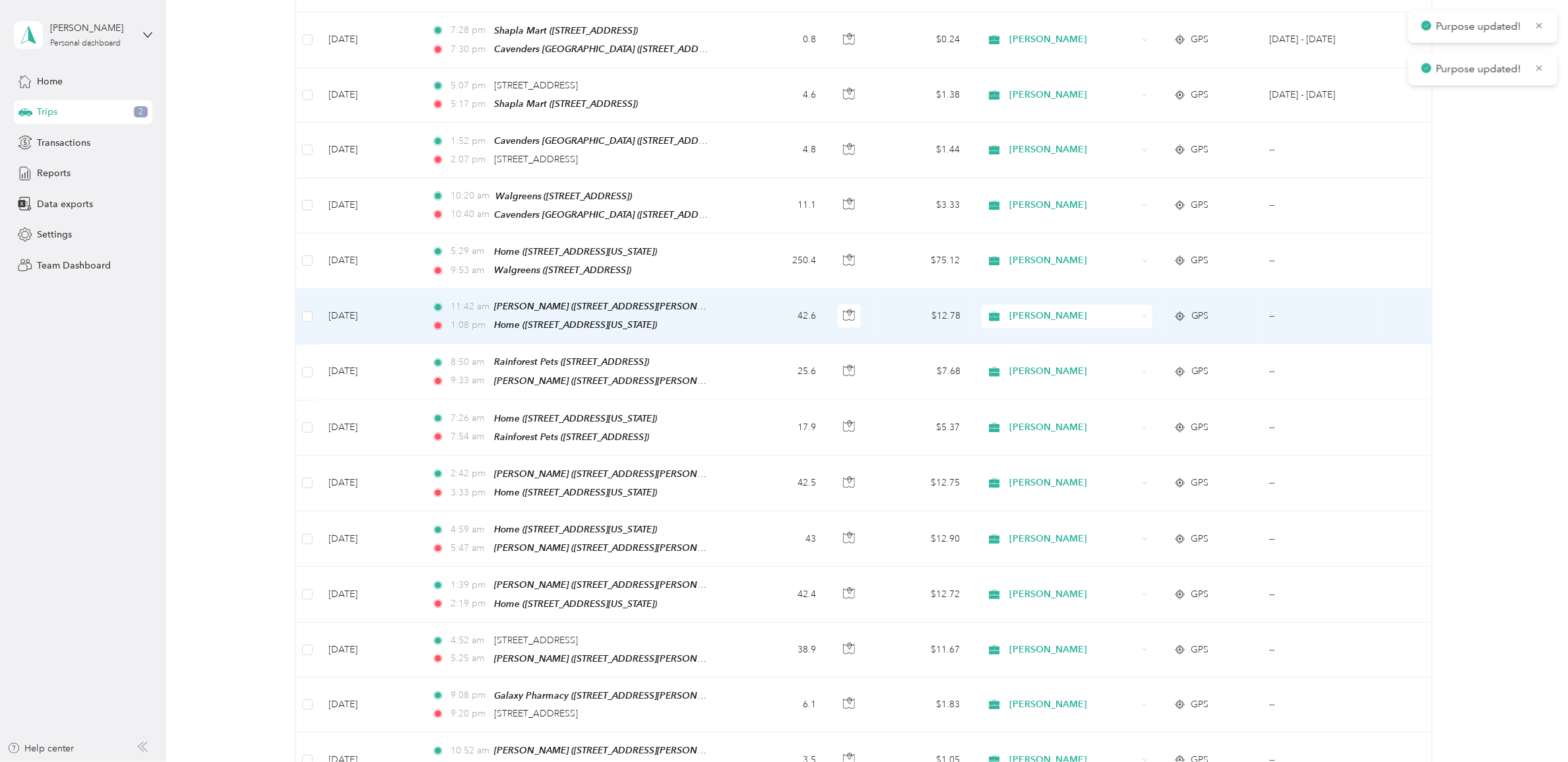
click at [1017, 309] on span "[PERSON_NAME]" at bounding box center [1073, 316] width 128 height 14
click at [1023, 314] on li "[PERSON_NAME]" at bounding box center [1063, 313] width 170 height 23
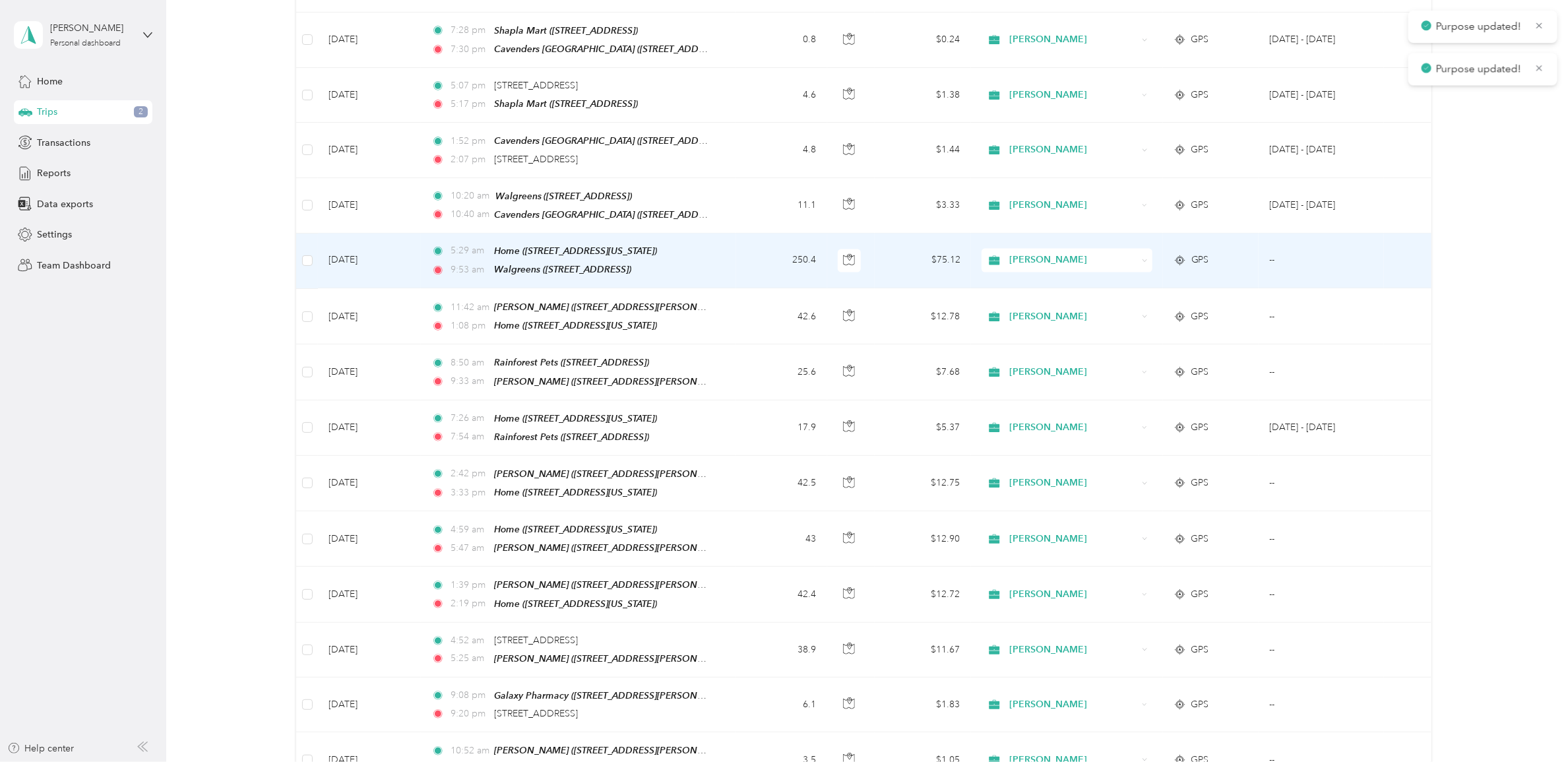
click at [1020, 253] on span "[PERSON_NAME]" at bounding box center [1073, 260] width 128 height 14
click at [1026, 264] on ol "[PERSON_NAME] Personal" at bounding box center [1063, 269] width 170 height 47
click at [1016, 253] on span "[PERSON_NAME]" at bounding box center [1073, 260] width 128 height 14
click at [1016, 258] on span "[PERSON_NAME]" at bounding box center [1067, 255] width 113 height 14
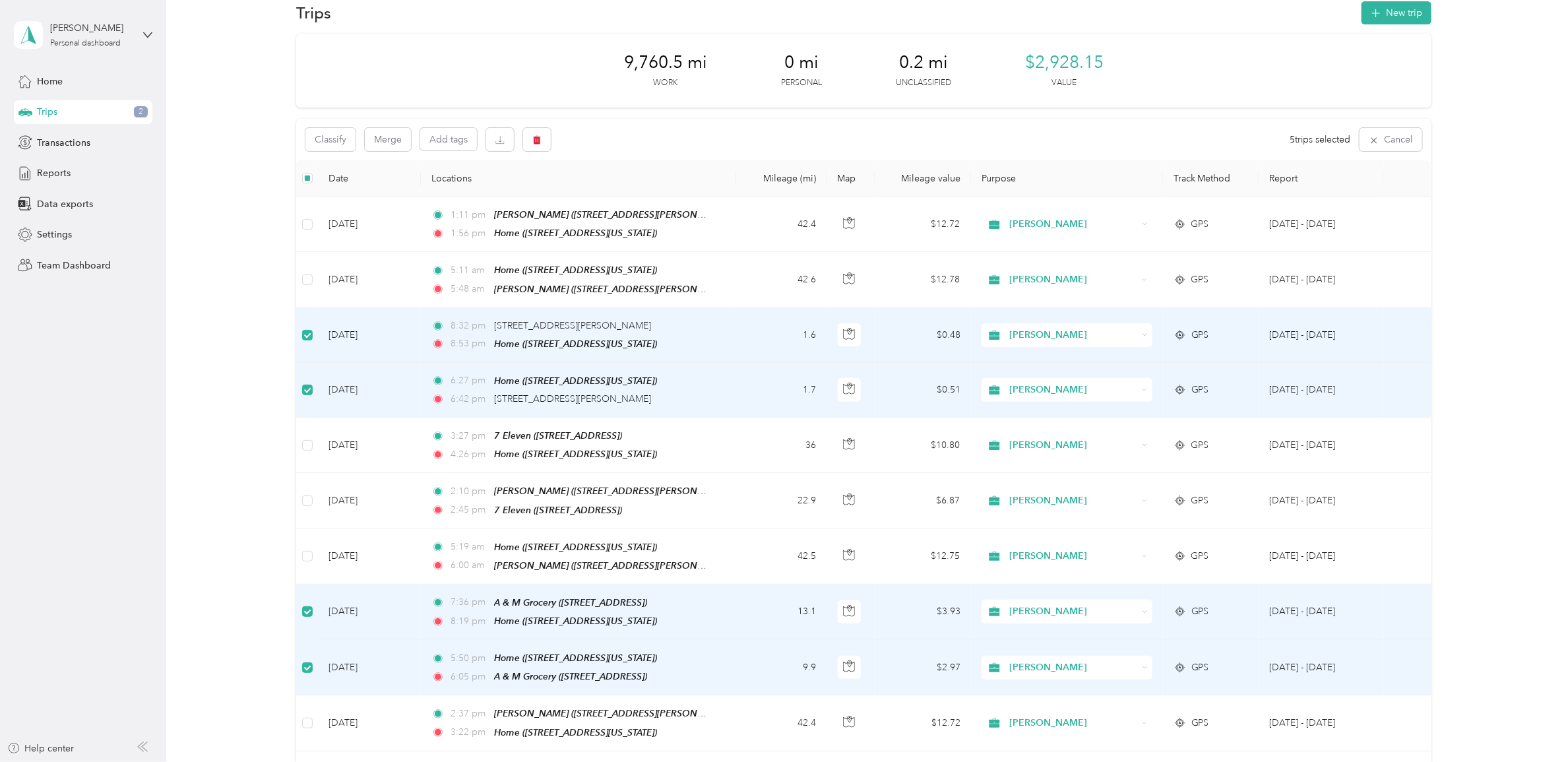
scroll to position [0, 0]
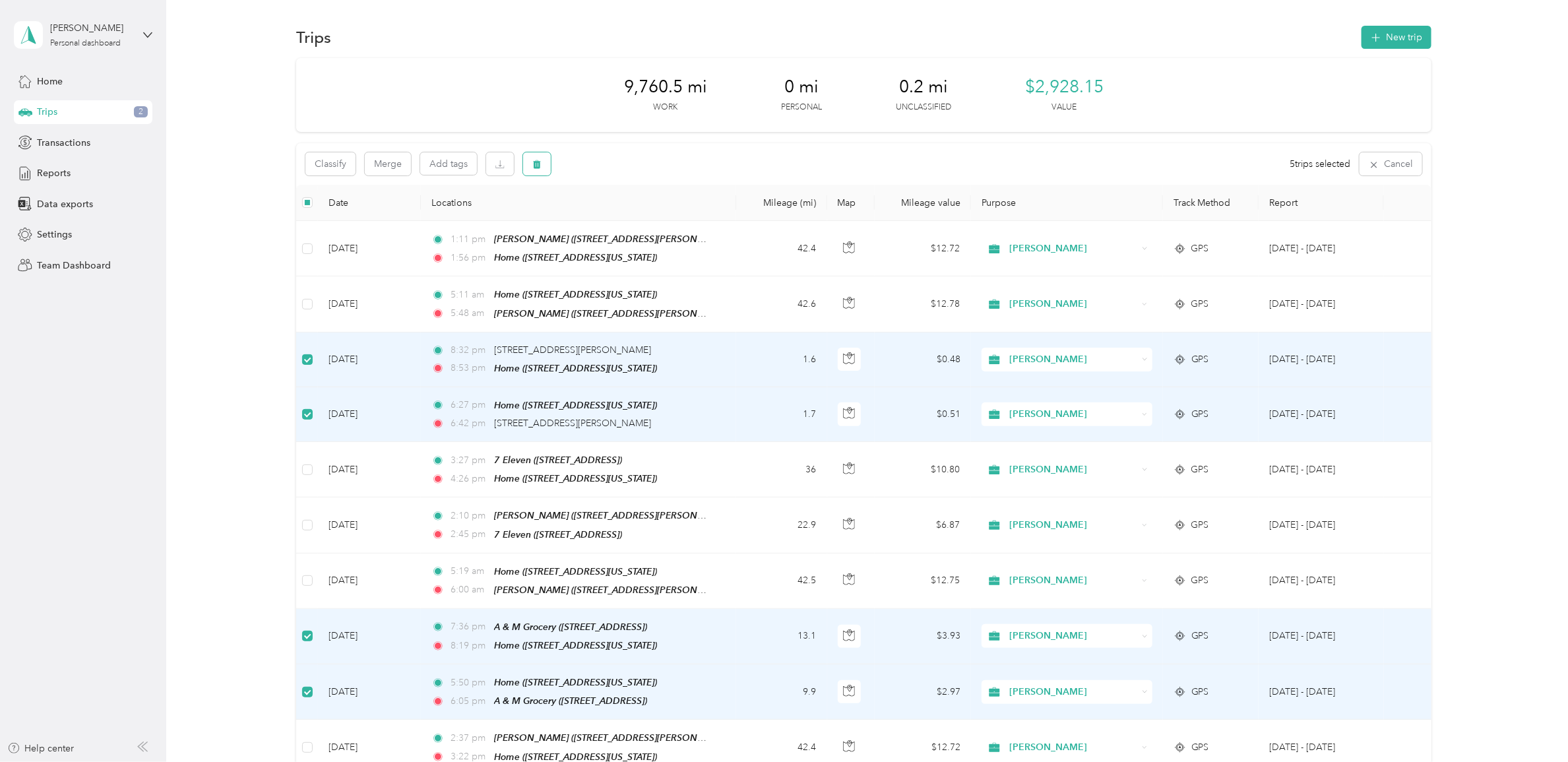
click at [533, 168] on icon "button" at bounding box center [537, 165] width 8 height 9
click at [627, 213] on button "Yes" at bounding box center [634, 219] width 26 height 21
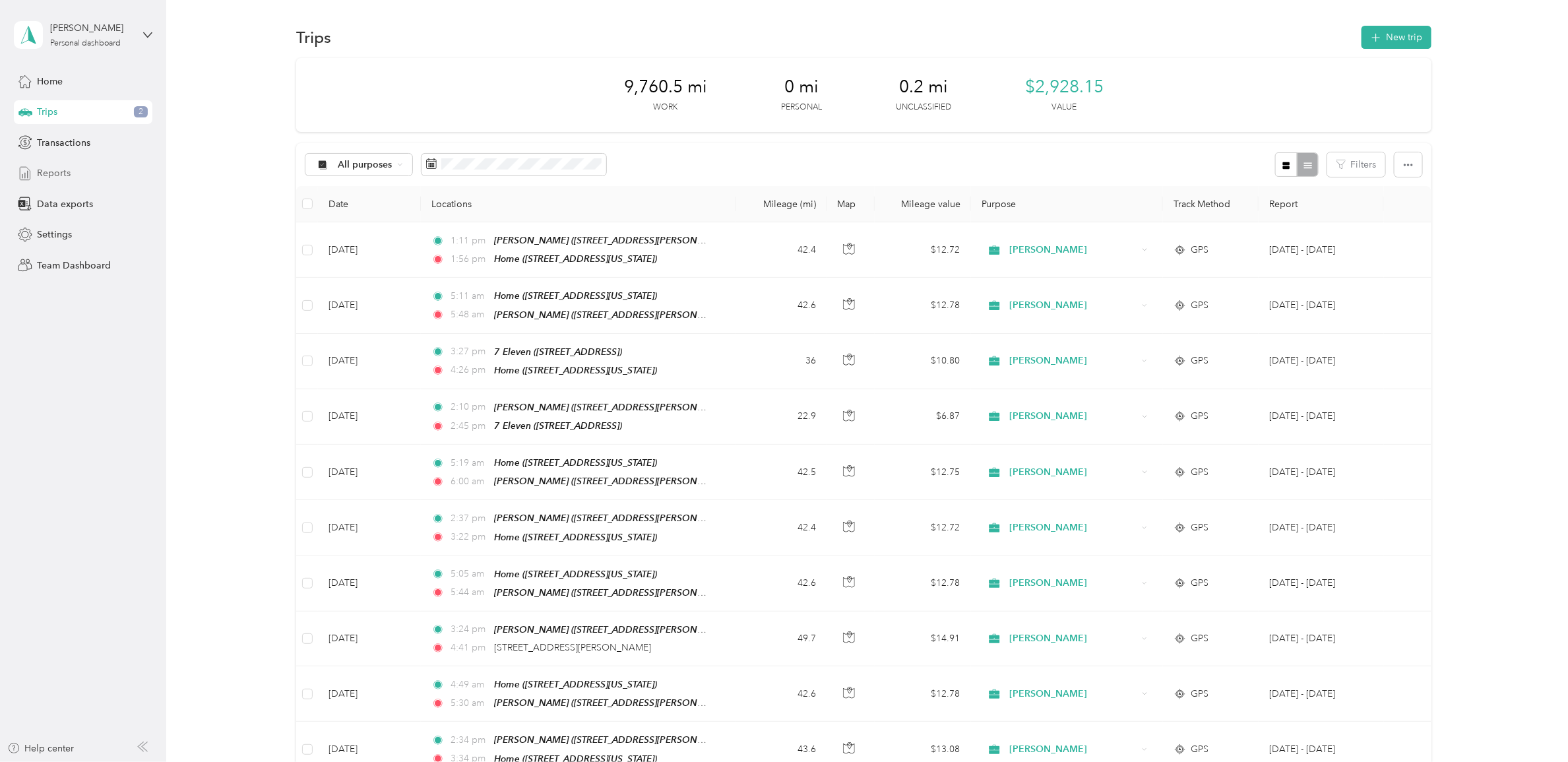
click at [53, 172] on span "Reports" at bounding box center [53, 173] width 33 height 14
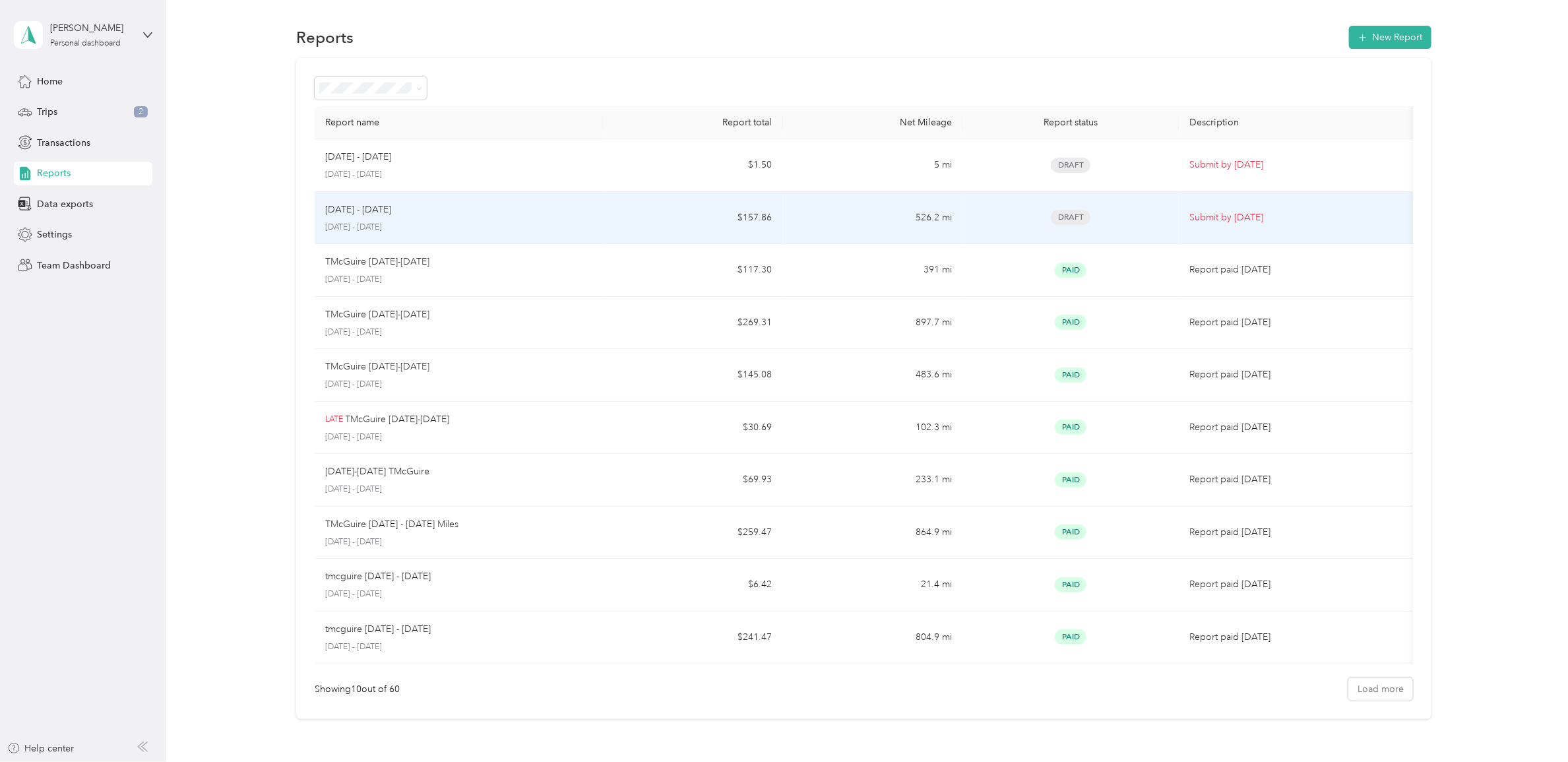
click at [1231, 218] on p "Submit by [DATE]" at bounding box center [1299, 217] width 219 height 14
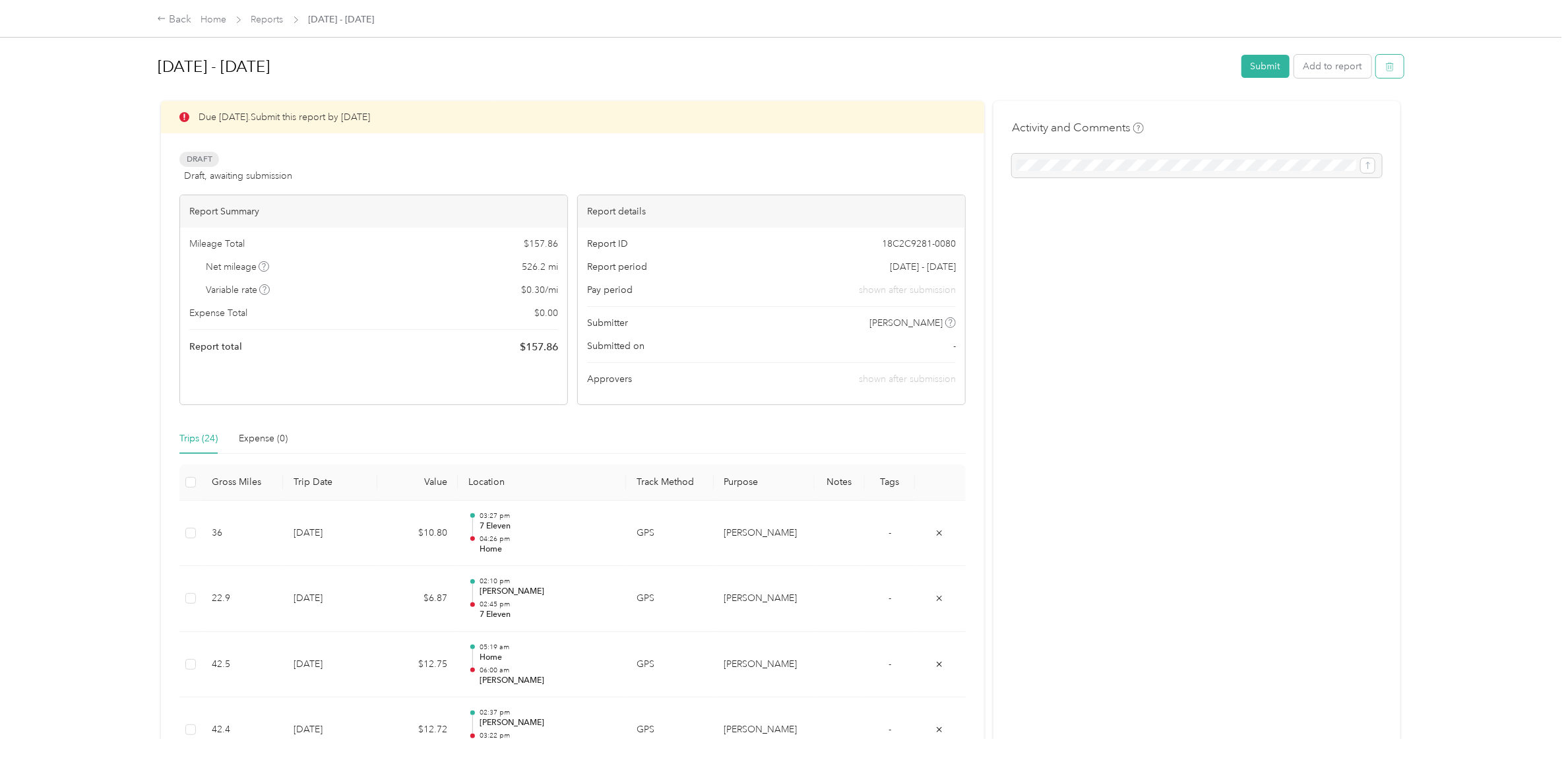
click at [1382, 71] on button "button" at bounding box center [1389, 67] width 28 height 23
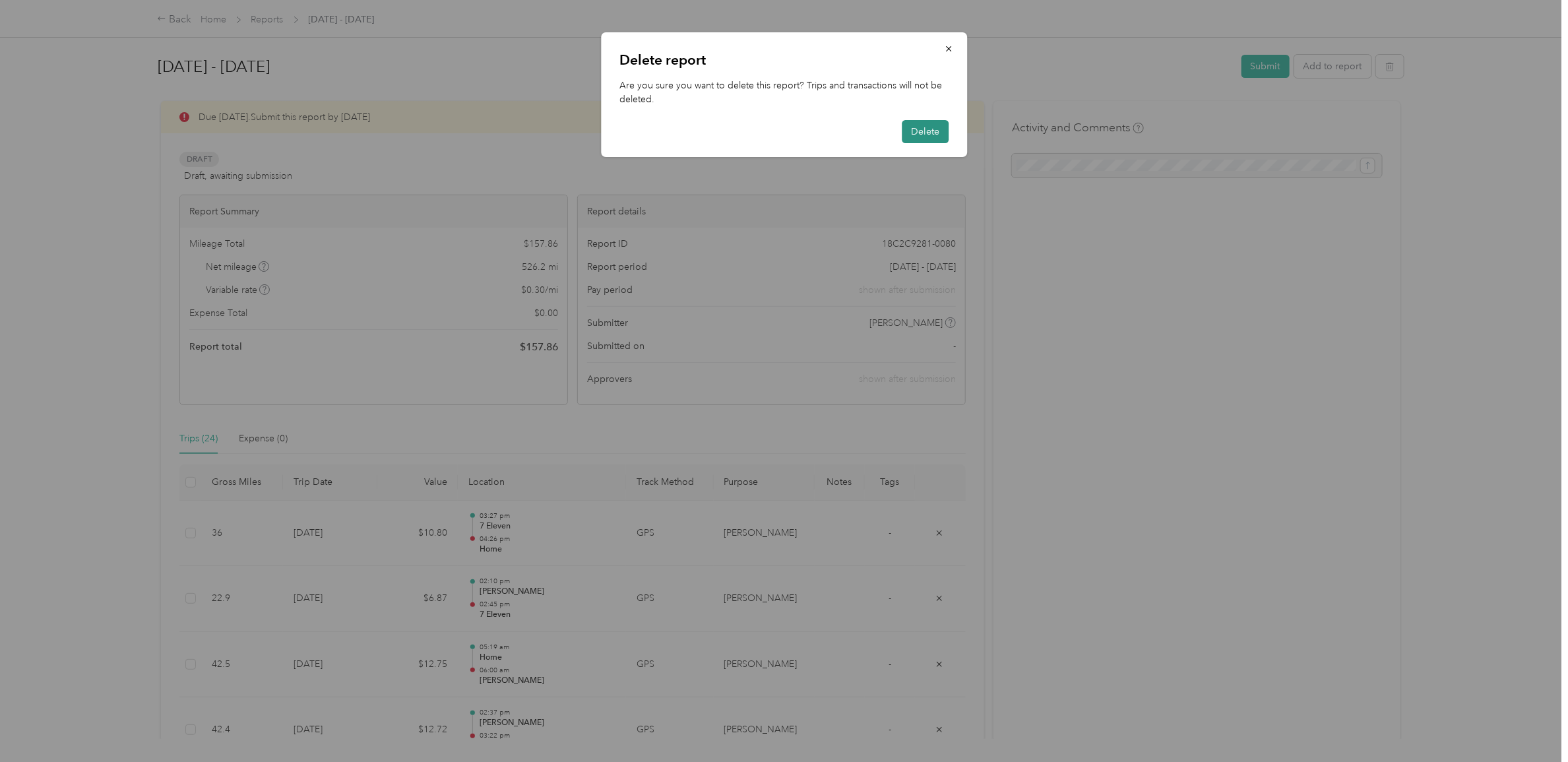
click at [927, 136] on button "Delete" at bounding box center [924, 131] width 47 height 23
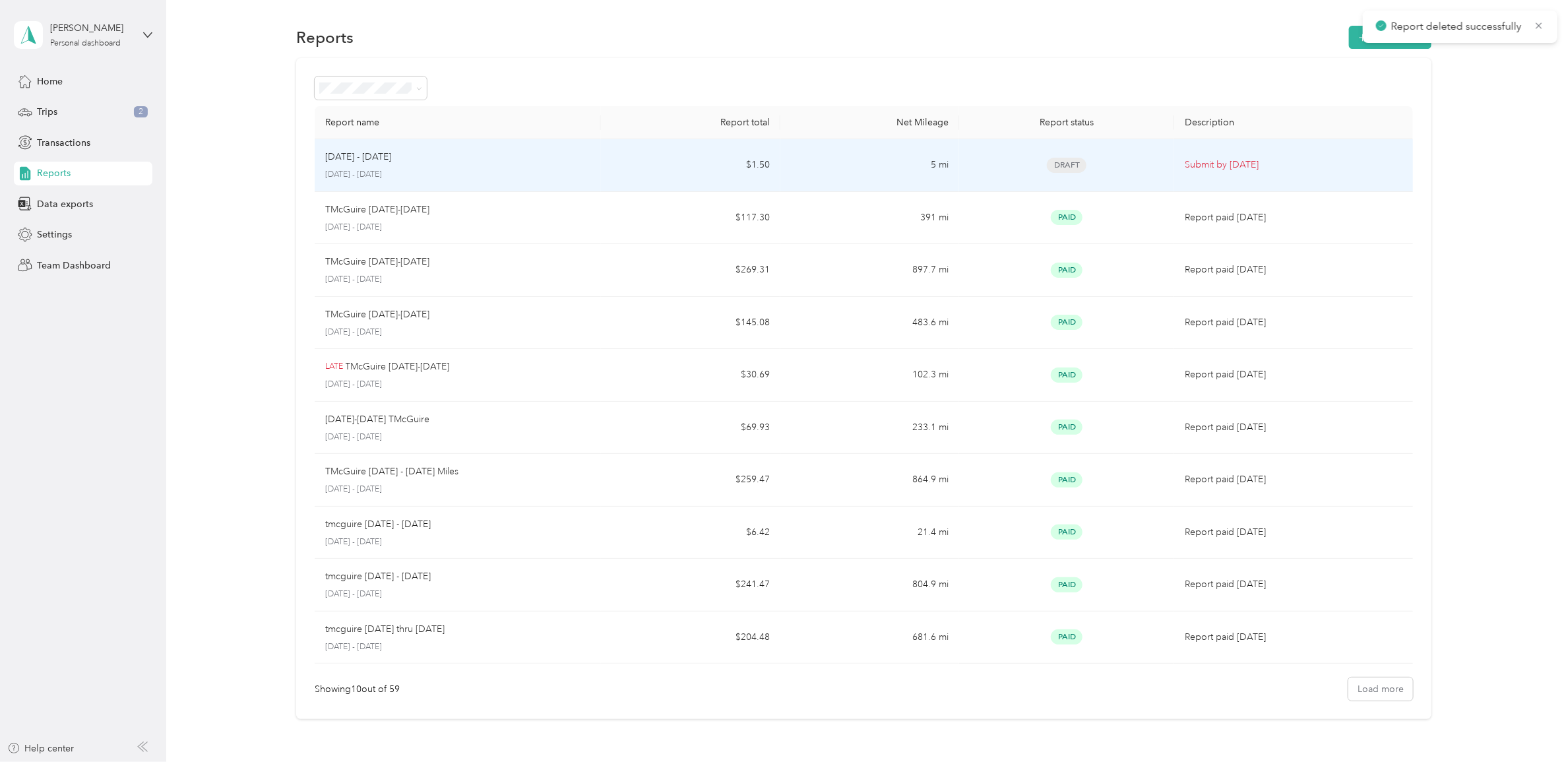
click at [1249, 166] on p "Submit by [DATE]" at bounding box center [1293, 165] width 218 height 14
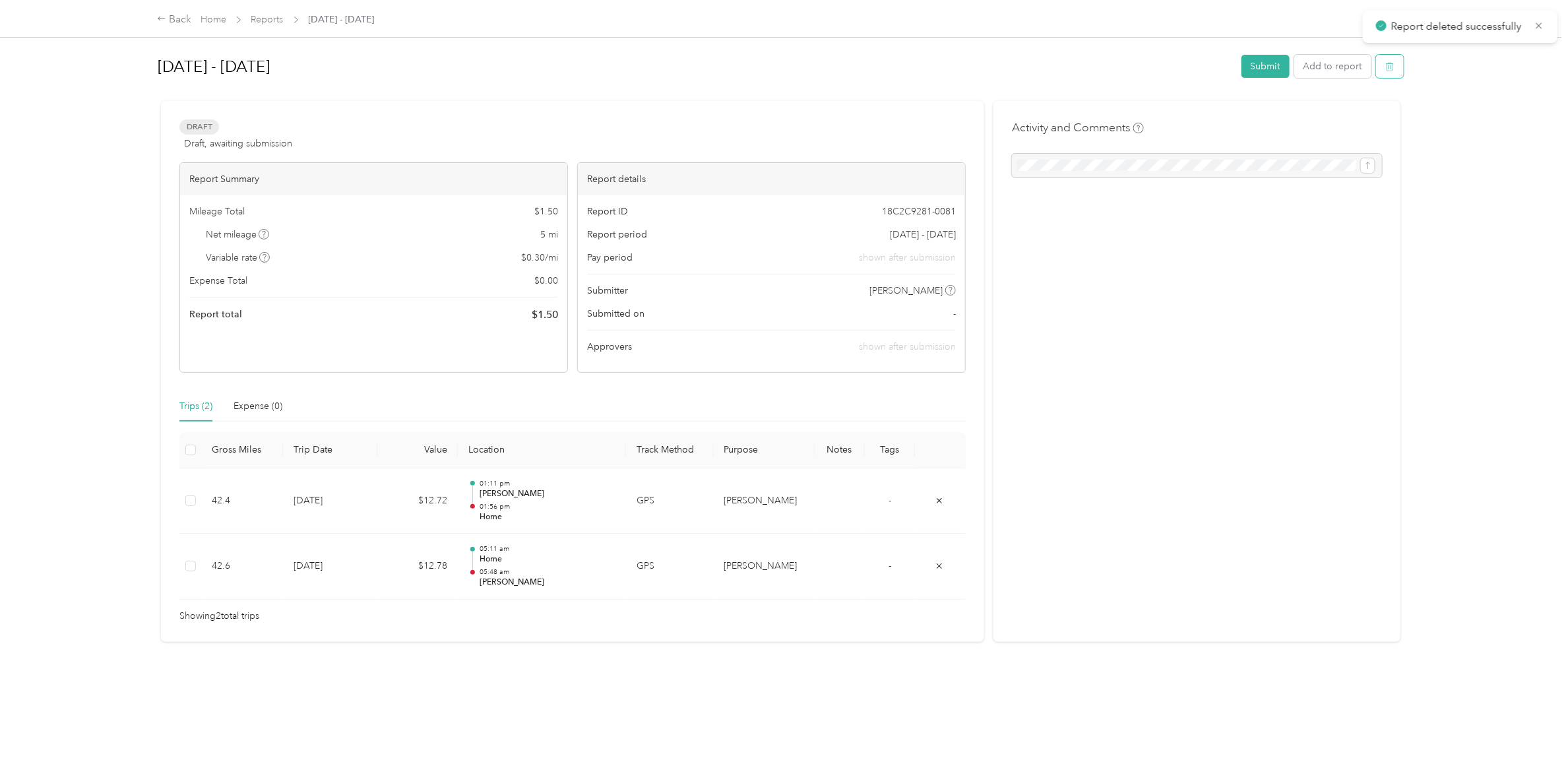
click at [1385, 66] on icon "button" at bounding box center [1390, 67] width 10 height 10
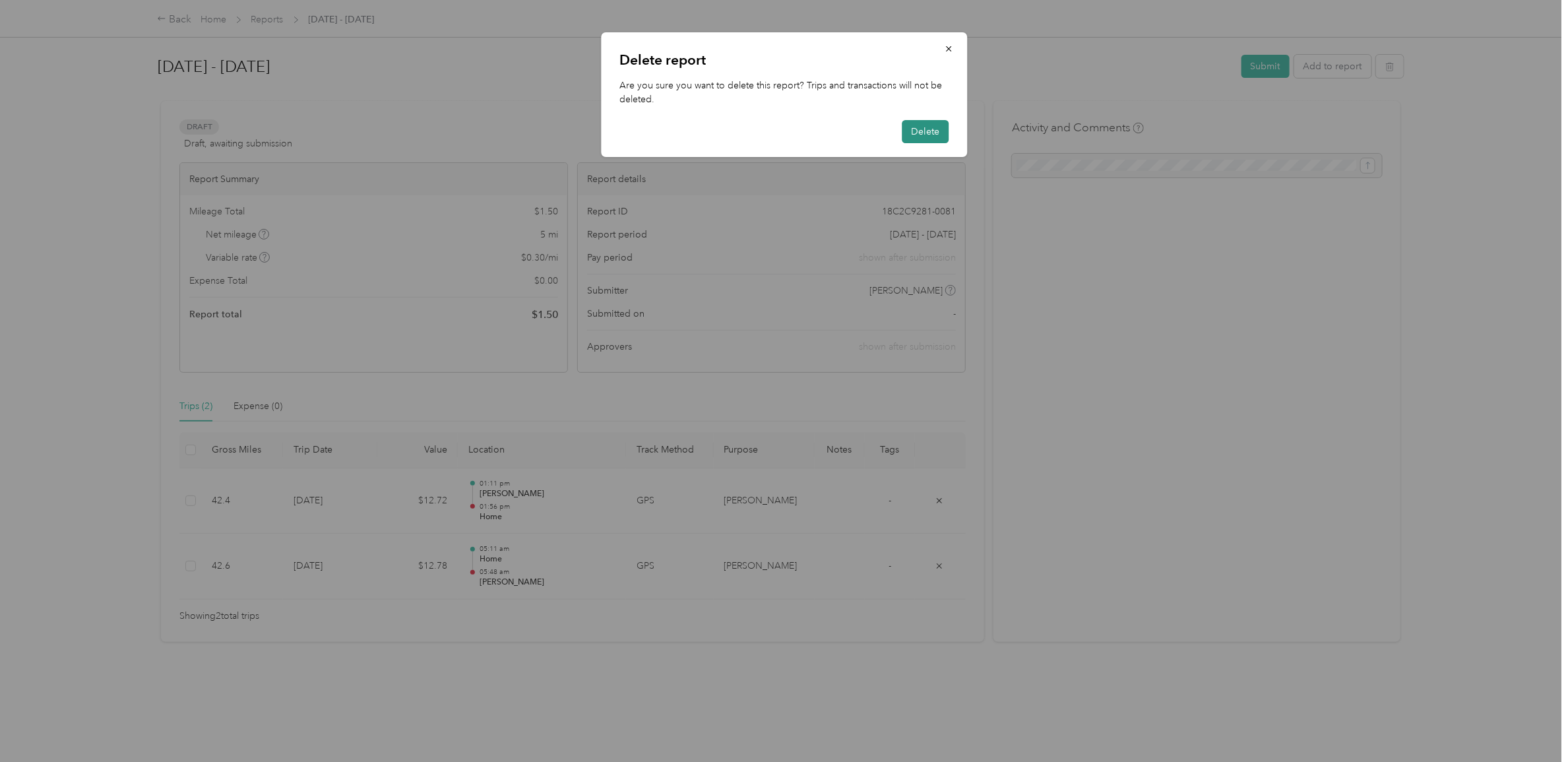
click at [919, 124] on button "Delete" at bounding box center [924, 131] width 47 height 23
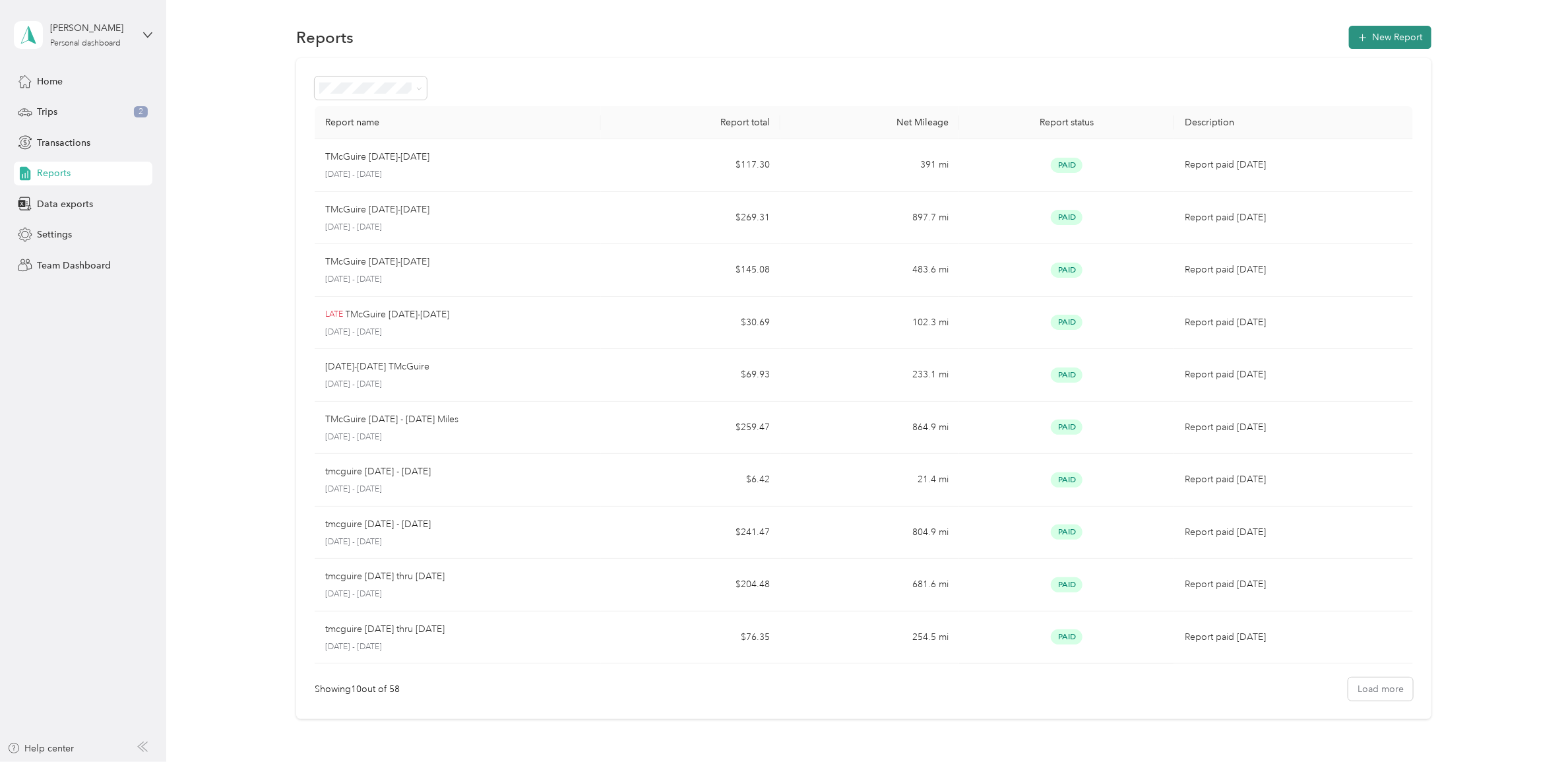
click at [1377, 35] on button "New Report" at bounding box center [1390, 37] width 83 height 23
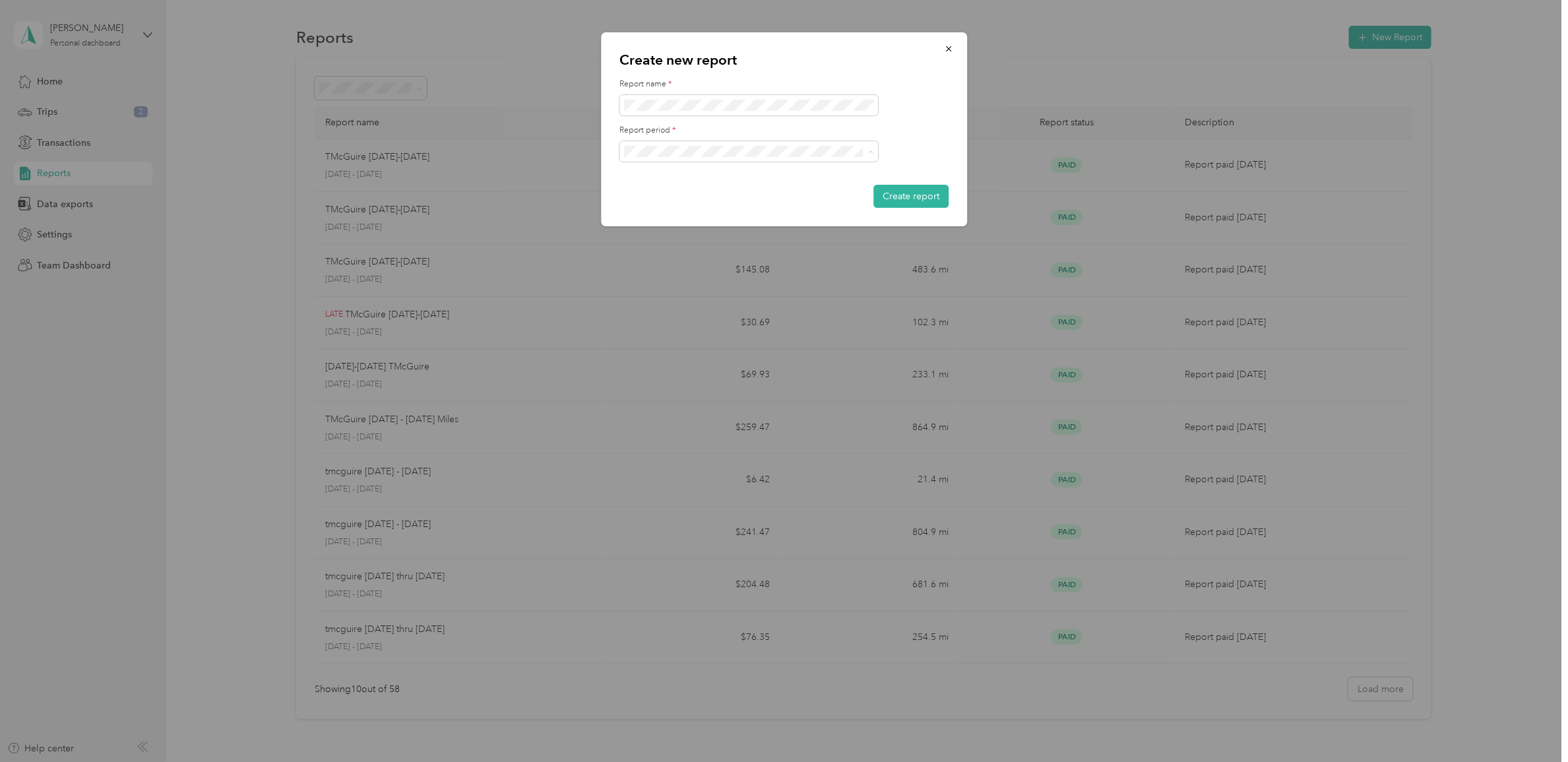
click at [690, 192] on span "[DATE] - [DATE]" at bounding box center [661, 198] width 66 height 11
click at [895, 196] on button "Create report" at bounding box center [910, 196] width 75 height 23
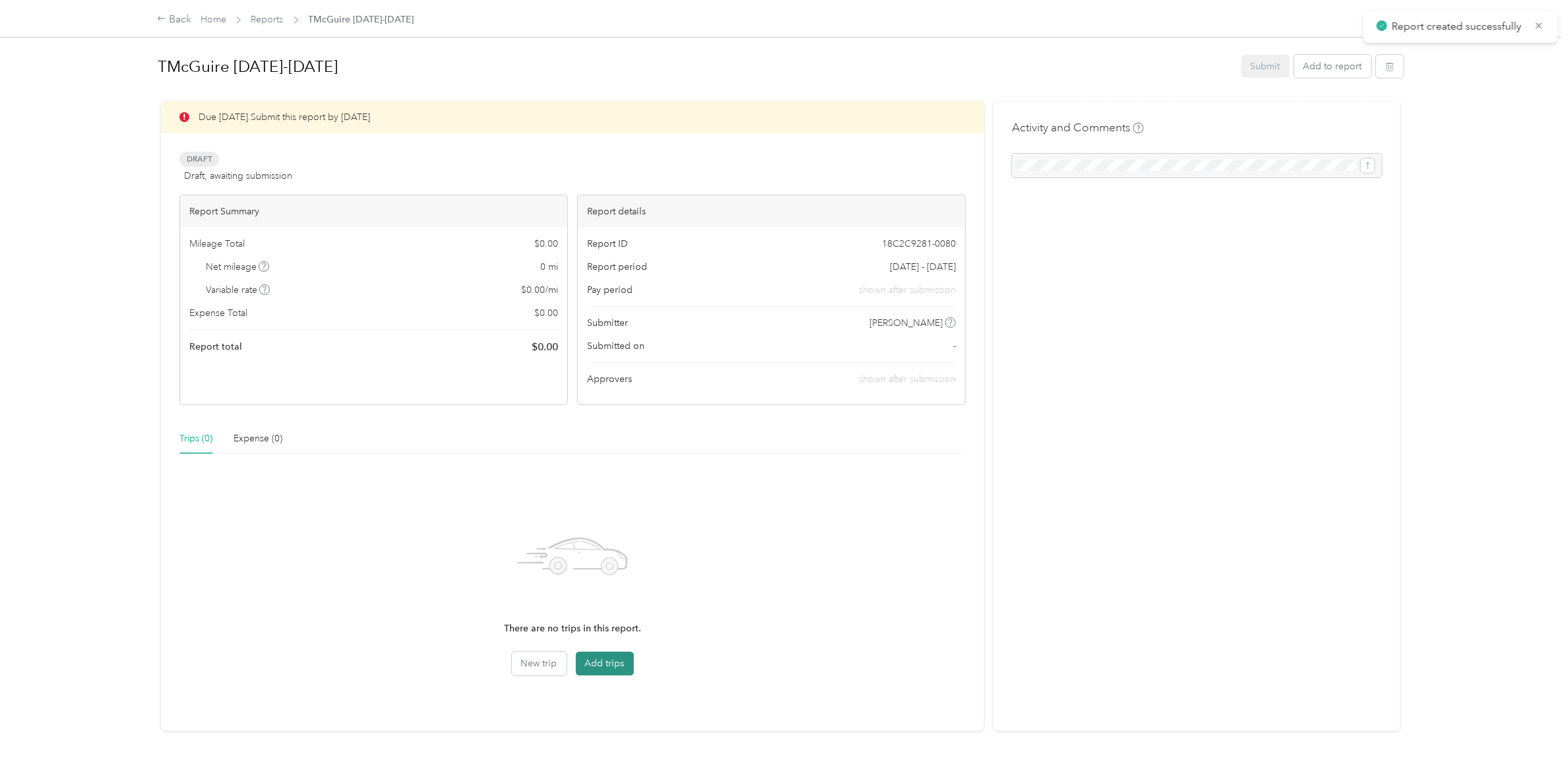
click at [601, 658] on button "Add trips" at bounding box center [605, 663] width 58 height 24
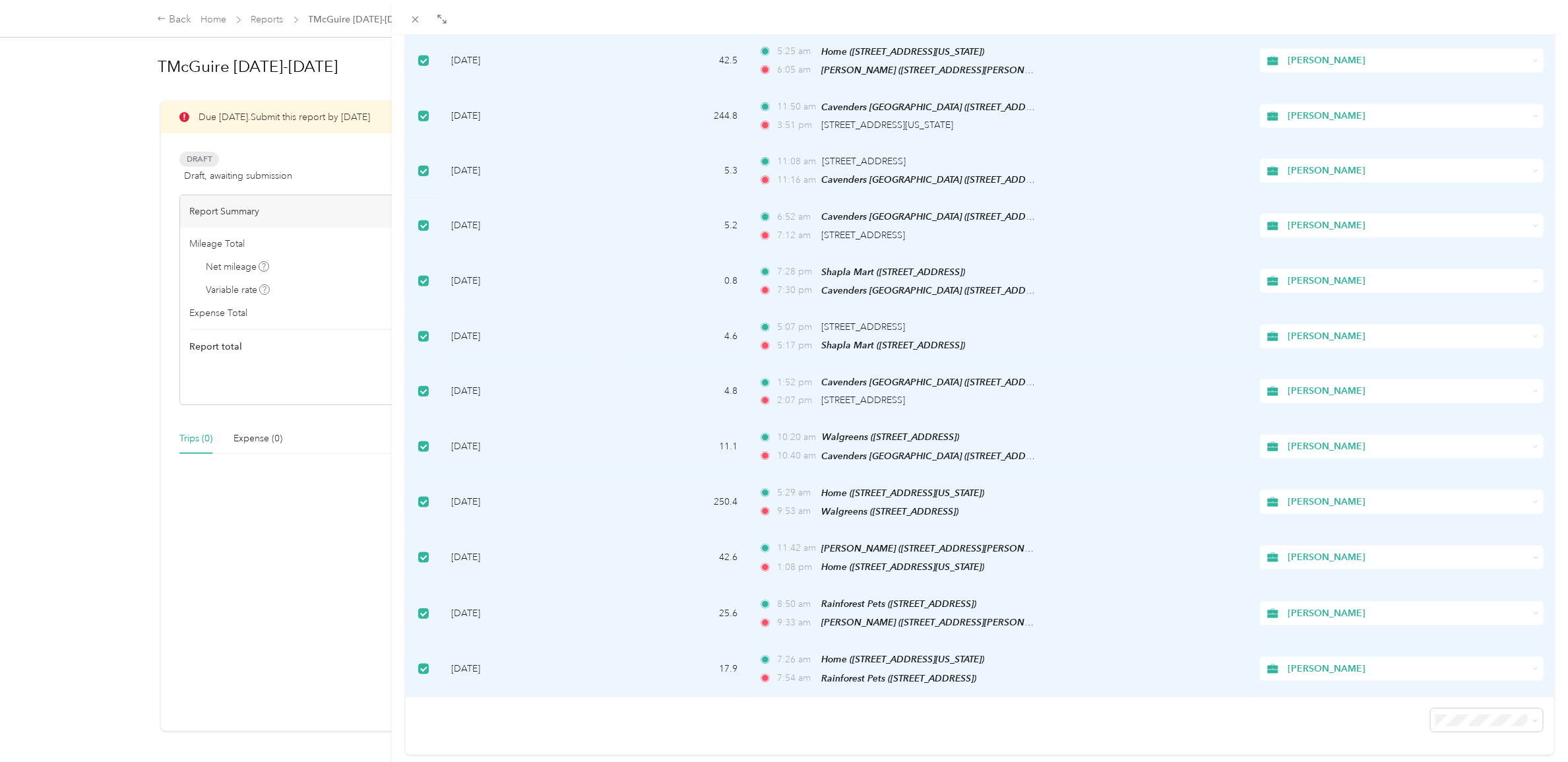
scroll to position [835, 0]
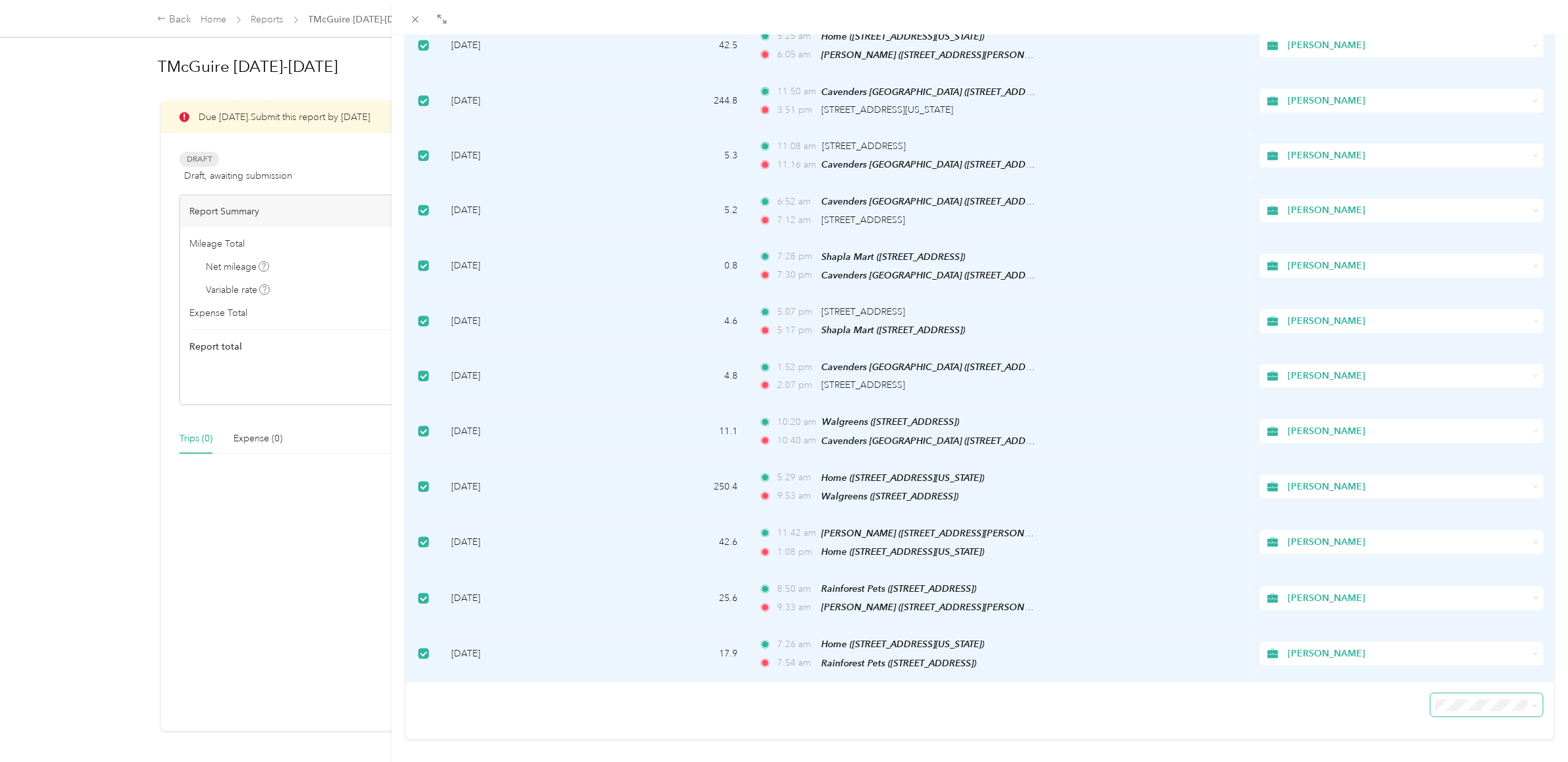
click at [1528, 698] on span at bounding box center [1533, 705] width 10 height 14
click at [1532, 703] on icon at bounding box center [1535, 706] width 6 height 6
click at [1463, 635] on li "50 per load" at bounding box center [1474, 634] width 112 height 23
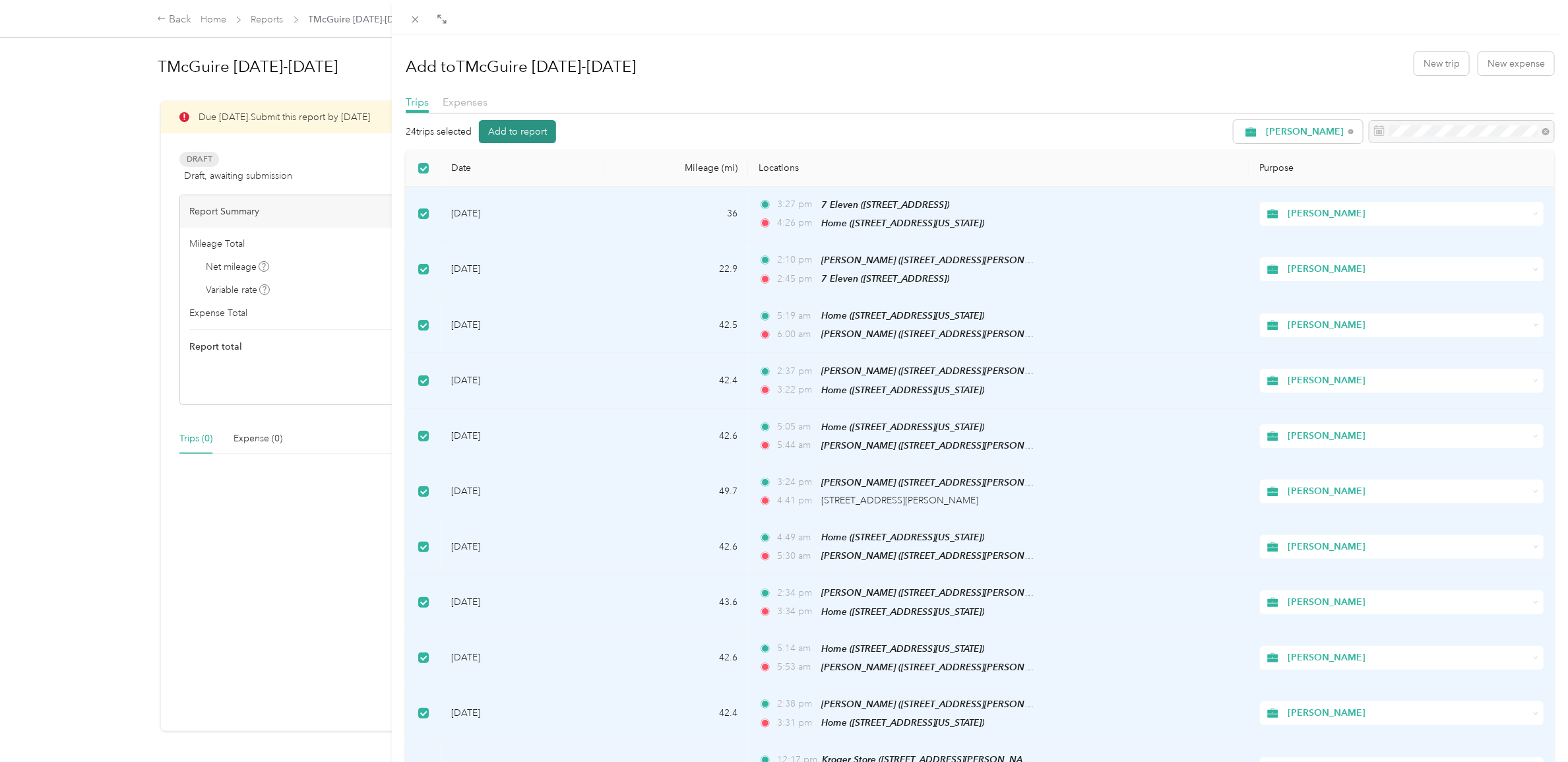
click at [521, 135] on button "Add to report" at bounding box center [517, 131] width 77 height 23
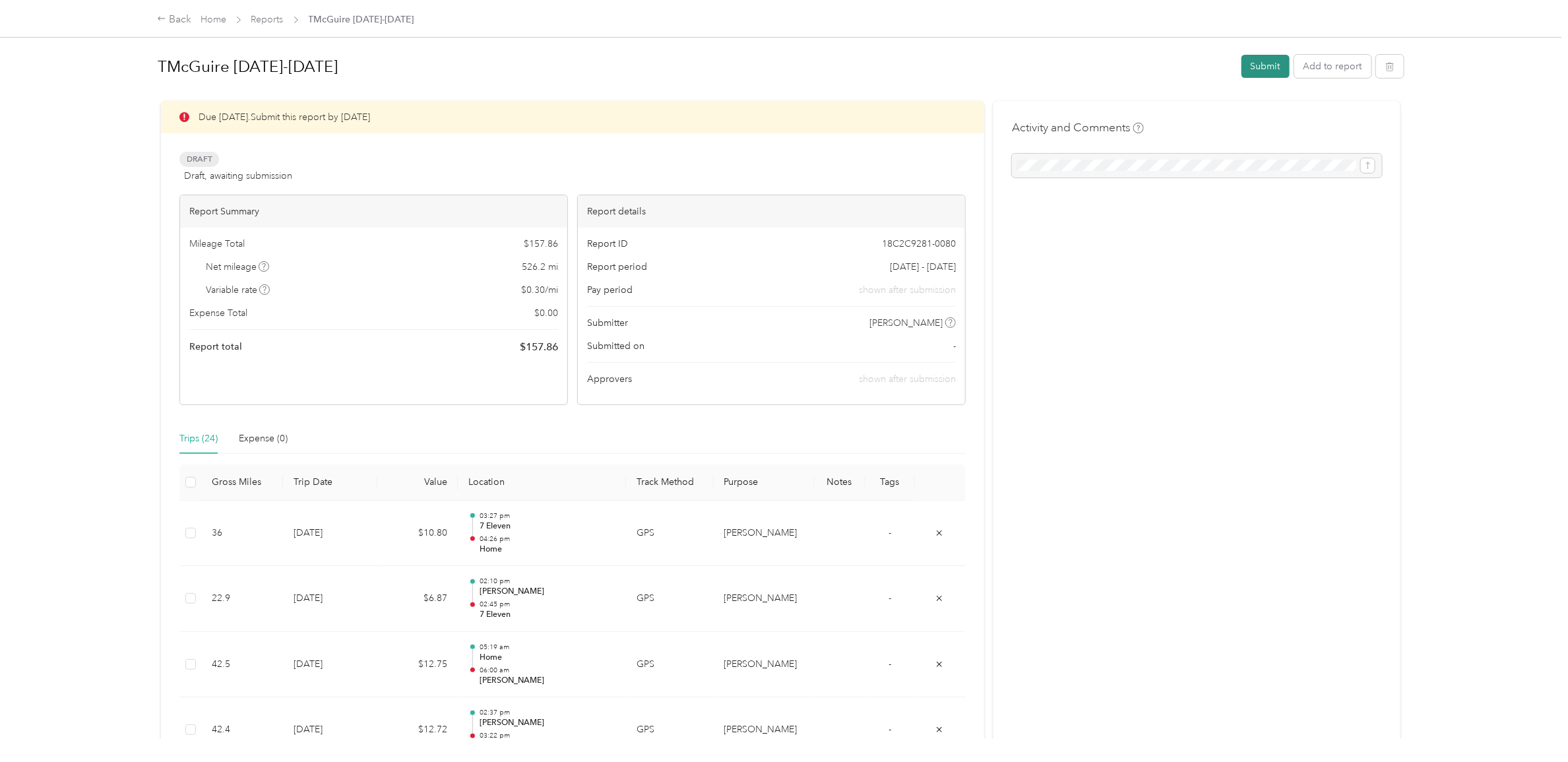
click at [1257, 69] on button "Submit" at bounding box center [1266, 67] width 48 height 23
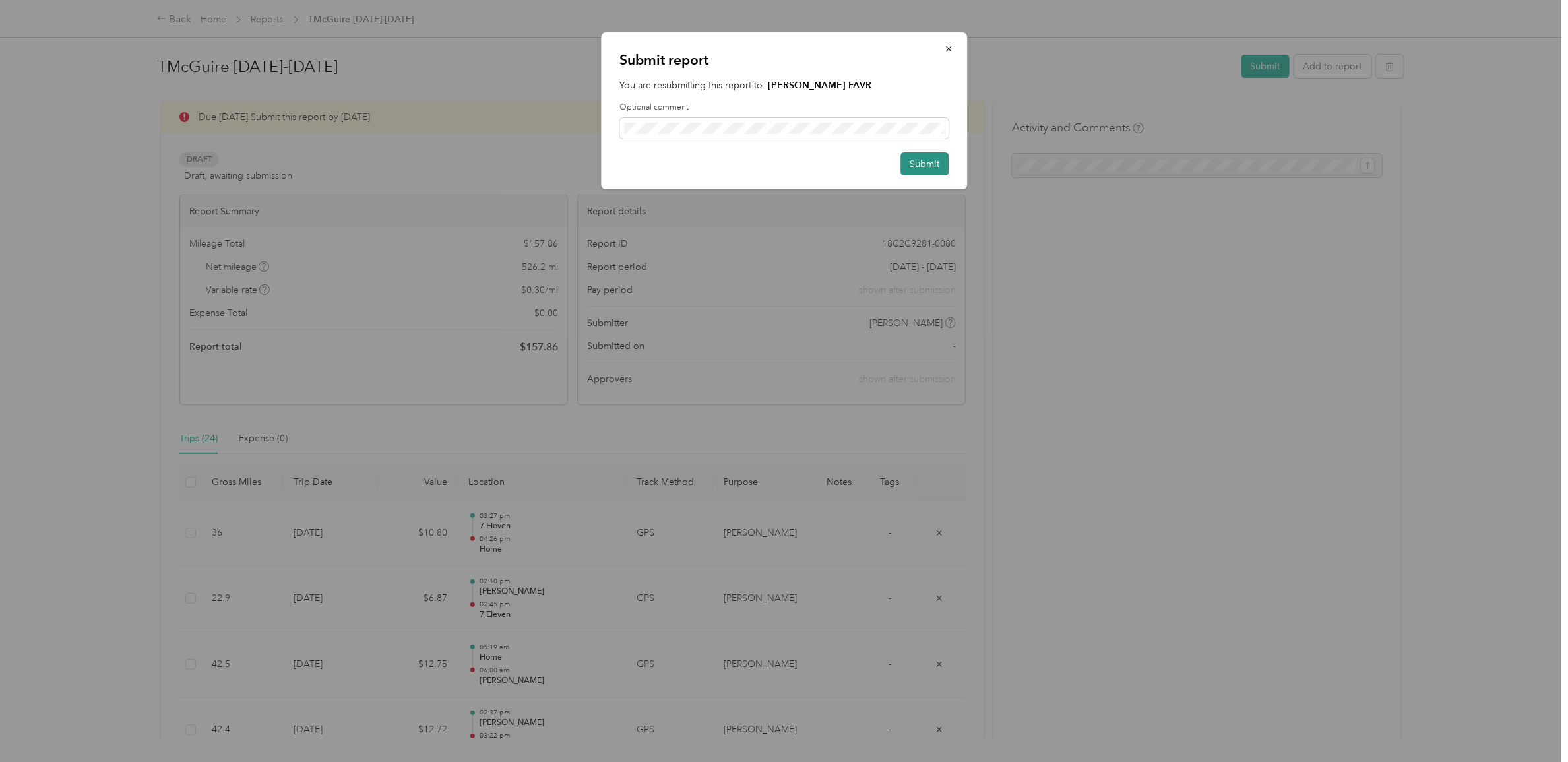
click at [925, 162] on button "Submit" at bounding box center [924, 164] width 48 height 23
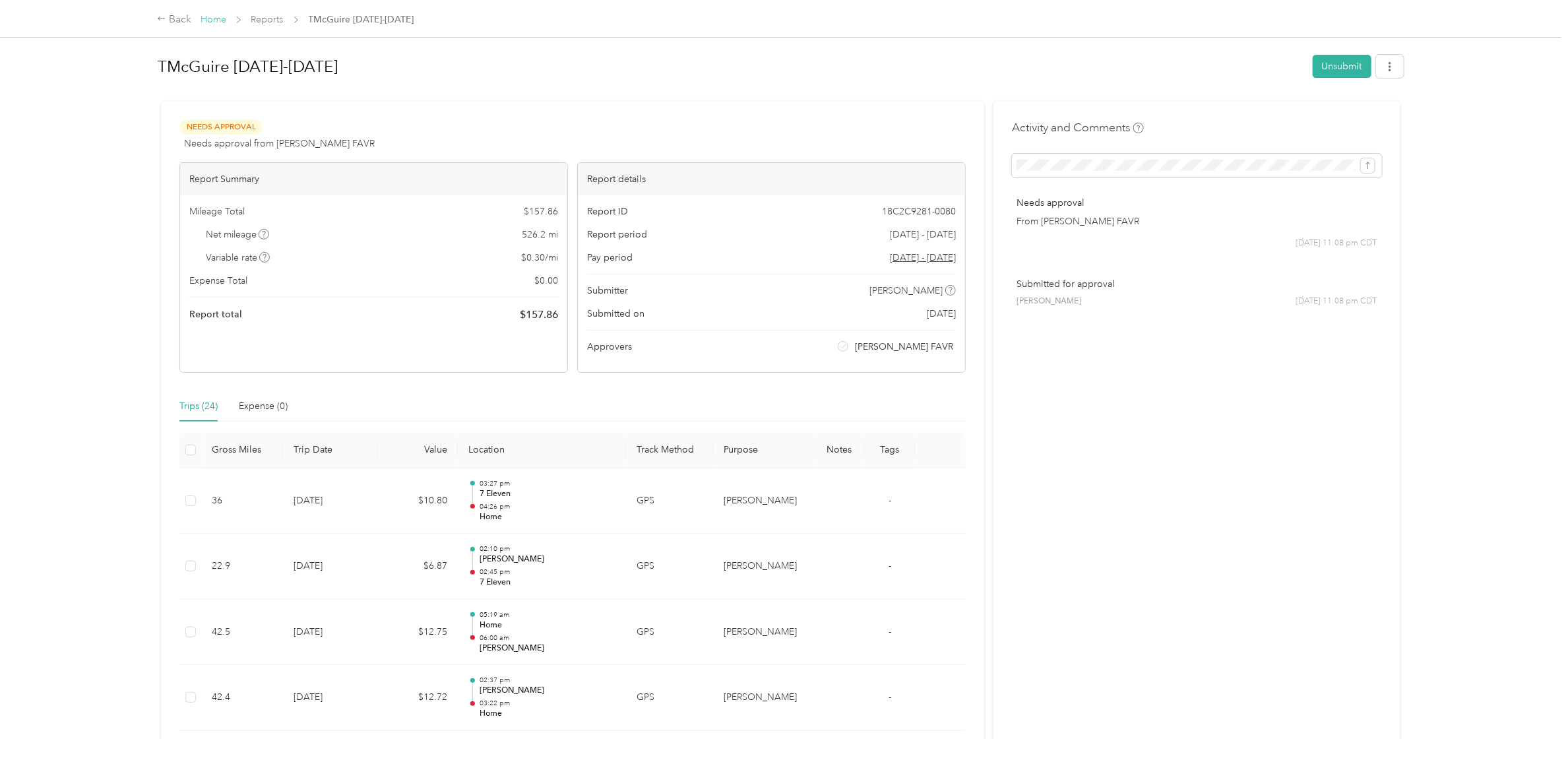
click at [206, 20] on link "Home" at bounding box center [213, 20] width 26 height 11
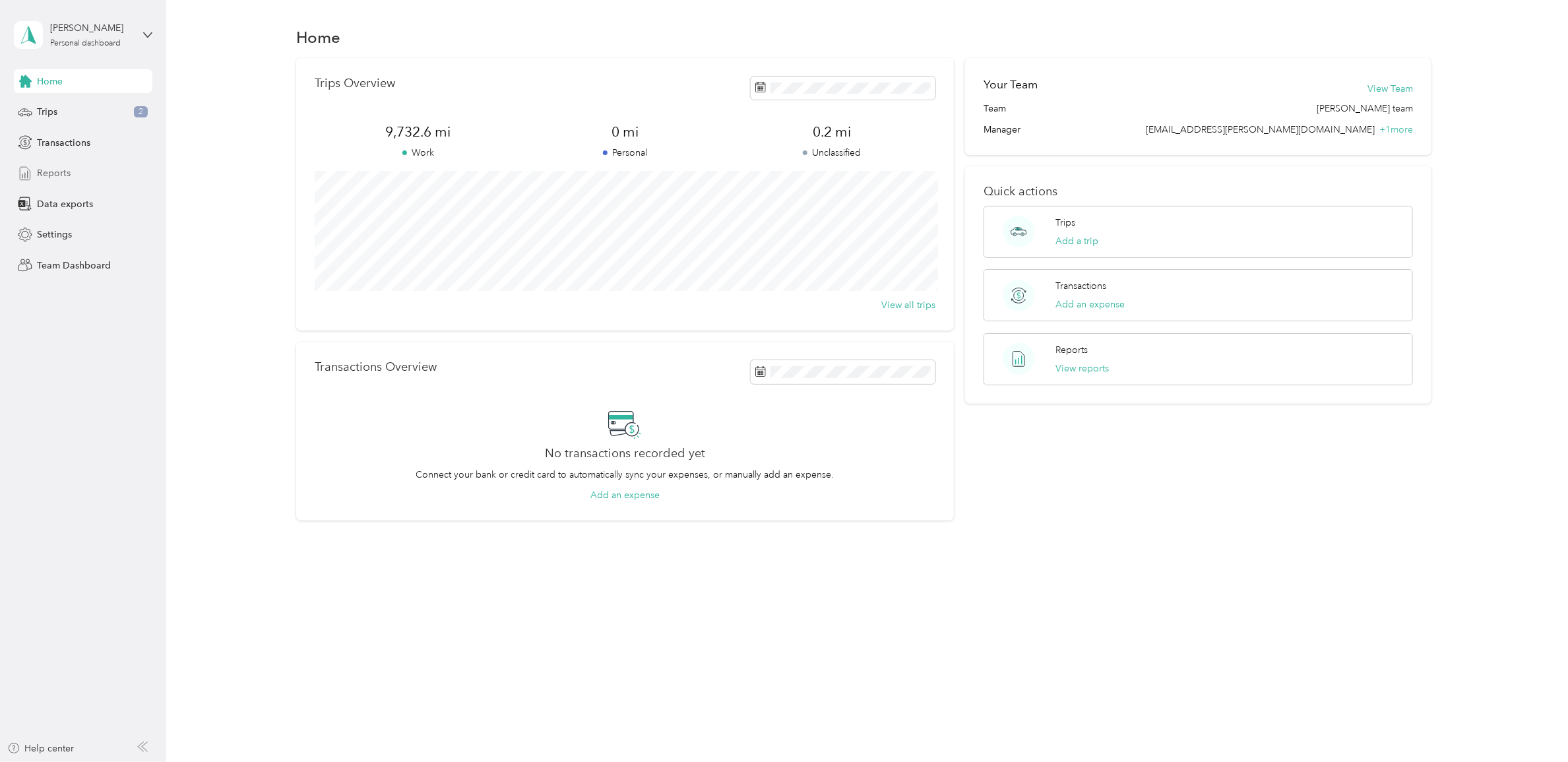
click at [57, 175] on span "Reports" at bounding box center [53, 173] width 33 height 14
